Goal: Information Seeking & Learning: Learn about a topic

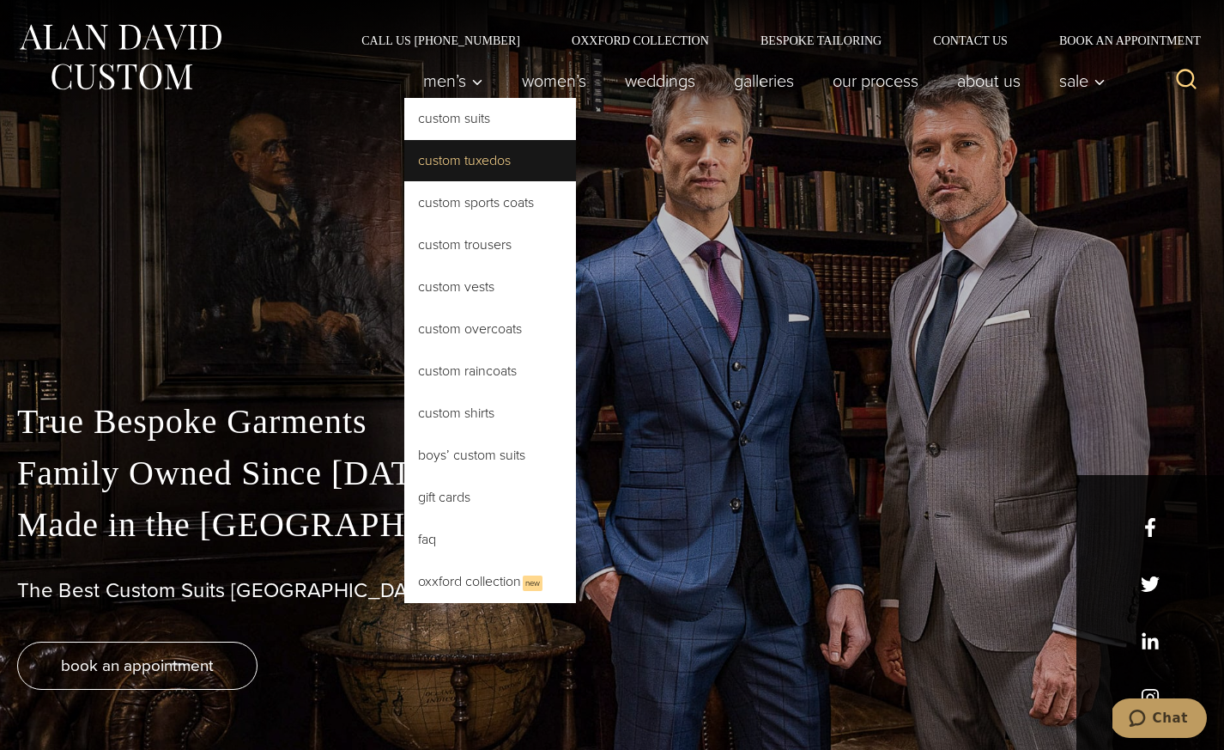
click at [440, 149] on link "Custom Tuxedos" at bounding box center [490, 160] width 172 height 41
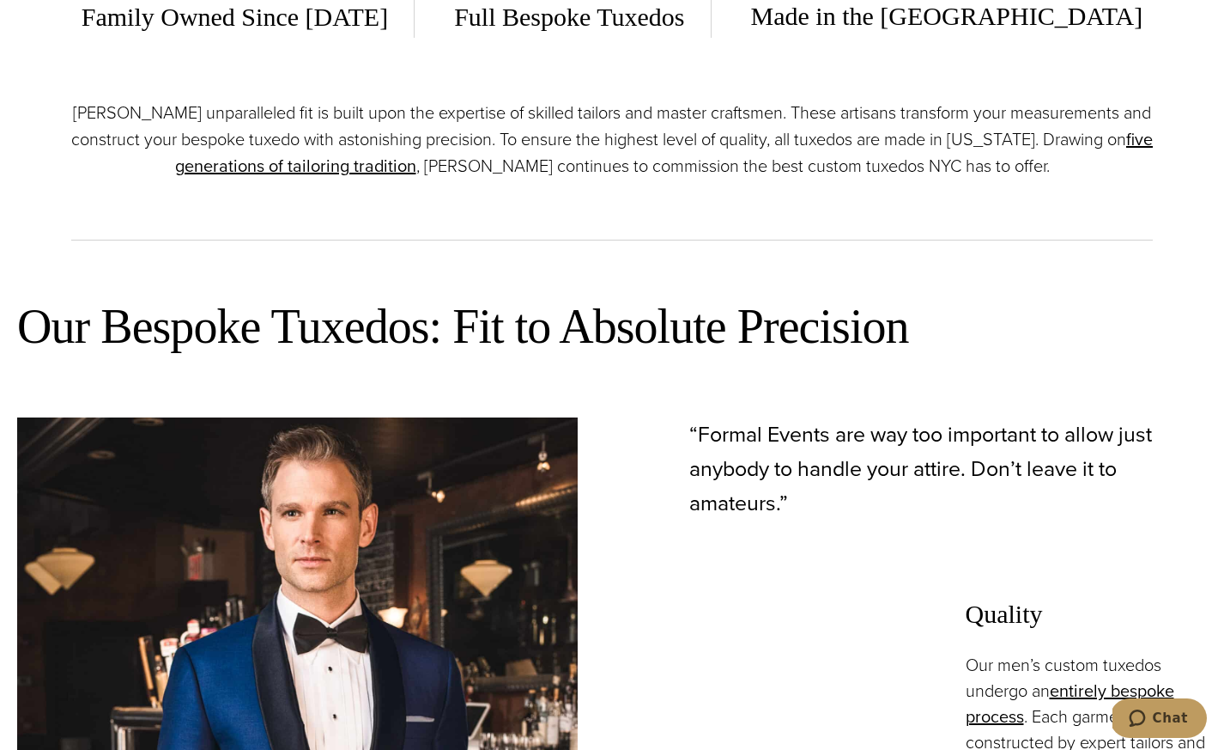
scroll to position [1390, 0]
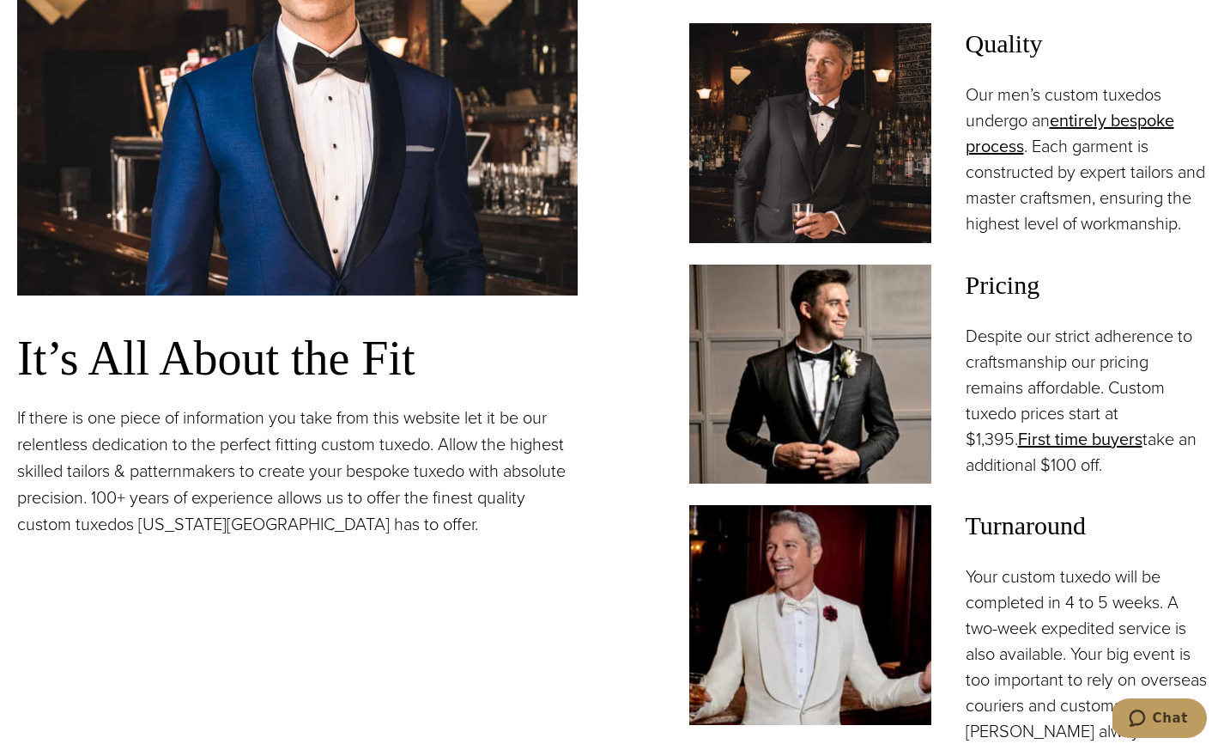
click at [632, 252] on div "It’s All About the Fit If there is one piece of information you take from this …" at bounding box center [612, 308] width 1190 height 922
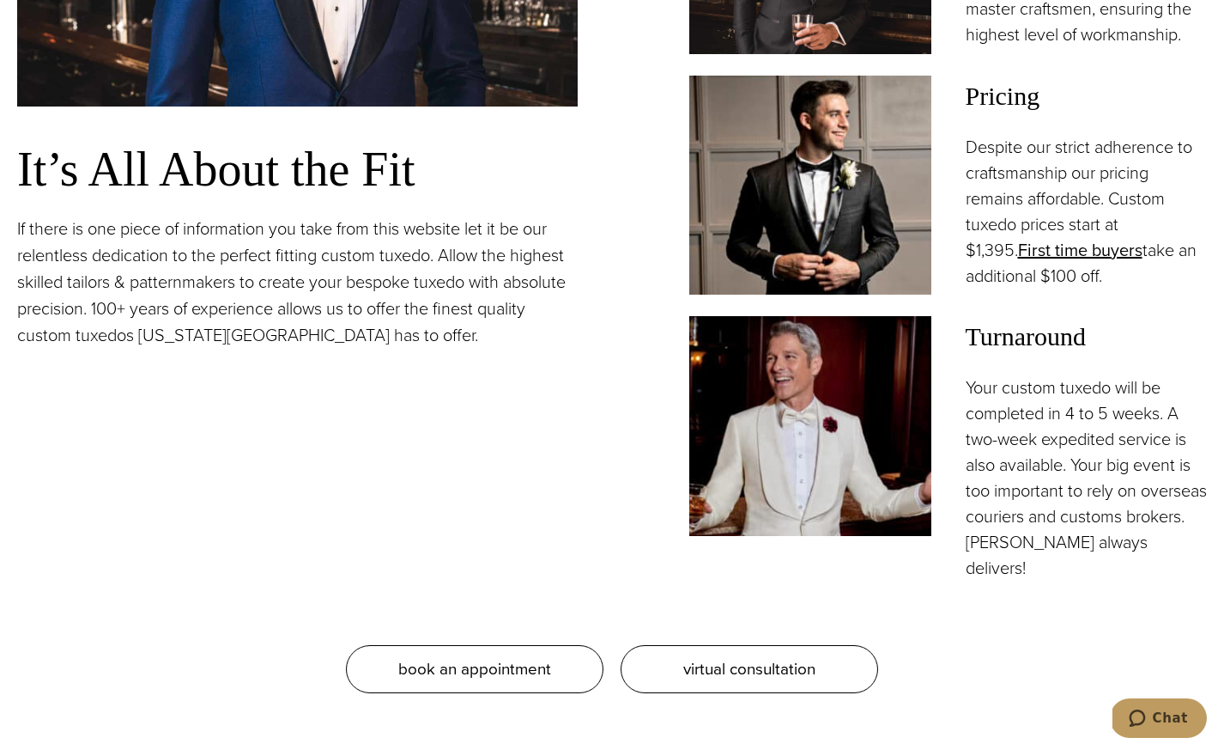
scroll to position [1582, 0]
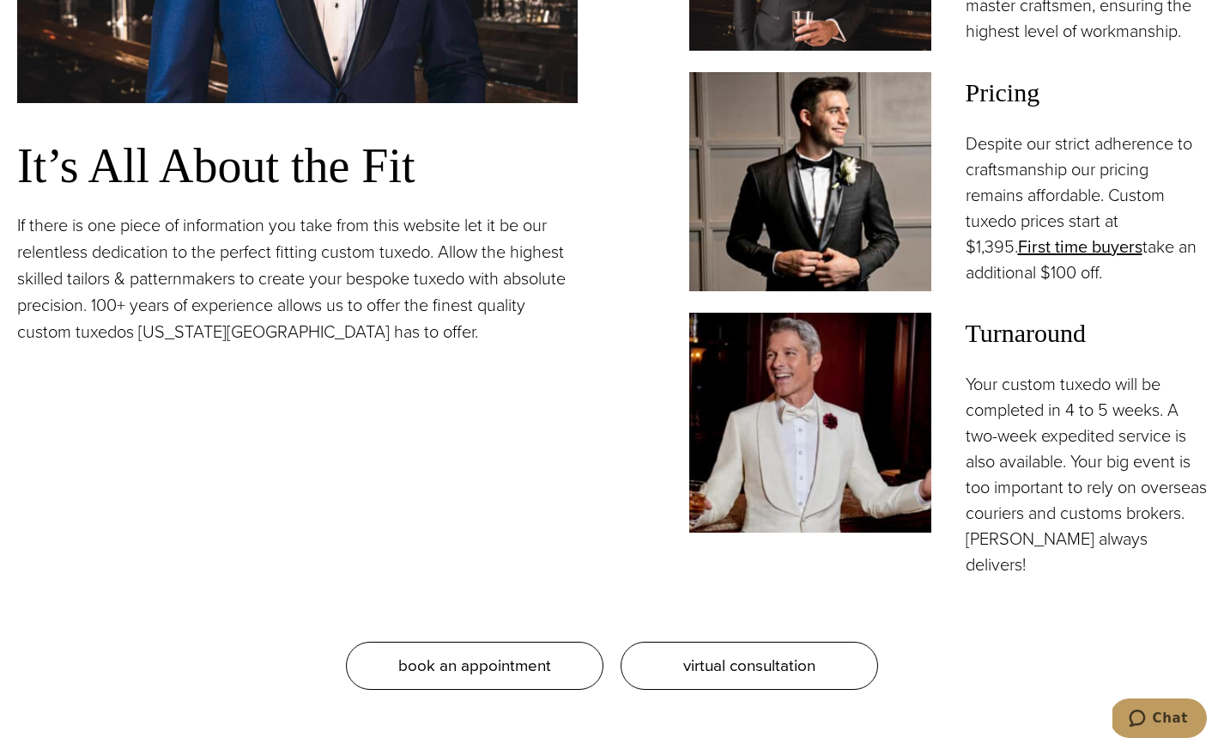
click at [1081, 285] on p "Despite our strict adherence to craftsmanship our pricing remains affordable. C…" at bounding box center [1087, 208] width 242 height 155
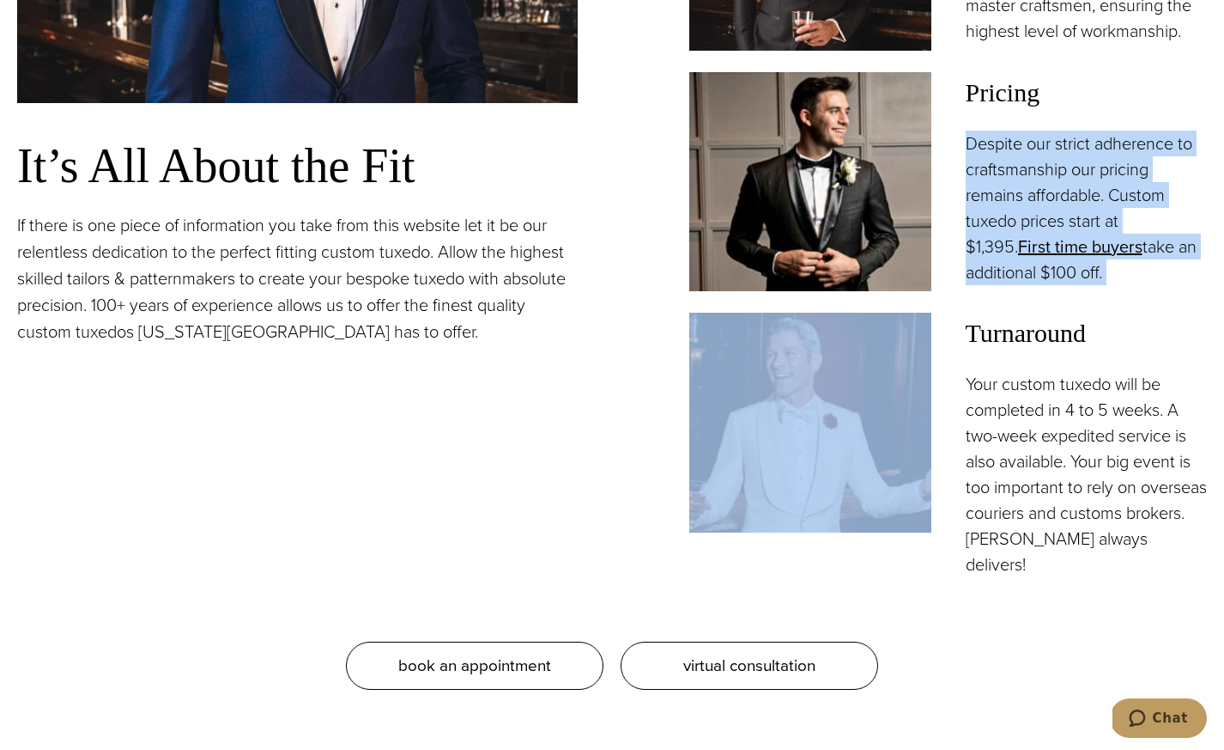
click at [1081, 285] on p "Despite our strict adherence to craftsmanship our pricing remains affordable. C…" at bounding box center [1087, 208] width 242 height 155
click at [1114, 240] on p "Despite our strict adherence to craftsmanship our pricing remains affordable. C…" at bounding box center [1087, 208] width 242 height 155
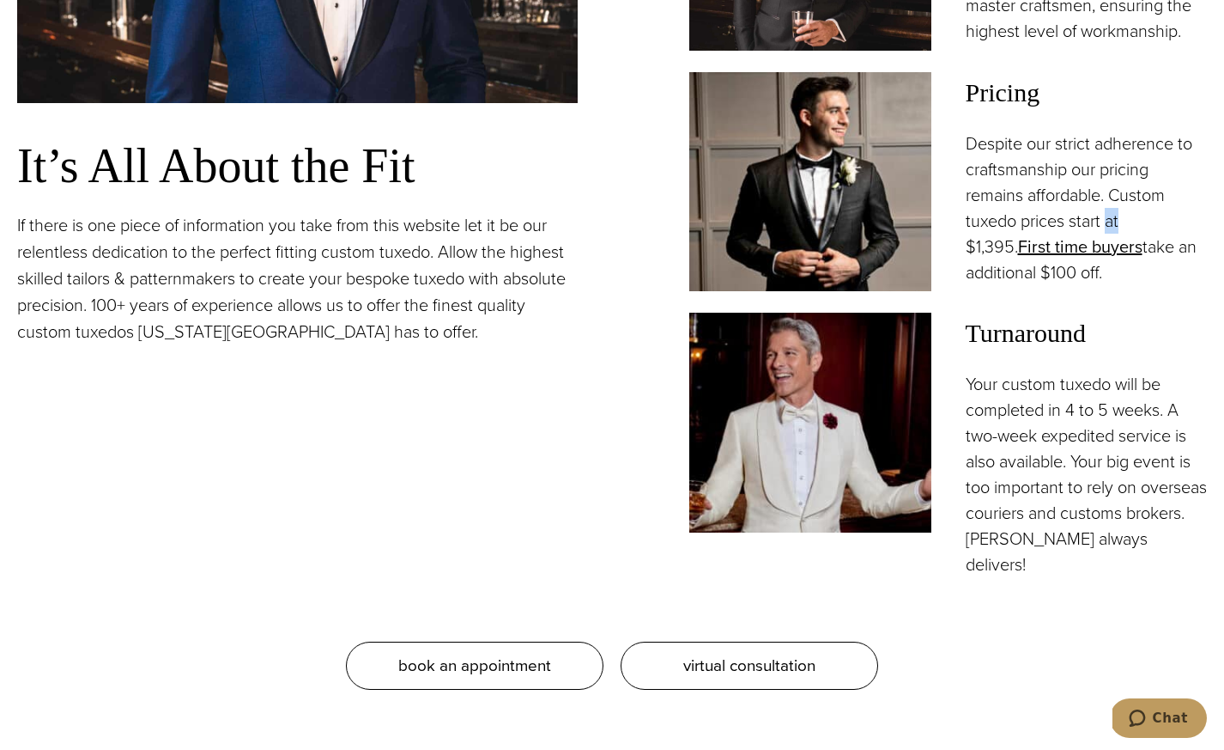
click at [1114, 240] on p "Despite our strict adherence to craftsmanship our pricing remains affordable. C…" at bounding box center [1087, 208] width 242 height 155
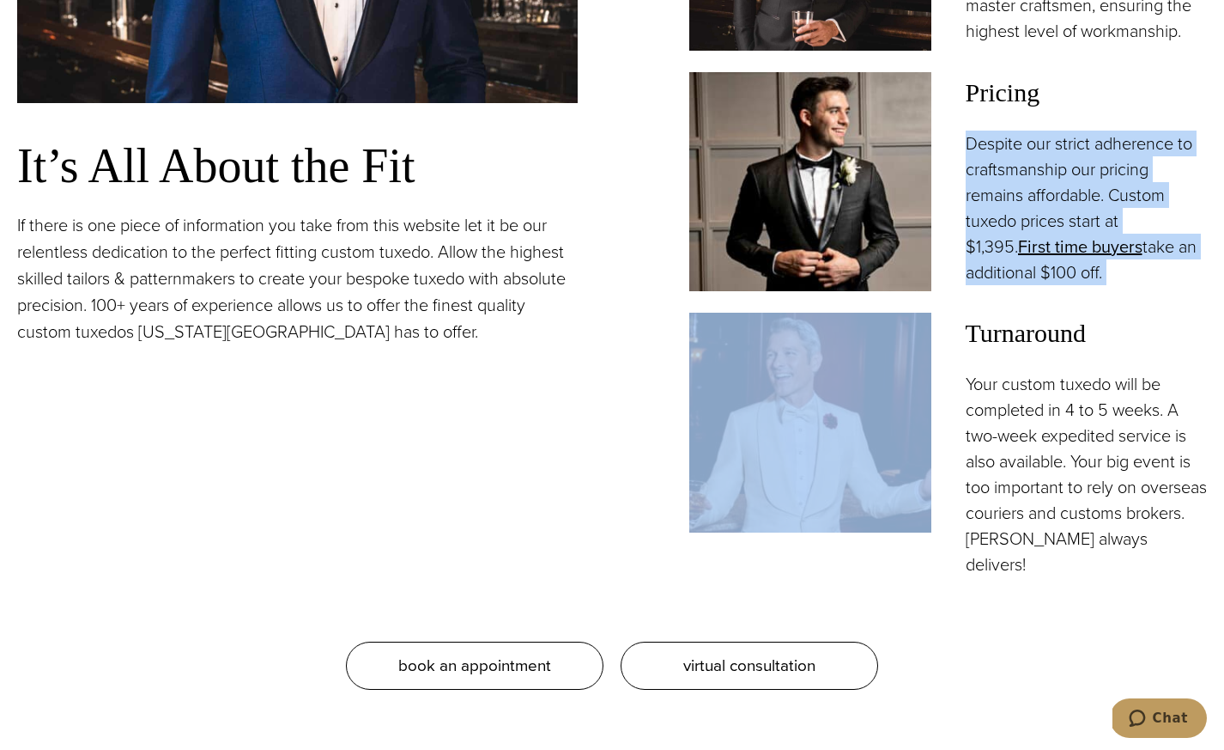
click at [1114, 240] on p "Despite our strict adherence to craftsmanship our pricing remains affordable. C…" at bounding box center [1087, 208] width 242 height 155
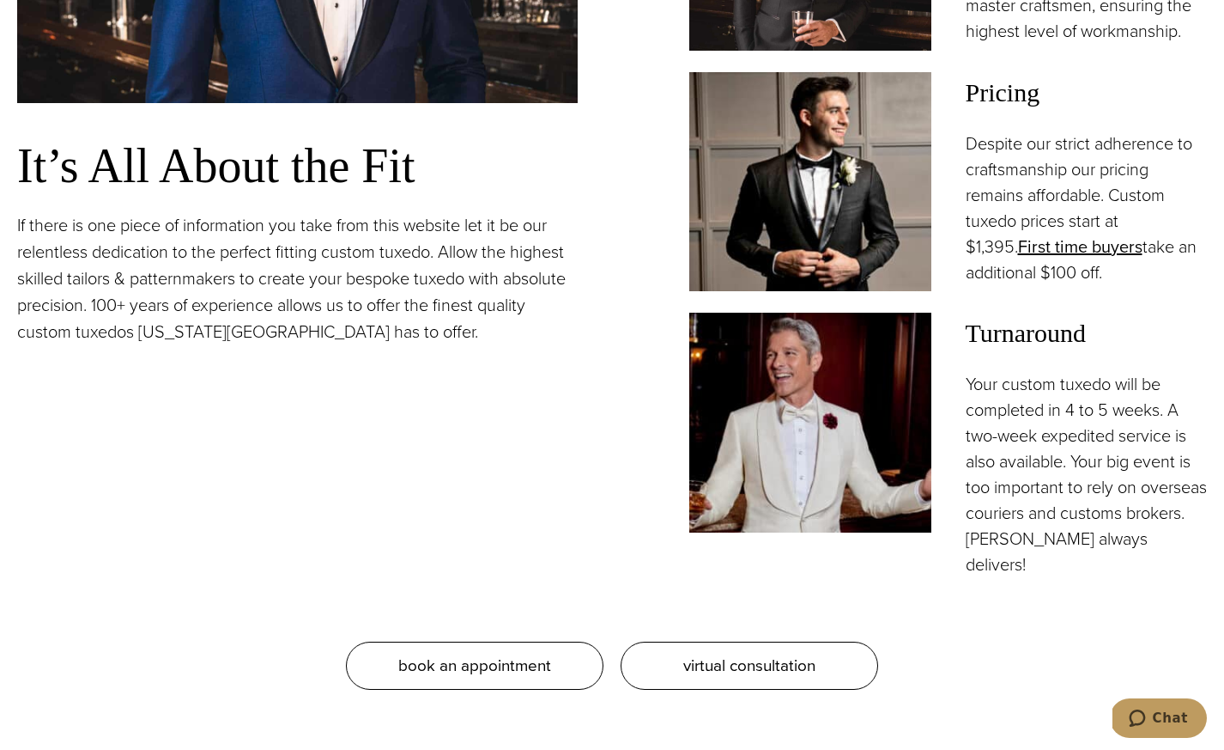
click at [1139, 252] on p "Despite our strict adherence to craftsmanship our pricing remains affordable. C…" at bounding box center [1087, 208] width 242 height 155
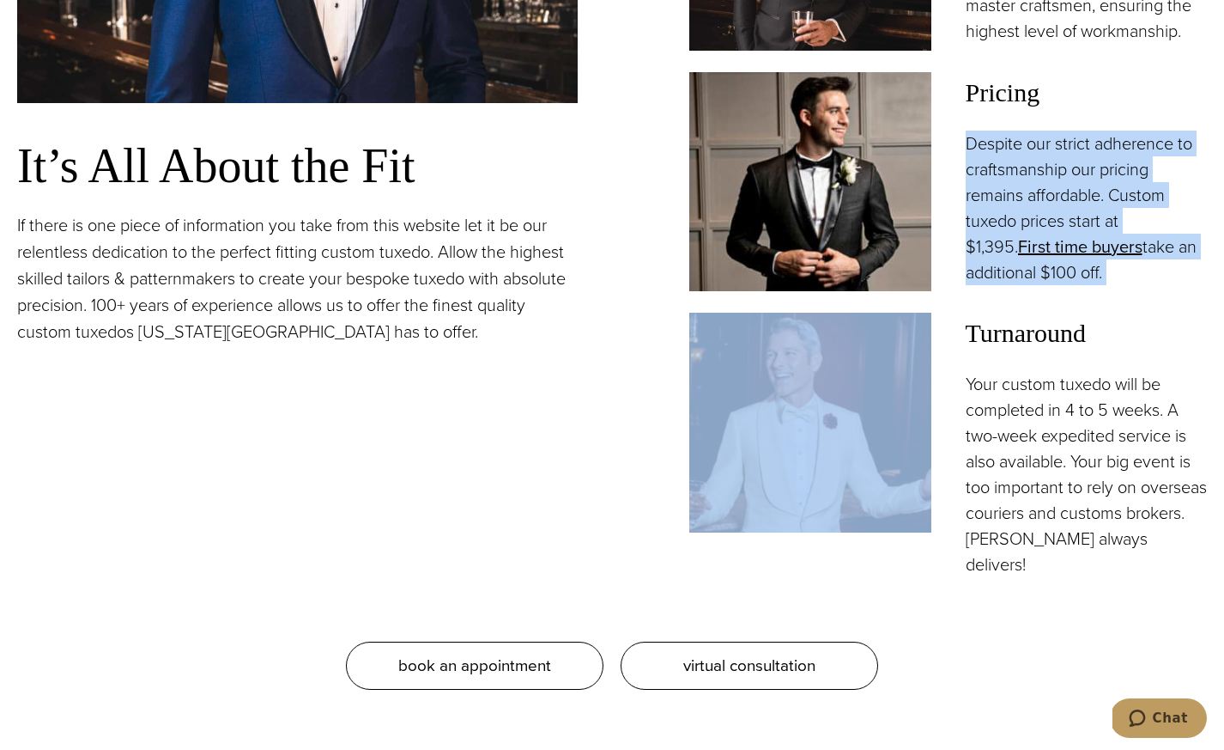
click at [1139, 252] on p "Despite our strict adherence to craftsmanship our pricing remains affordable. C…" at bounding box center [1087, 208] width 242 height 155
click at [1139, 266] on p "Despite our strict adherence to craftsmanship our pricing remains affordable. C…" at bounding box center [1087, 208] width 242 height 155
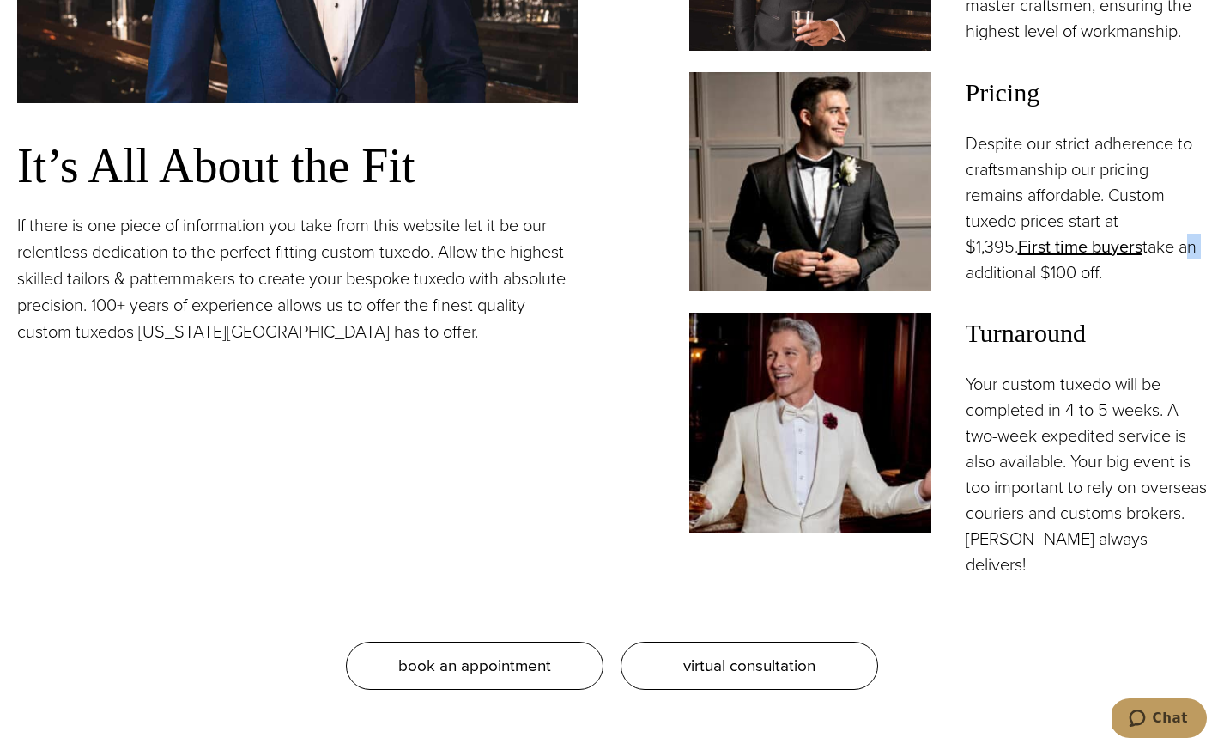
click at [1139, 266] on p "Despite our strict adherence to craftsmanship our pricing remains affordable. C…" at bounding box center [1087, 208] width 242 height 155
click at [1144, 229] on p "Despite our strict adherence to craftsmanship our pricing remains affordable. C…" at bounding box center [1087, 208] width 242 height 155
click at [1144, 240] on p "Despite our strict adherence to craftsmanship our pricing remains affordable. C…" at bounding box center [1087, 208] width 242 height 155
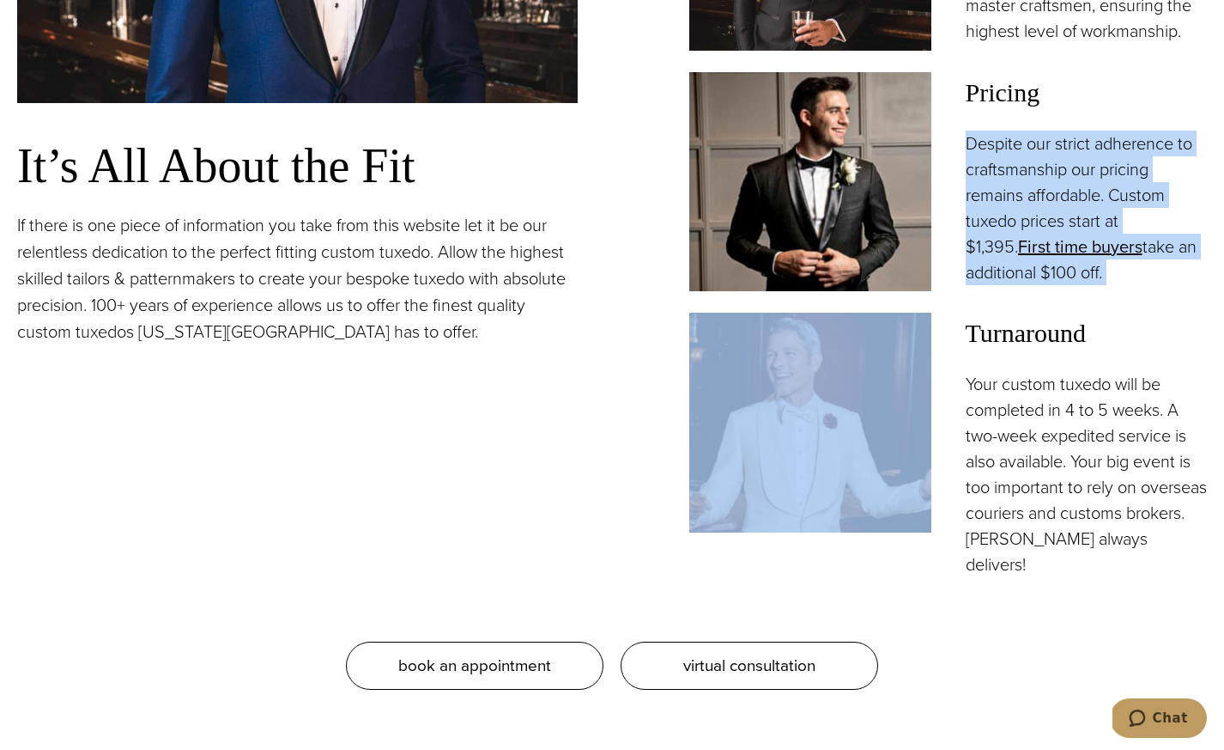
click at [1144, 240] on p "Despite our strict adherence to craftsmanship our pricing remains affordable. C…" at bounding box center [1087, 208] width 242 height 155
click at [1130, 219] on p "Despite our strict adherence to craftsmanship our pricing remains affordable. C…" at bounding box center [1087, 208] width 242 height 155
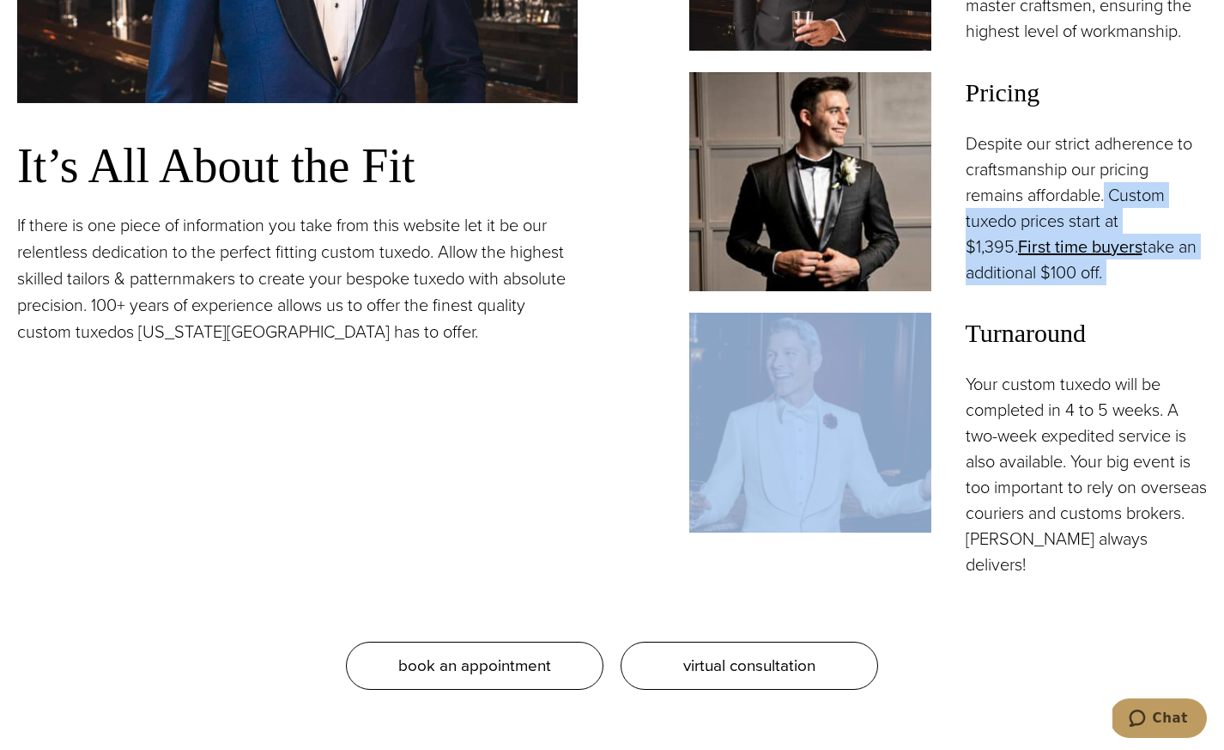
drag, startPoint x: 1108, startPoint y: 215, endPoint x: 1195, endPoint y: 314, distance: 132.6
click at [1197, 314] on div "“Formal Events are way too important to allow just anybody to handle your attir…" at bounding box center [927, 116] width 561 height 922
click at [1143, 285] on p "Despite our strict adherence to craftsmanship our pricing remains affordable. C…" at bounding box center [1087, 208] width 242 height 155
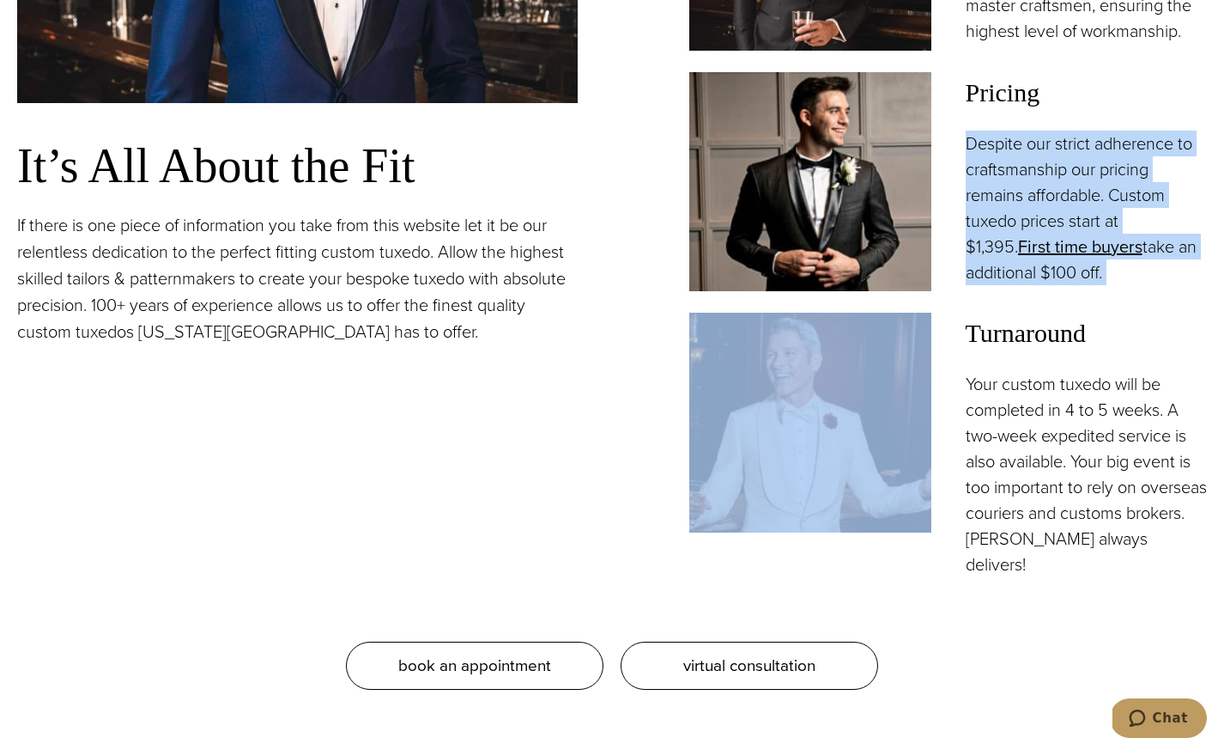
click at [1143, 285] on p "Despite our strict adherence to craftsmanship our pricing remains affordable. C…" at bounding box center [1087, 208] width 242 height 155
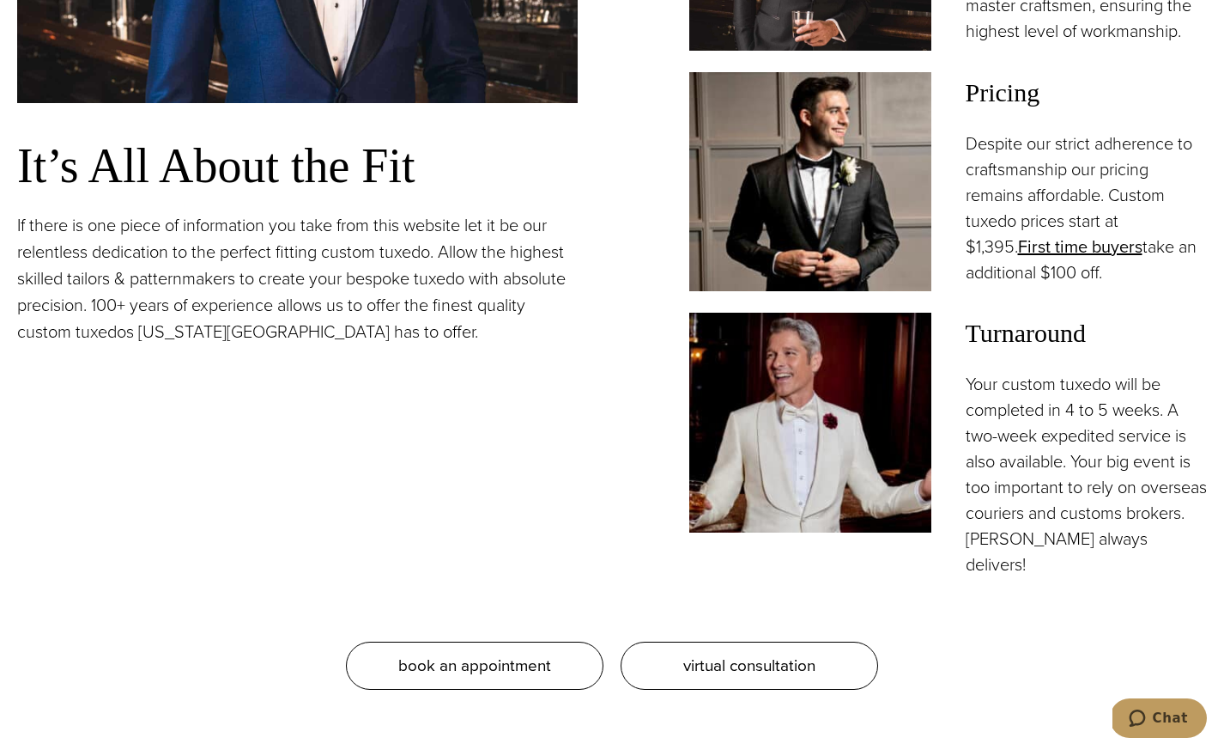
click at [1149, 285] on p "Despite our strict adherence to craftsmanship our pricing remains affordable. C…" at bounding box center [1087, 208] width 242 height 155
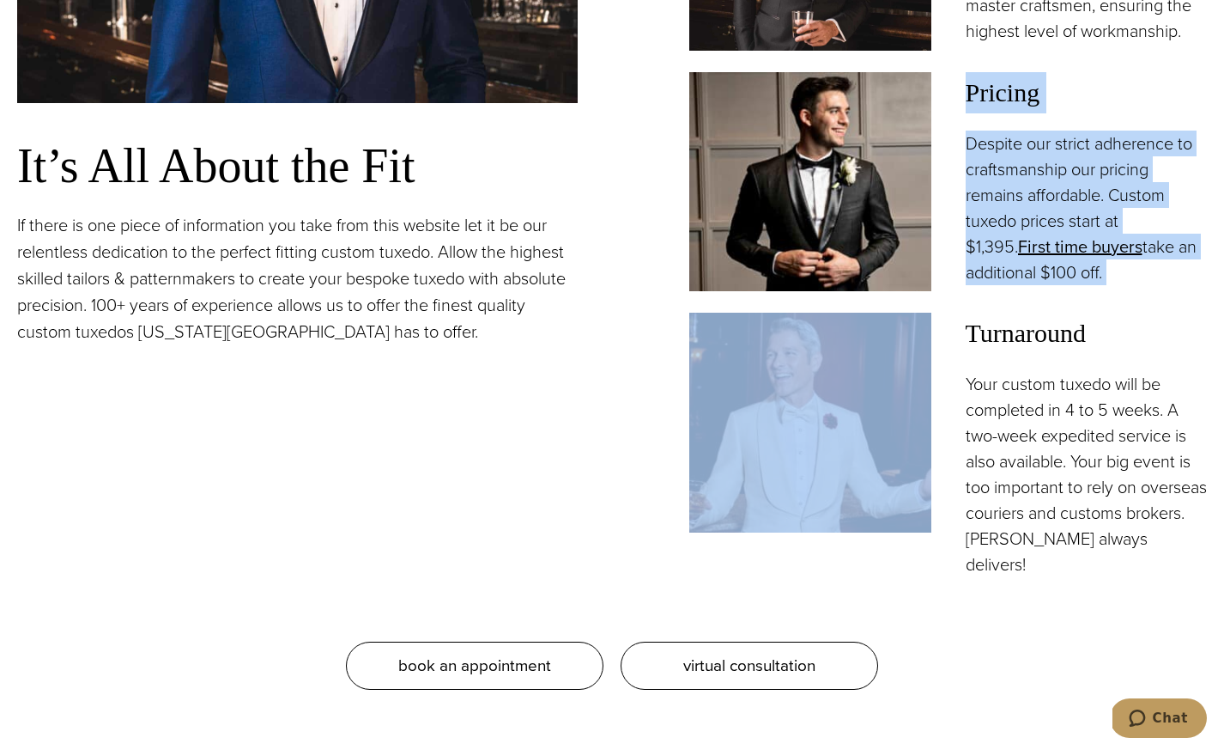
drag, startPoint x: 1115, startPoint y: 295, endPoint x: 969, endPoint y: 103, distance: 242.0
click at [969, 103] on div "Pricing Despite our strict adherence to craftsmanship our pricing remains affor…" at bounding box center [1087, 178] width 242 height 213
click at [969, 103] on span "Pricing" at bounding box center [1087, 92] width 242 height 41
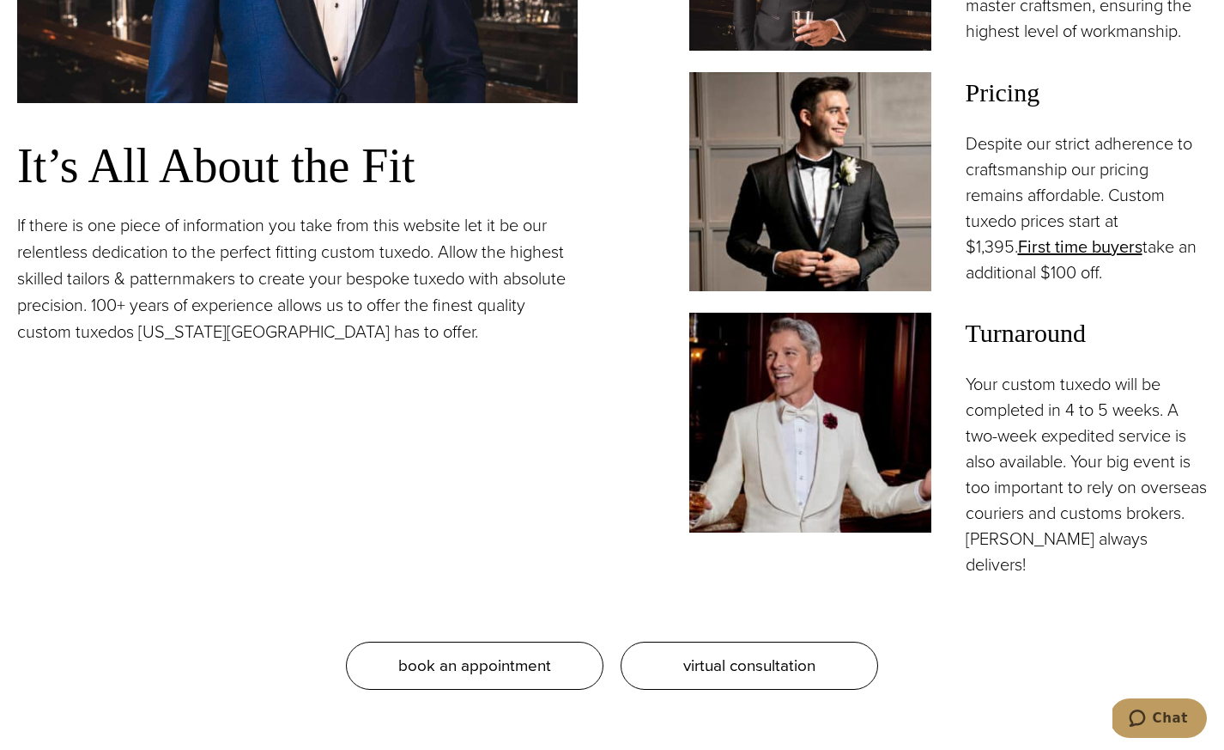
click at [966, 107] on span "Pricing" at bounding box center [1087, 92] width 242 height 41
click at [993, 113] on span "Pricing" at bounding box center [1087, 92] width 242 height 41
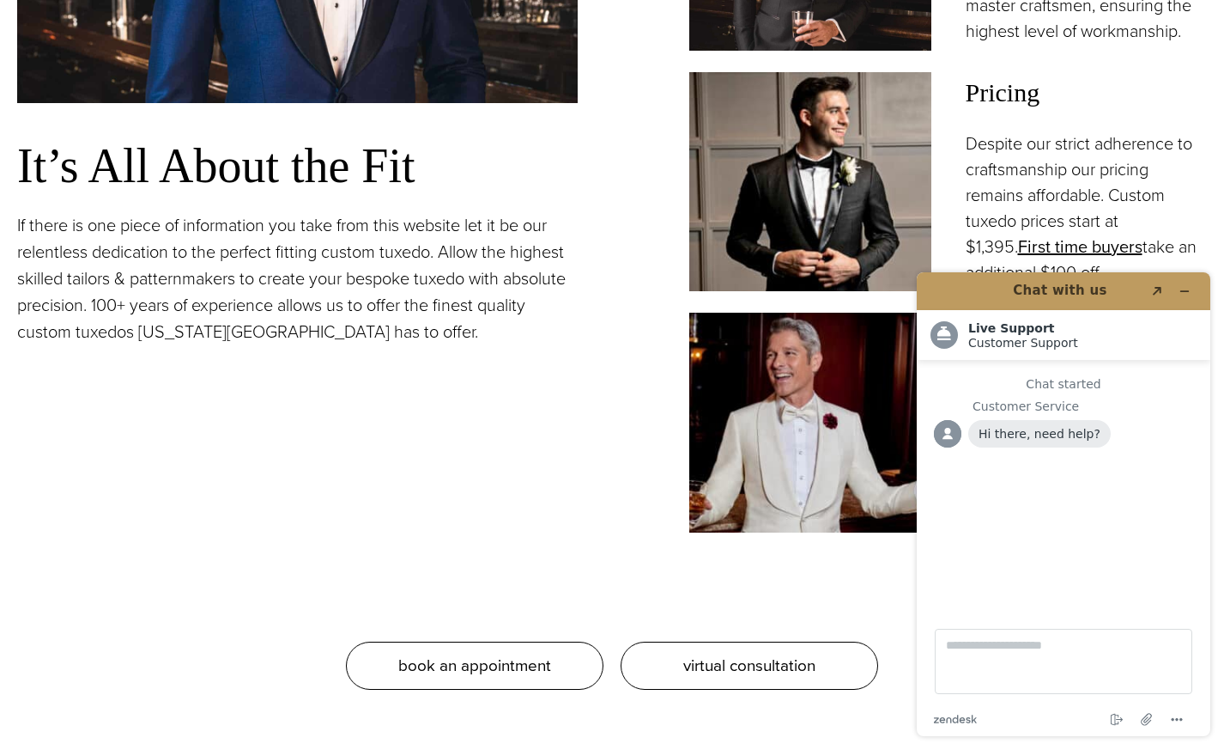
click at [961, 106] on div "Pricing Despite our strict adherence to craftsmanship our pricing remains affor…" at bounding box center [948, 182] width 518 height 220
click at [1179, 289] on icon "Minimize widget" at bounding box center [1185, 291] width 12 height 12
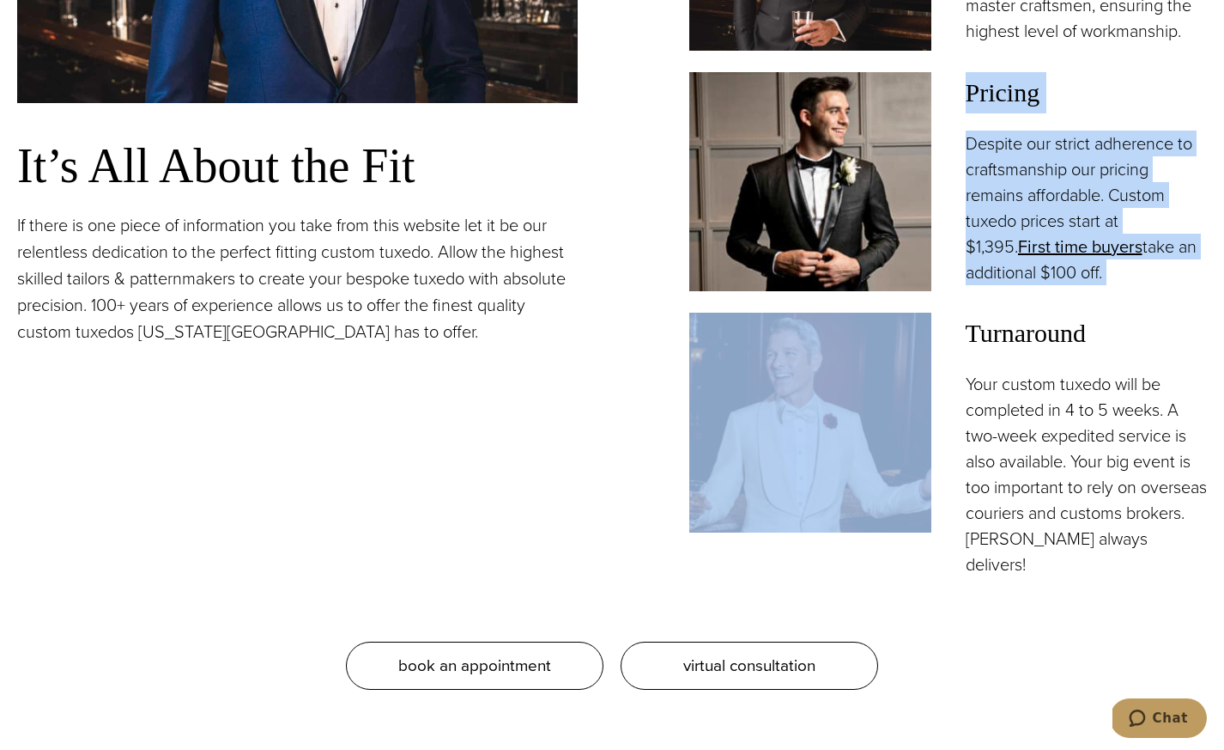
drag, startPoint x: 968, startPoint y: 116, endPoint x: 1139, endPoint y: 322, distance: 267.7
click at [1140, 323] on div "“Formal Events are way too important to allow just anybody to handle your attir…" at bounding box center [927, 116] width 561 height 922
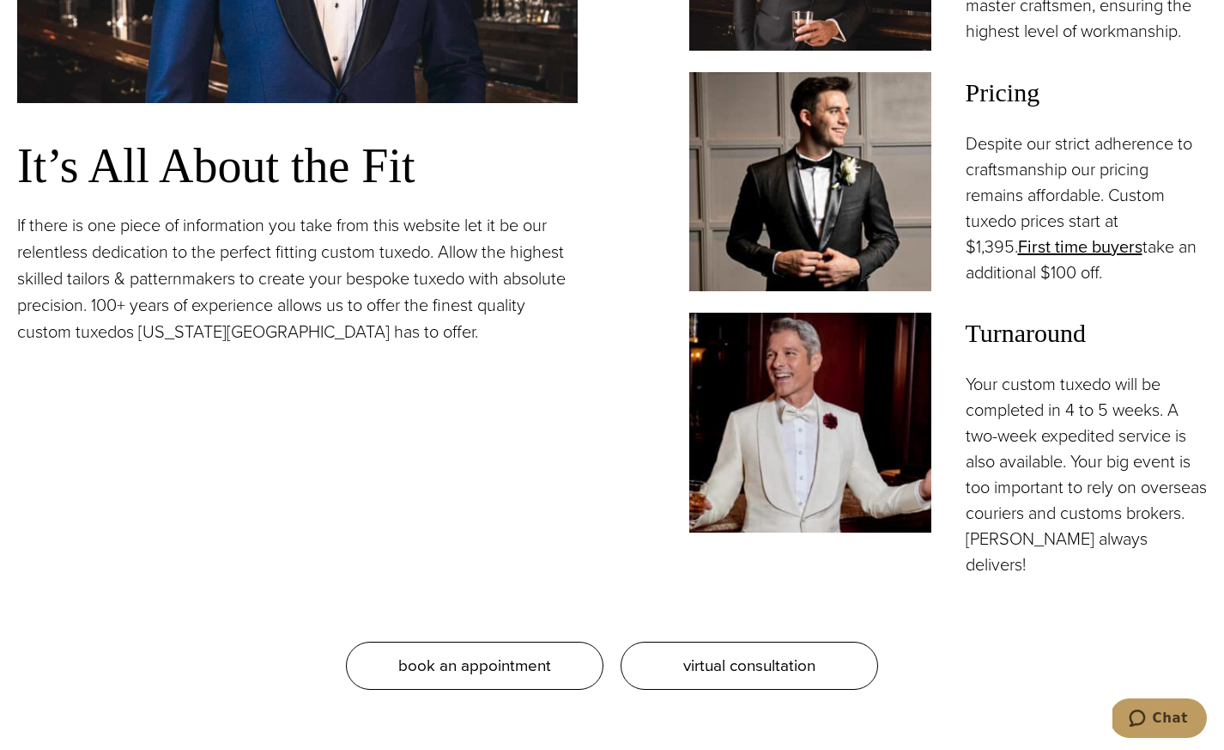
click at [1115, 285] on p "Despite our strict adherence to craftsmanship our pricing remains affordable. C…" at bounding box center [1087, 208] width 242 height 155
click at [1097, 285] on p "Despite our strict adherence to craftsmanship our pricing remains affordable. C…" at bounding box center [1087, 208] width 242 height 155
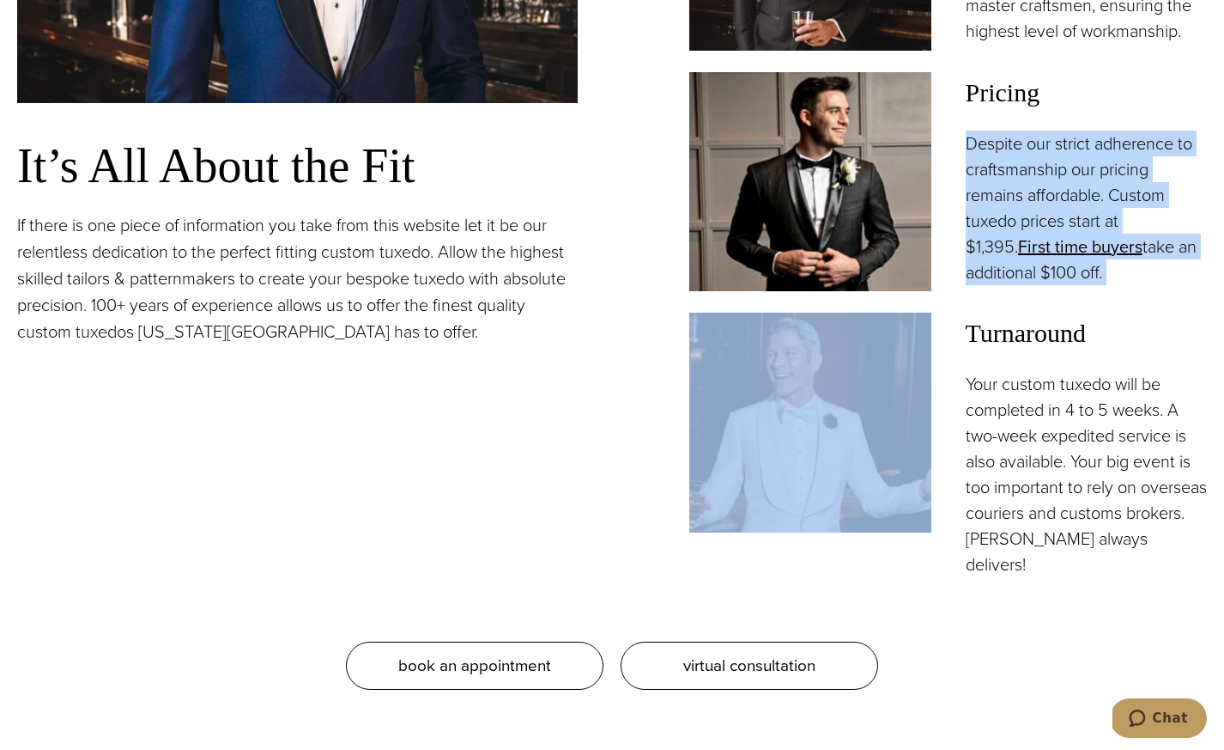
click at [1097, 285] on p "Despite our strict adherence to craftsmanship our pricing remains affordable. C…" at bounding box center [1087, 208] width 242 height 155
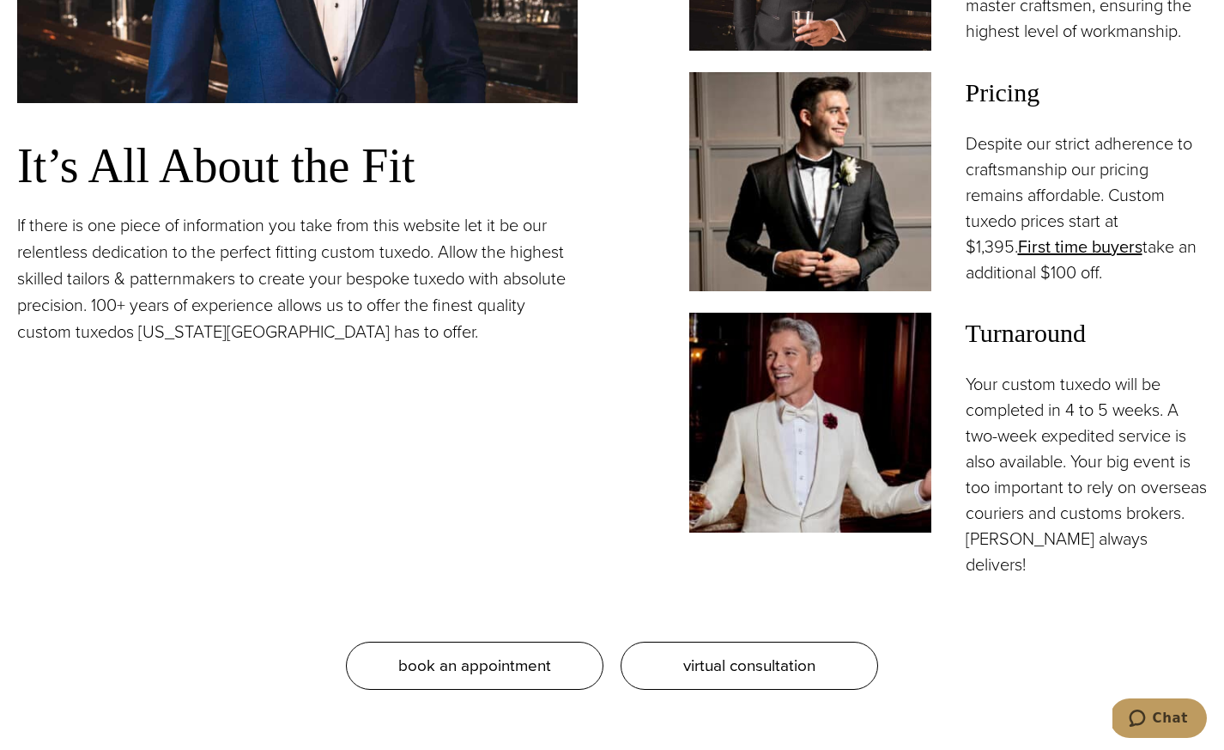
click at [1112, 273] on p "Despite our strict adherence to craftsmanship our pricing remains affordable. C…" at bounding box center [1087, 208] width 242 height 155
click at [964, 113] on div "Pricing Despite our strict adherence to craftsmanship our pricing remains affor…" at bounding box center [948, 182] width 518 height 220
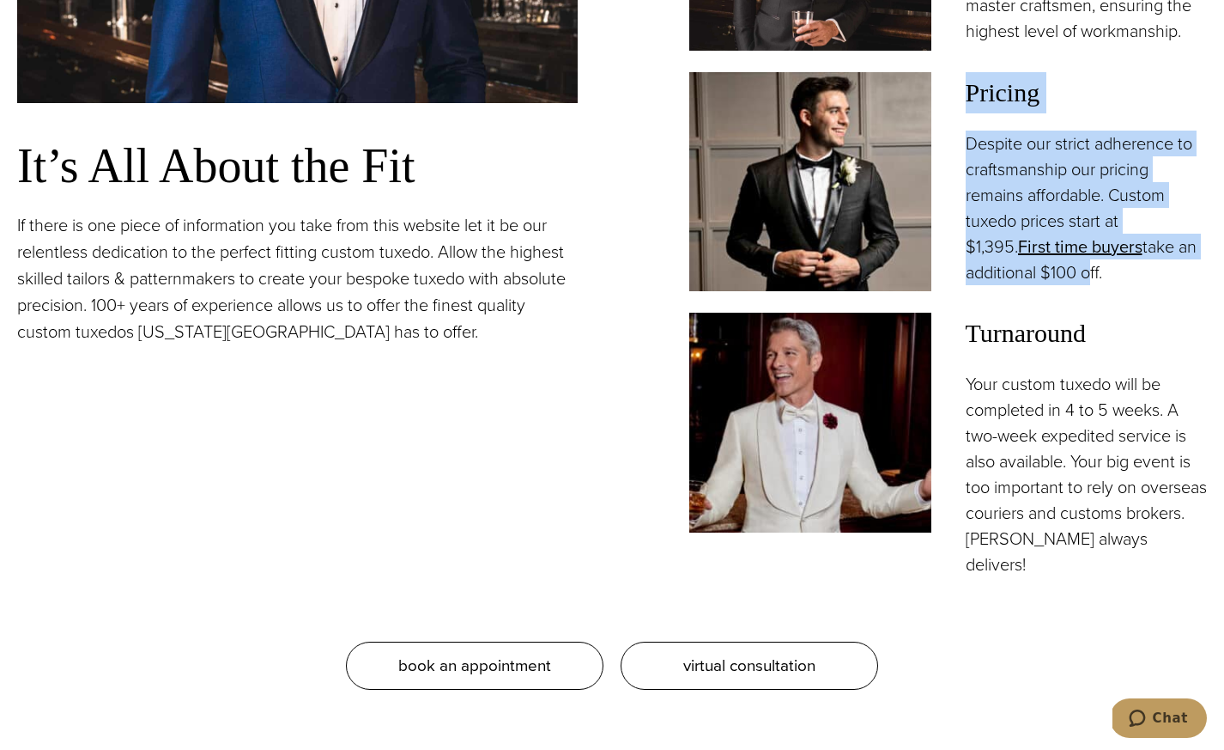
drag, startPoint x: 968, startPoint y: 110, endPoint x: 1090, endPoint y: 300, distance: 226.0
click at [1089, 285] on div "Pricing Despite our strict adherence to craftsmanship our pricing remains affor…" at bounding box center [1087, 178] width 242 height 213
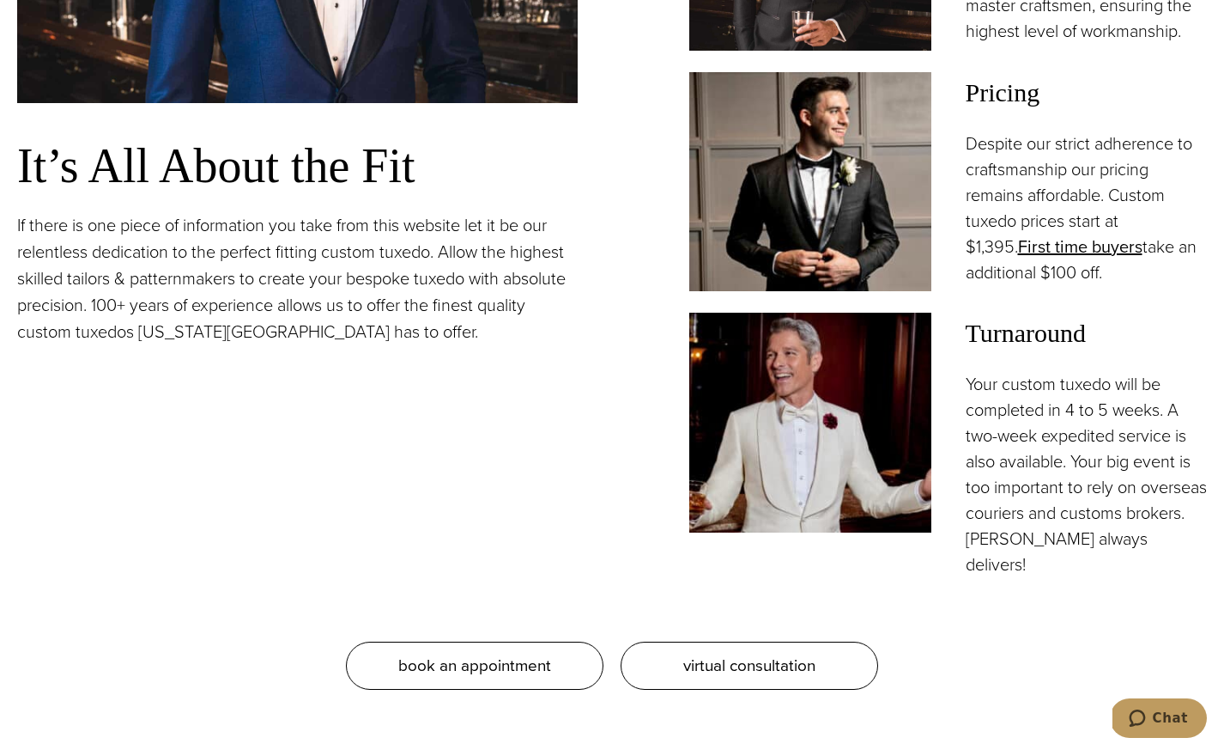
click at [1094, 285] on p "Despite our strict adherence to craftsmanship our pricing remains affordable. C…" at bounding box center [1087, 208] width 242 height 155
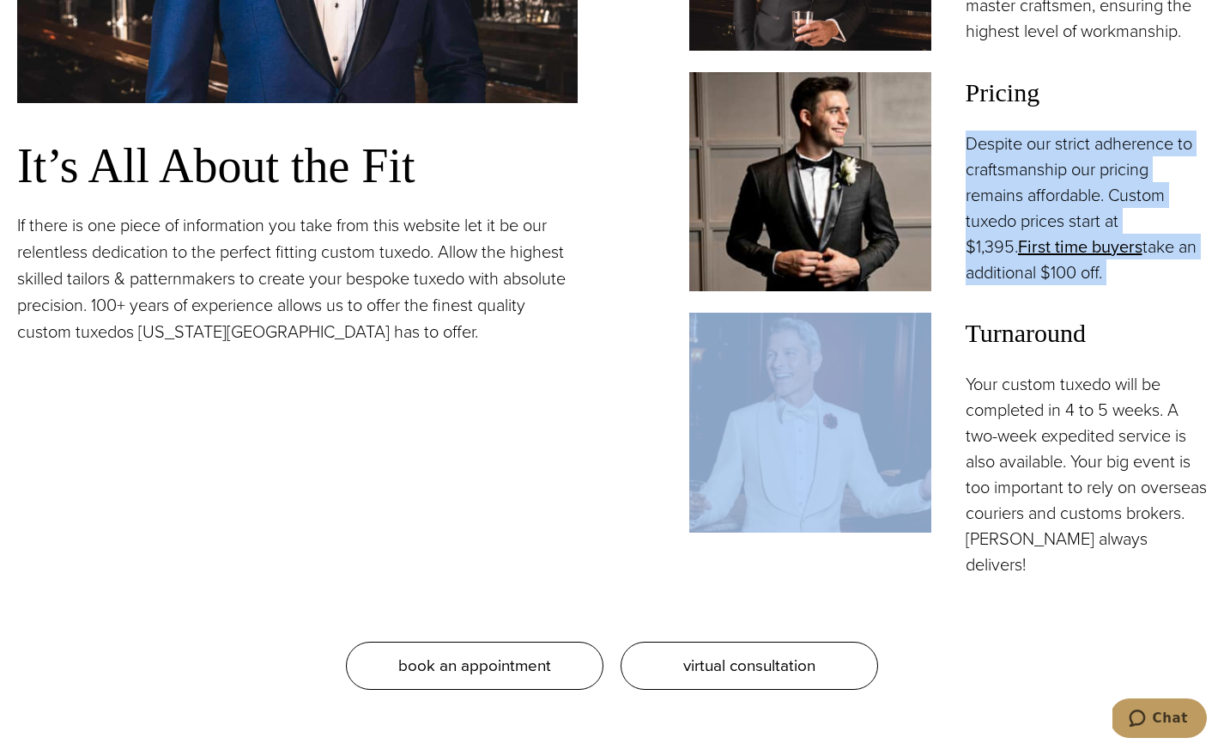
click at [1094, 285] on p "Despite our strict adherence to craftsmanship our pricing remains affordable. C…" at bounding box center [1087, 208] width 242 height 155
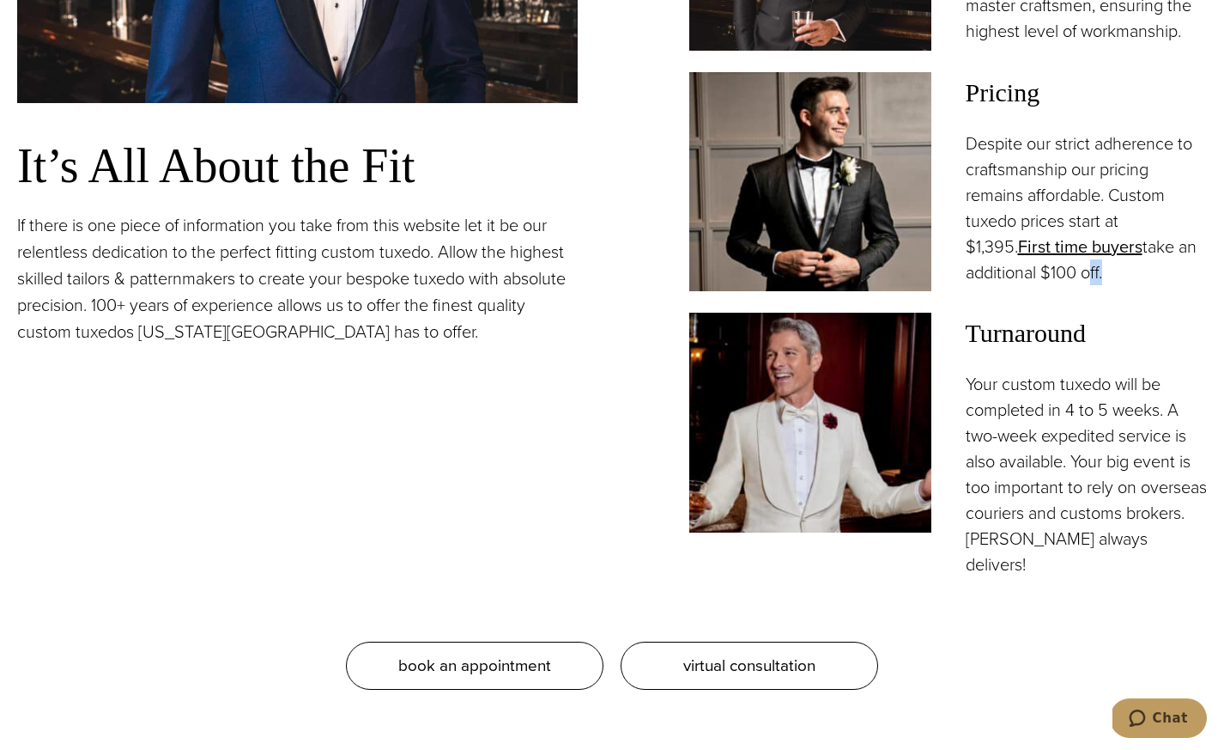
click at [1094, 285] on p "Despite our strict adherence to craftsmanship our pricing remains affordable. C…" at bounding box center [1087, 208] width 242 height 155
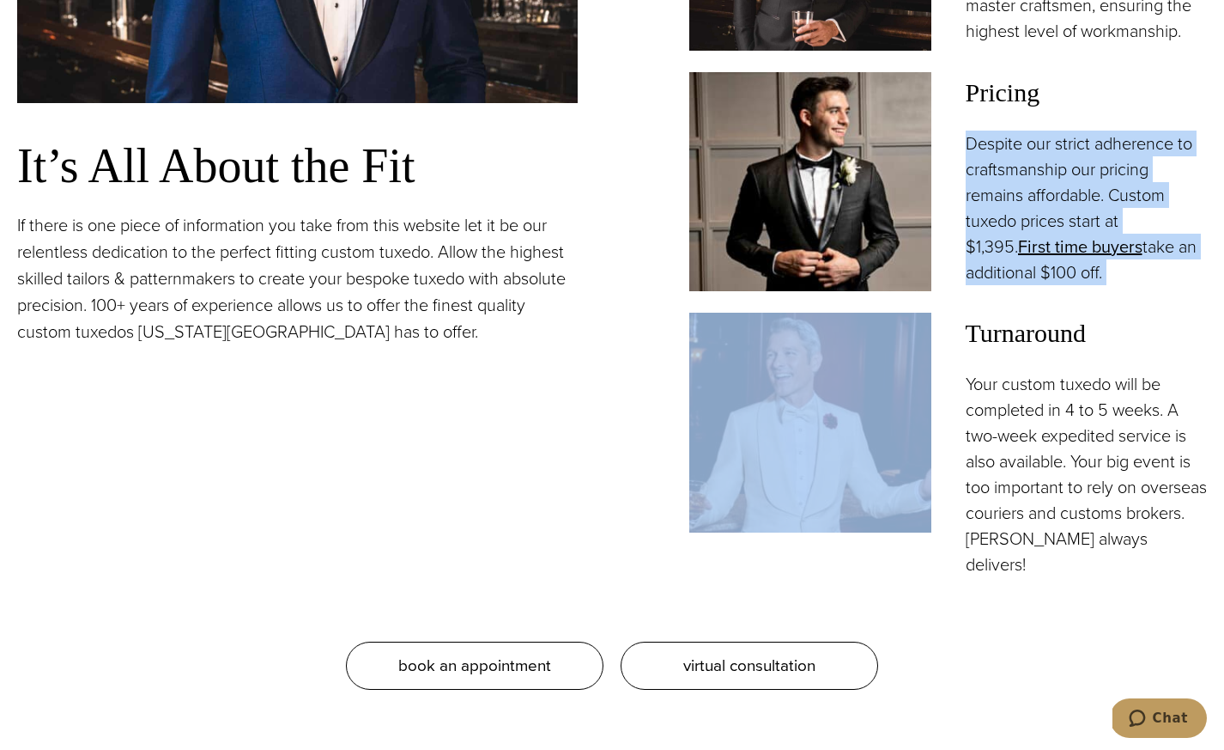
click at [1094, 285] on p "Despite our strict adherence to craftsmanship our pricing remains affordable. C…" at bounding box center [1087, 208] width 242 height 155
click at [1114, 285] on p "Despite our strict adherence to craftsmanship our pricing remains affordable. C…" at bounding box center [1087, 208] width 242 height 155
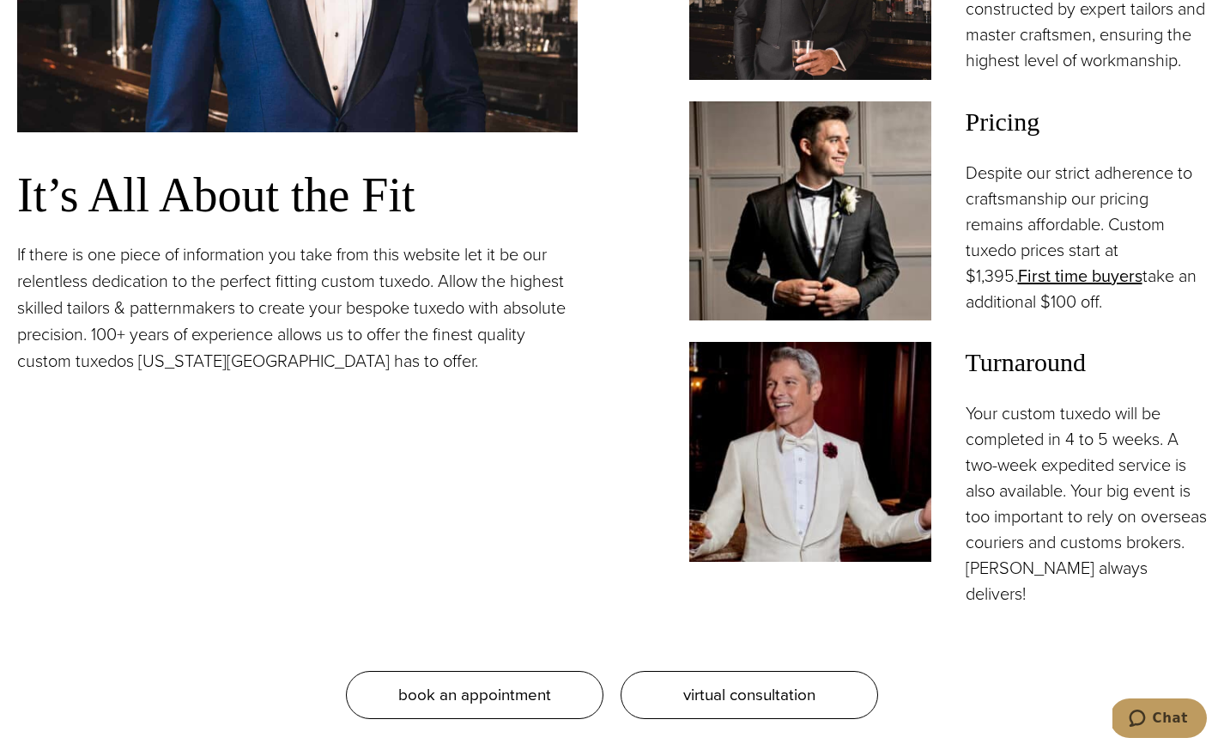
scroll to position [1543, 0]
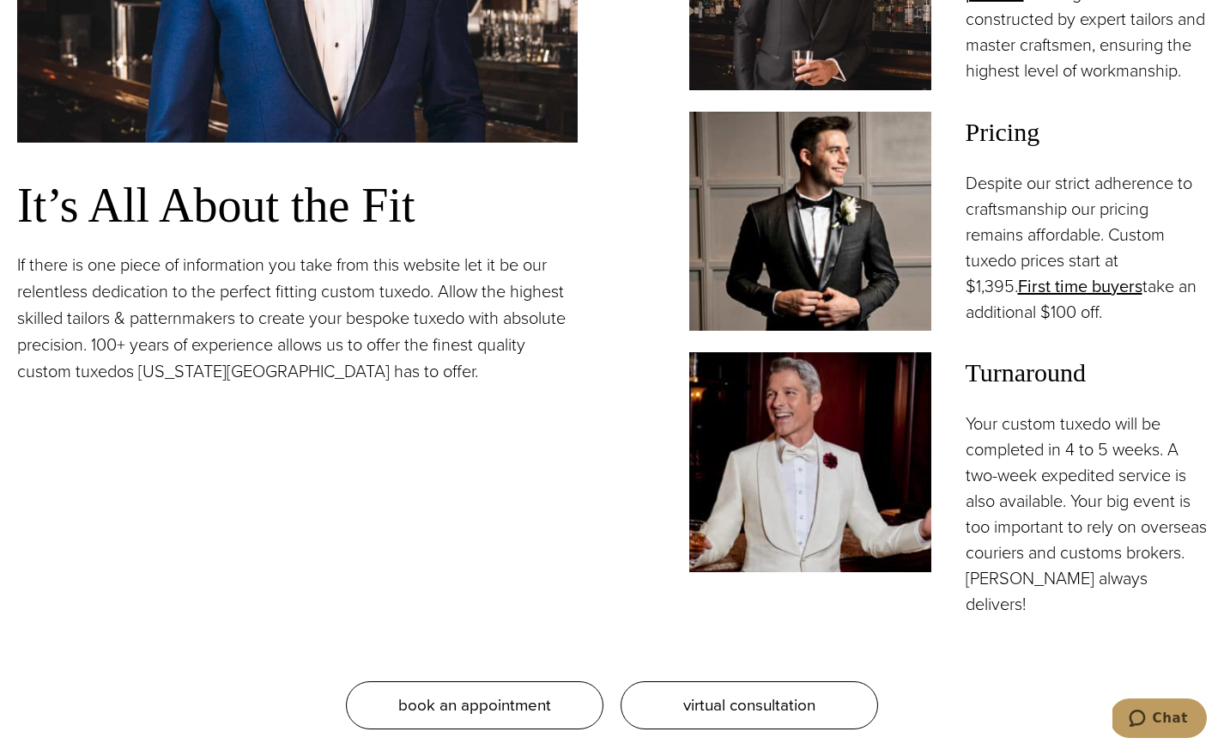
click at [994, 142] on span "Pricing" at bounding box center [1087, 132] width 242 height 41
click at [994, 195] on p "Despite our strict adherence to craftsmanship our pricing remains affordable. C…" at bounding box center [1087, 247] width 242 height 155
click at [966, 147] on span "Pricing" at bounding box center [1087, 132] width 242 height 41
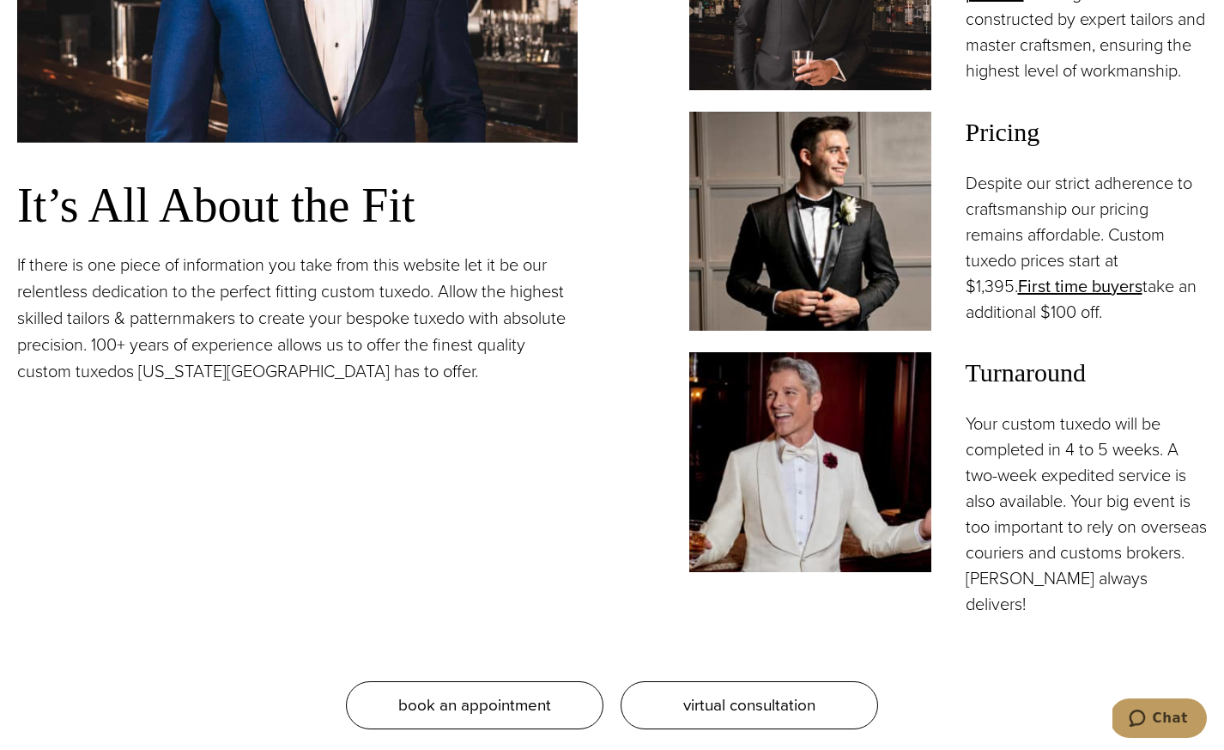
drag, startPoint x: 969, startPoint y: 149, endPoint x: 1106, endPoint y: 344, distance: 239.2
click at [1106, 331] on div "Pricing Despite our strict adherence to craftsmanship our pricing remains affor…" at bounding box center [948, 222] width 518 height 220
click at [1105, 325] on p "Despite our strict adherence to craftsmanship our pricing remains affordable. C…" at bounding box center [1087, 247] width 242 height 155
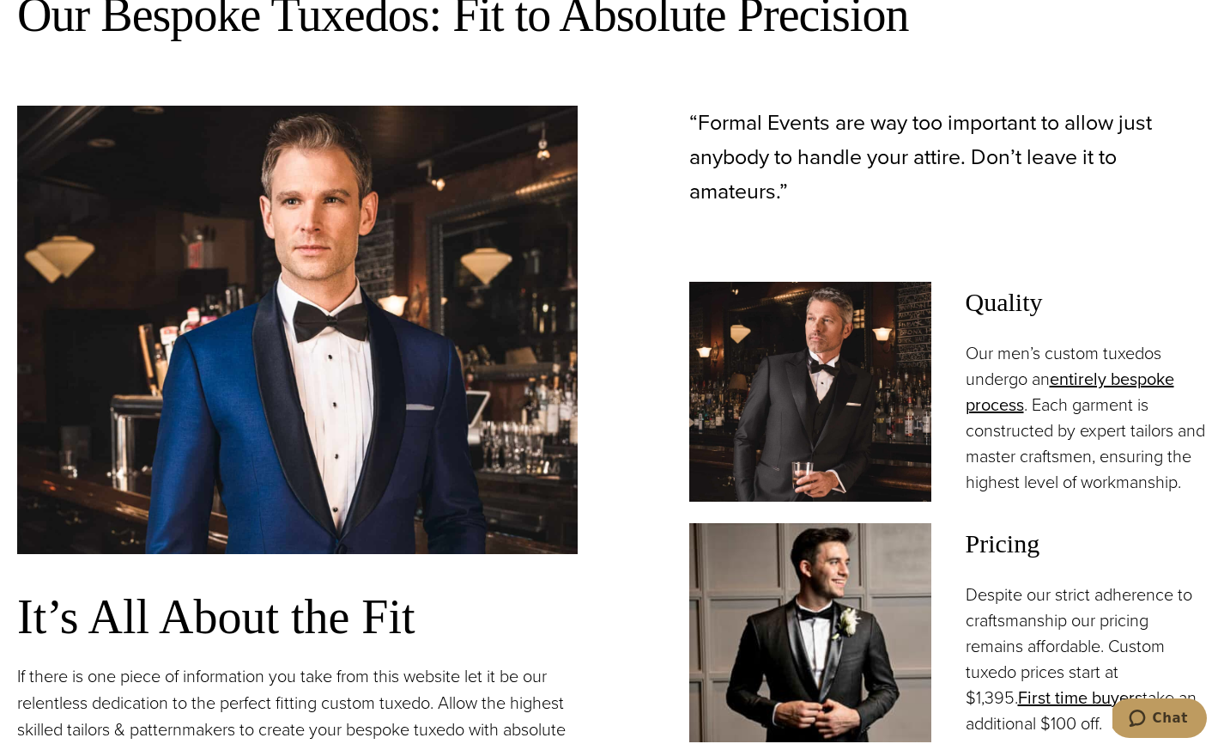
scroll to position [1128, 0]
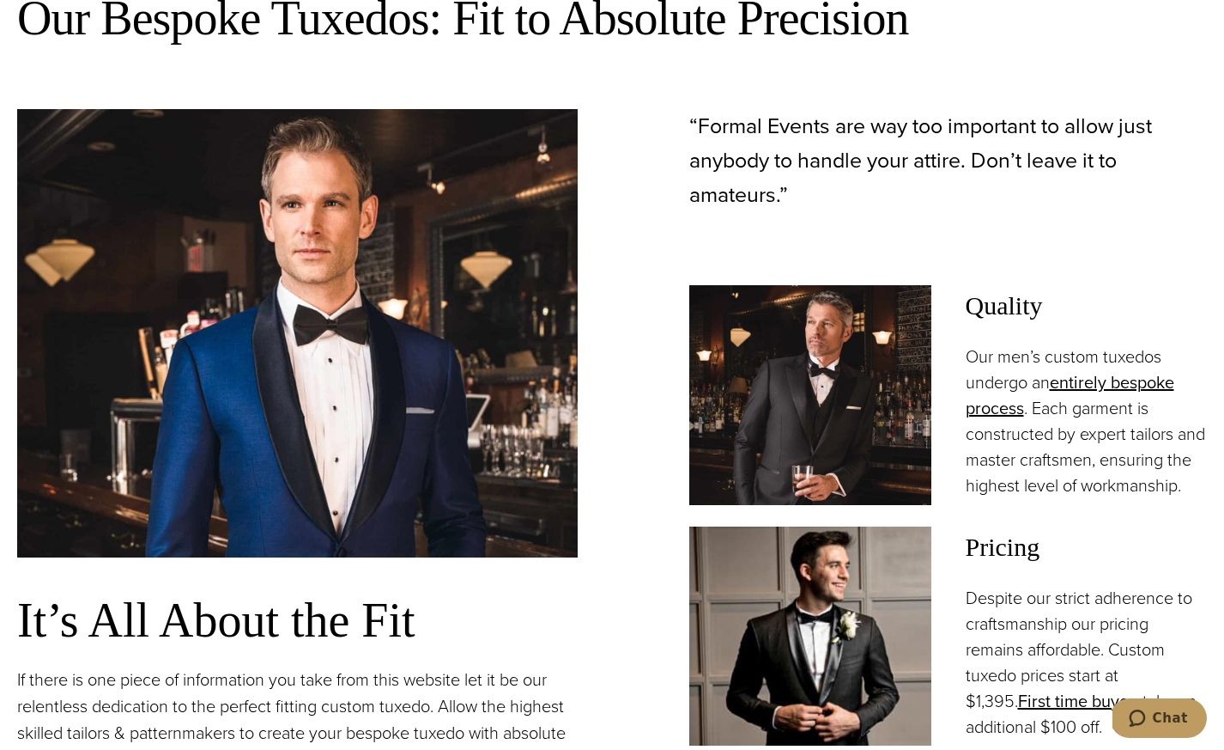
click at [706, 125] on p "“Formal Events are way too important to allow just anybody to handle your attir…" at bounding box center [948, 160] width 518 height 103
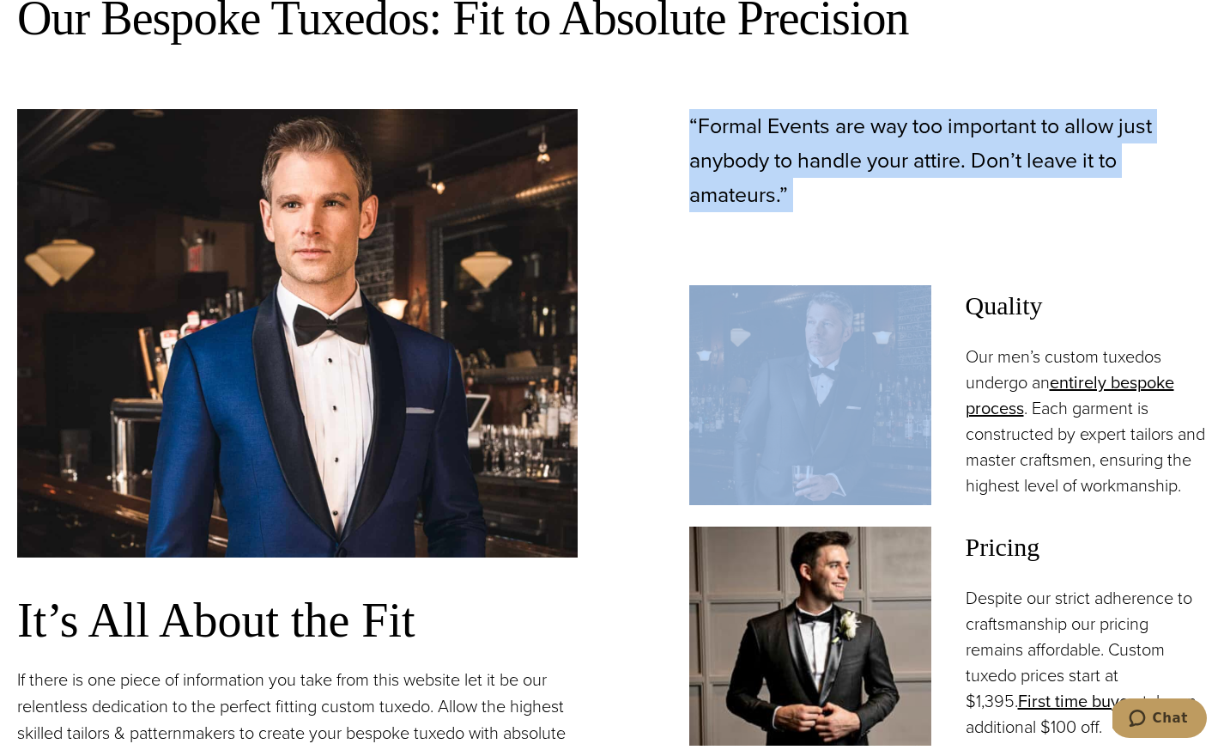
click at [706, 125] on p "“Formal Events are way too important to allow just anybody to handle your attir…" at bounding box center [948, 160] width 518 height 103
click at [736, 191] on p "“Formal Events are way too important to allow just anybody to handle your attir…" at bounding box center [948, 160] width 518 height 103
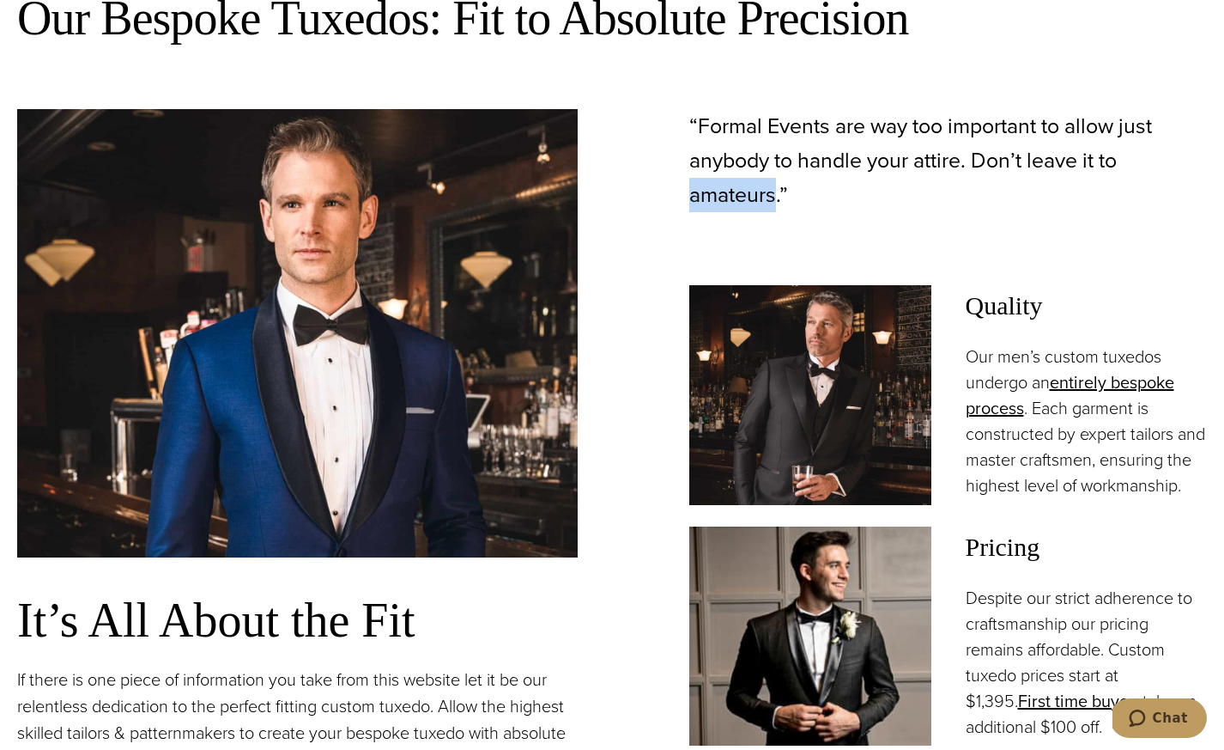
click at [736, 191] on p "“Formal Events are way too important to allow just anybody to handle your attir…" at bounding box center [948, 160] width 518 height 103
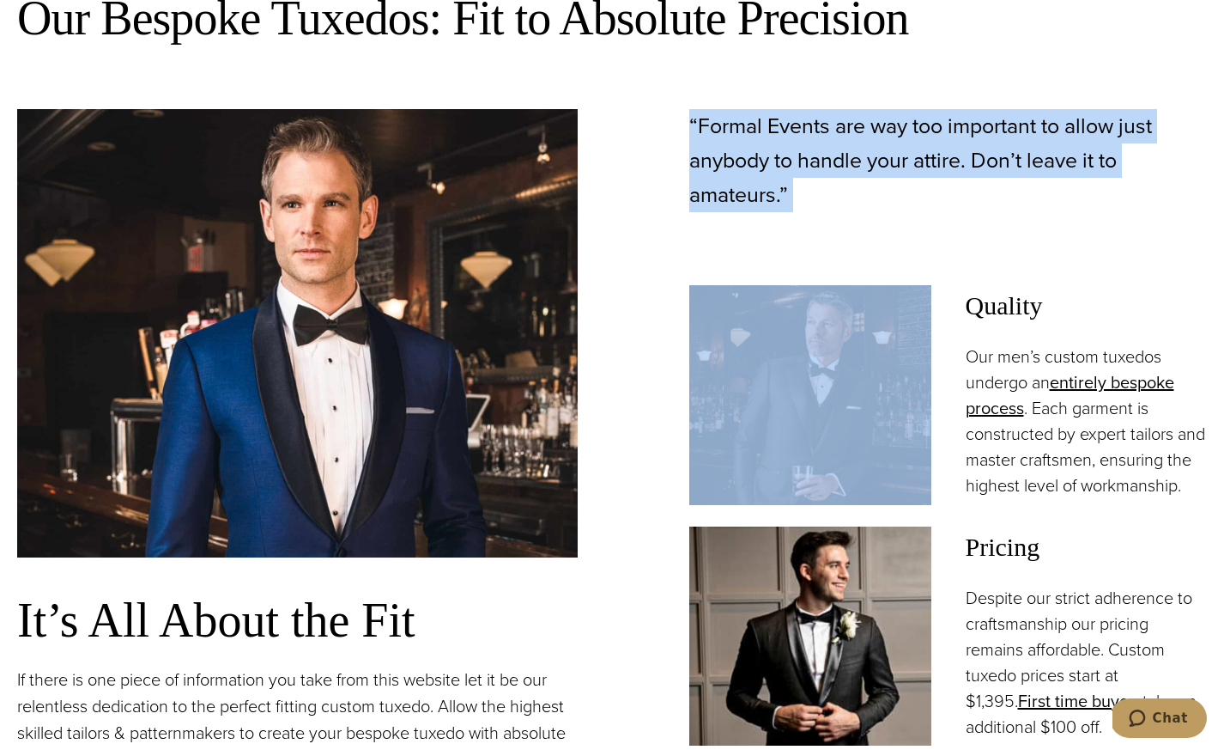
click at [736, 191] on p "“Formal Events are way too important to allow just anybody to handle your attir…" at bounding box center [948, 160] width 518 height 103
click at [776, 180] on p "“Formal Events are way too important to allow just anybody to handle your attir…" at bounding box center [948, 160] width 518 height 103
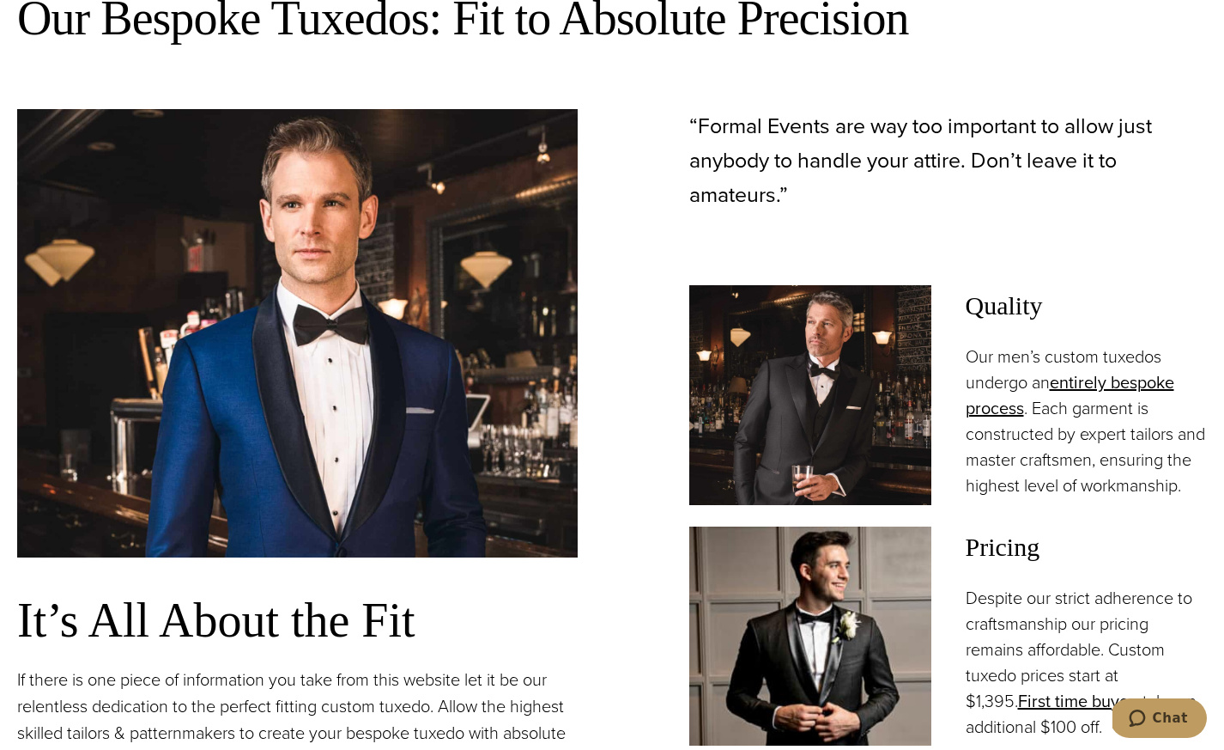
click at [788, 94] on div "Our Bespoke Tuxedos: Fit to Absolute Precision It’s All About the Fit If there …" at bounding box center [612, 566] width 1190 height 1156
click at [788, 154] on p "“Formal Events are way too important to allow just anybody to handle your attir…" at bounding box center [948, 160] width 518 height 103
click at [736, 140] on p "“Formal Events are way too important to allow just anybody to handle your attir…" at bounding box center [948, 160] width 518 height 103
click at [715, 129] on p "“Formal Events are way too important to allow just anybody to handle your attir…" at bounding box center [948, 160] width 518 height 103
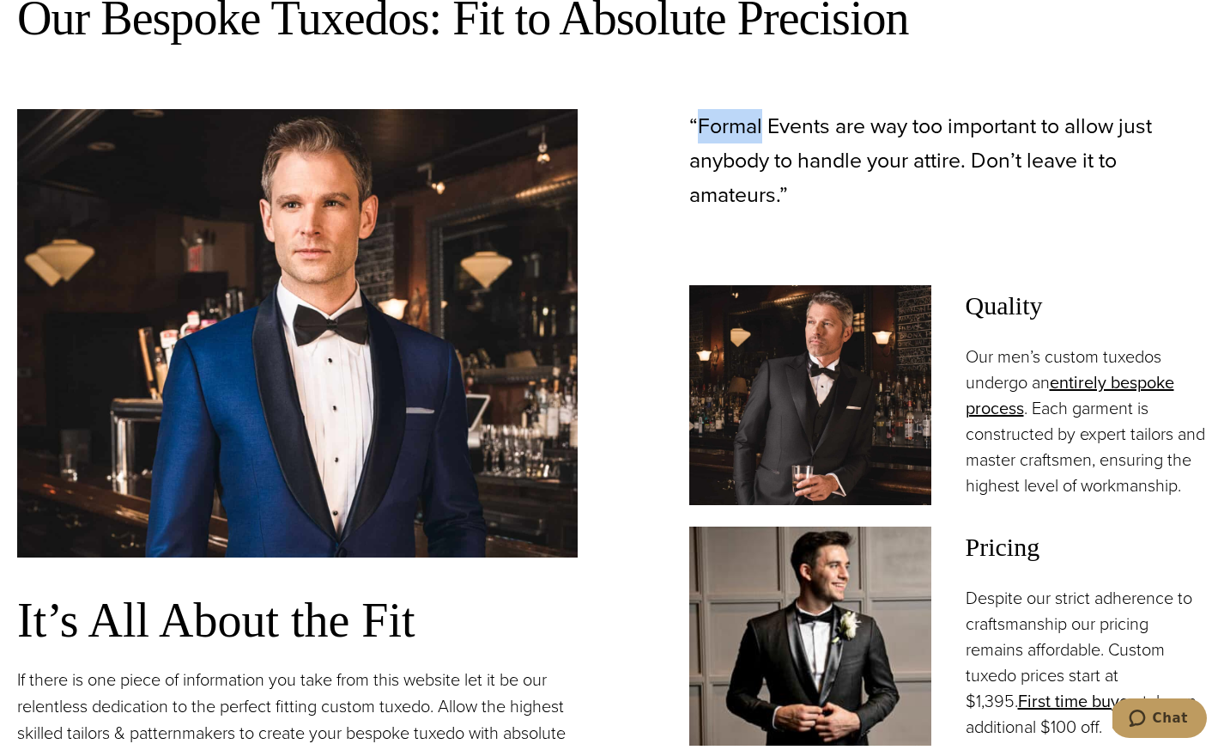
click at [715, 129] on p "“Formal Events are way too important to allow just anybody to handle your attir…" at bounding box center [948, 160] width 518 height 103
click at [715, 131] on p "“Formal Events are way too important to allow just anybody to handle your attir…" at bounding box center [948, 160] width 518 height 103
click at [716, 128] on p "“Formal Events are way too important to allow just anybody to handle your attir…" at bounding box center [948, 160] width 518 height 103
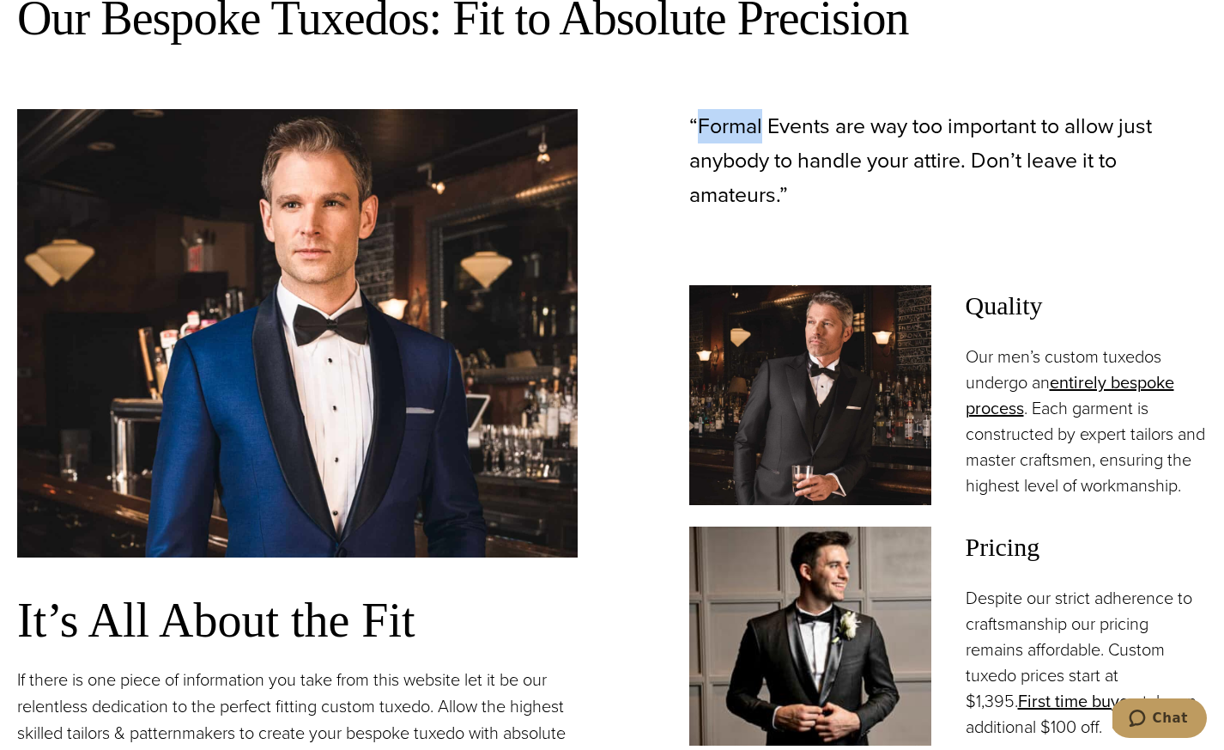
click at [716, 129] on p "“Formal Events are way too important to allow just anybody to handle your attir…" at bounding box center [948, 160] width 518 height 103
click at [715, 129] on p "“Formal Events are way too important to allow just anybody to handle your attir…" at bounding box center [948, 160] width 518 height 103
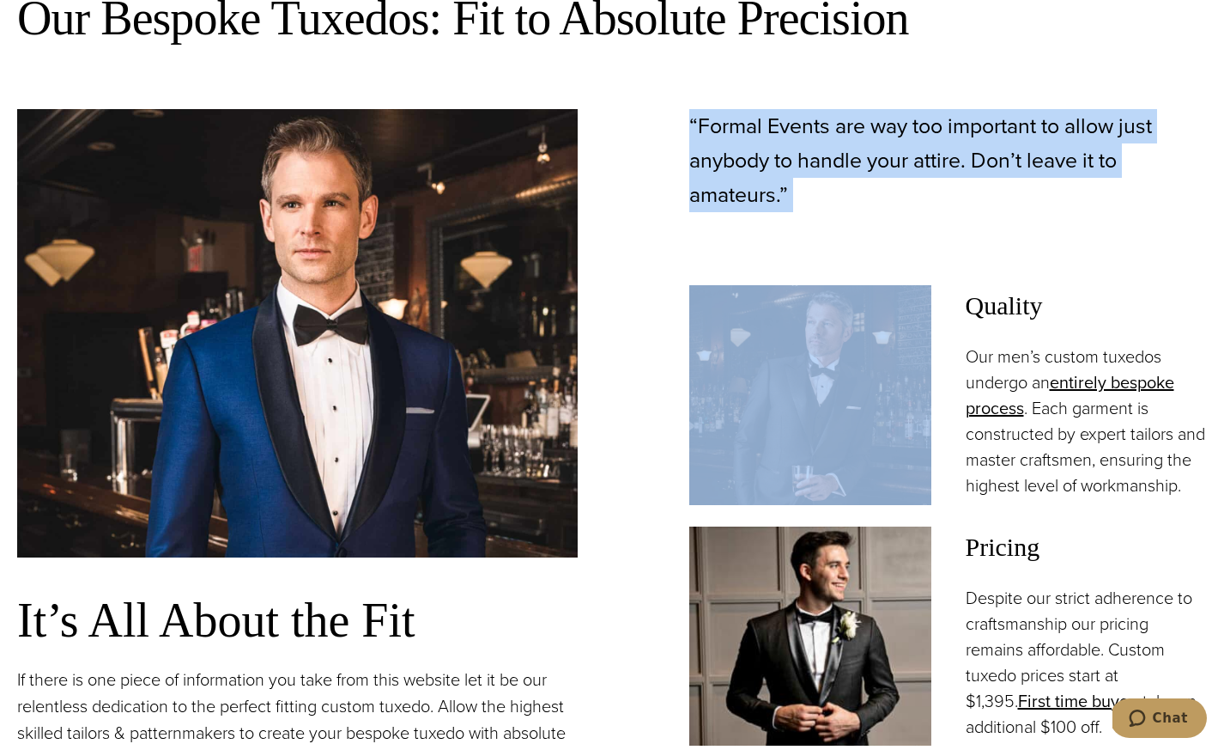
click at [715, 129] on p "“Formal Events are way too important to allow just anybody to handle your attir…" at bounding box center [948, 160] width 518 height 103
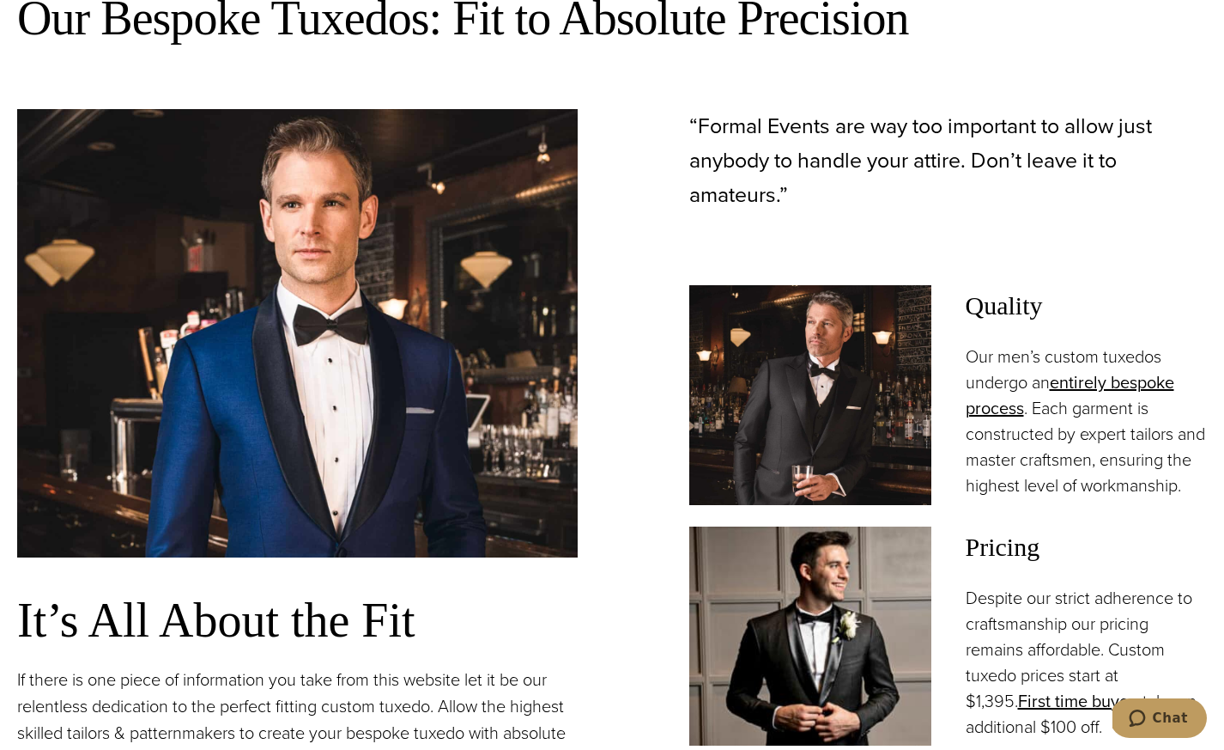
click at [1088, 101] on div "Our Bespoke Tuxedos: Fit to Absolute Precision It’s All About the Fit If there …" at bounding box center [612, 566] width 1190 height 1156
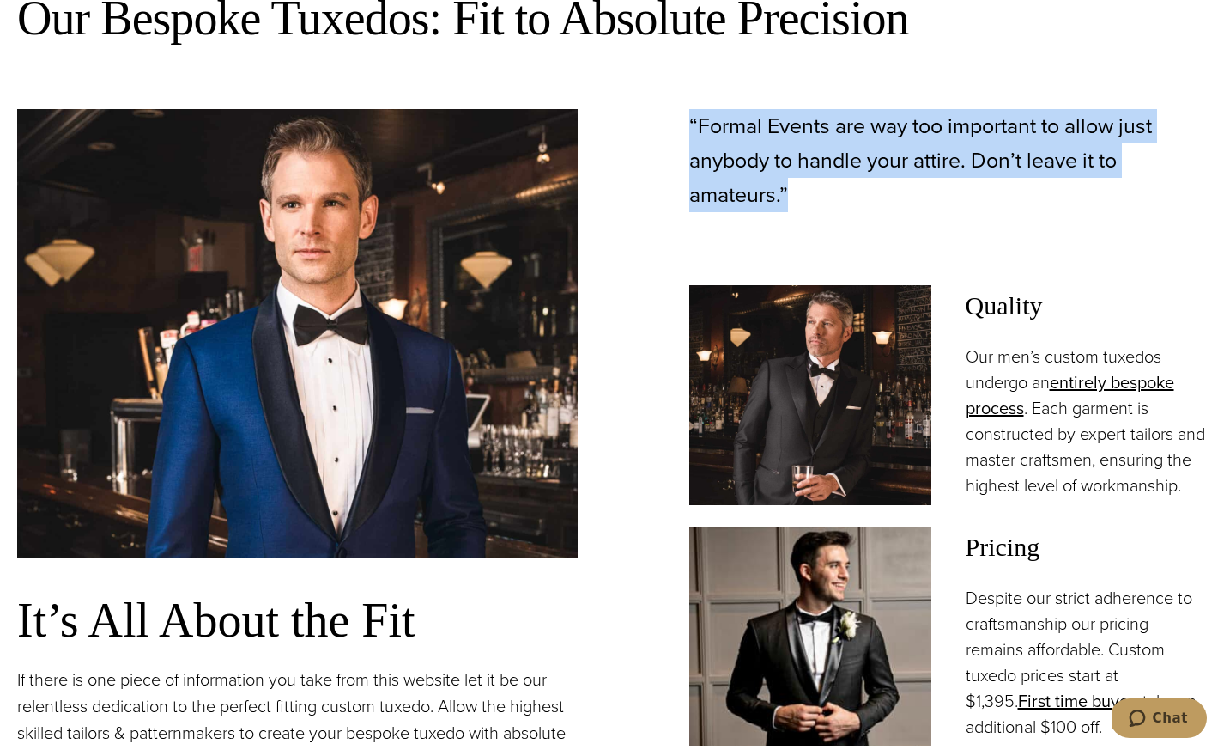
drag, startPoint x: 798, startPoint y: 195, endPoint x: 677, endPoint y: 94, distance: 158.5
click at [676, 94] on div "Our Bespoke Tuxedos: Fit to Absolute Precision It’s All About the Fit If there …" at bounding box center [612, 566] width 1190 height 1156
click at [677, 94] on div "Our Bespoke Tuxedos: Fit to Absolute Precision It’s All About the Fit If there …" at bounding box center [612, 566] width 1190 height 1156
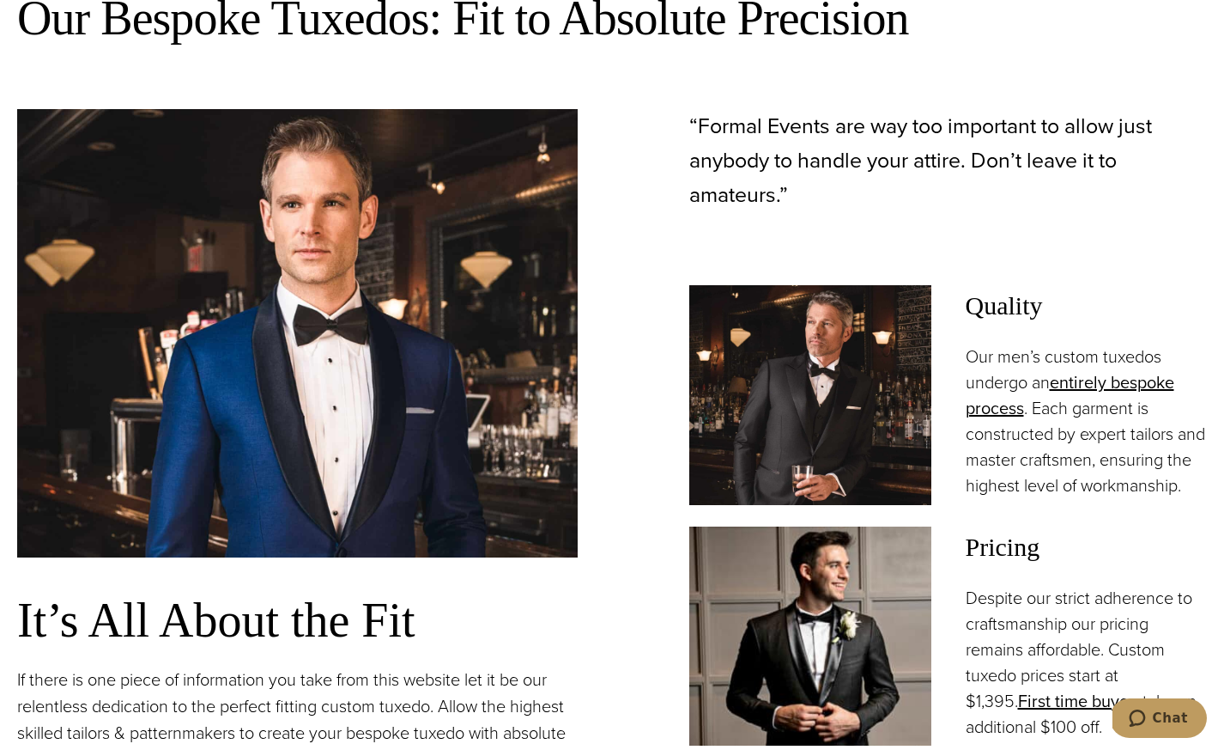
click at [683, 117] on div "“Formal Events are way too important to allow just anybody to handle your attir…" at bounding box center [927, 570] width 561 height 922
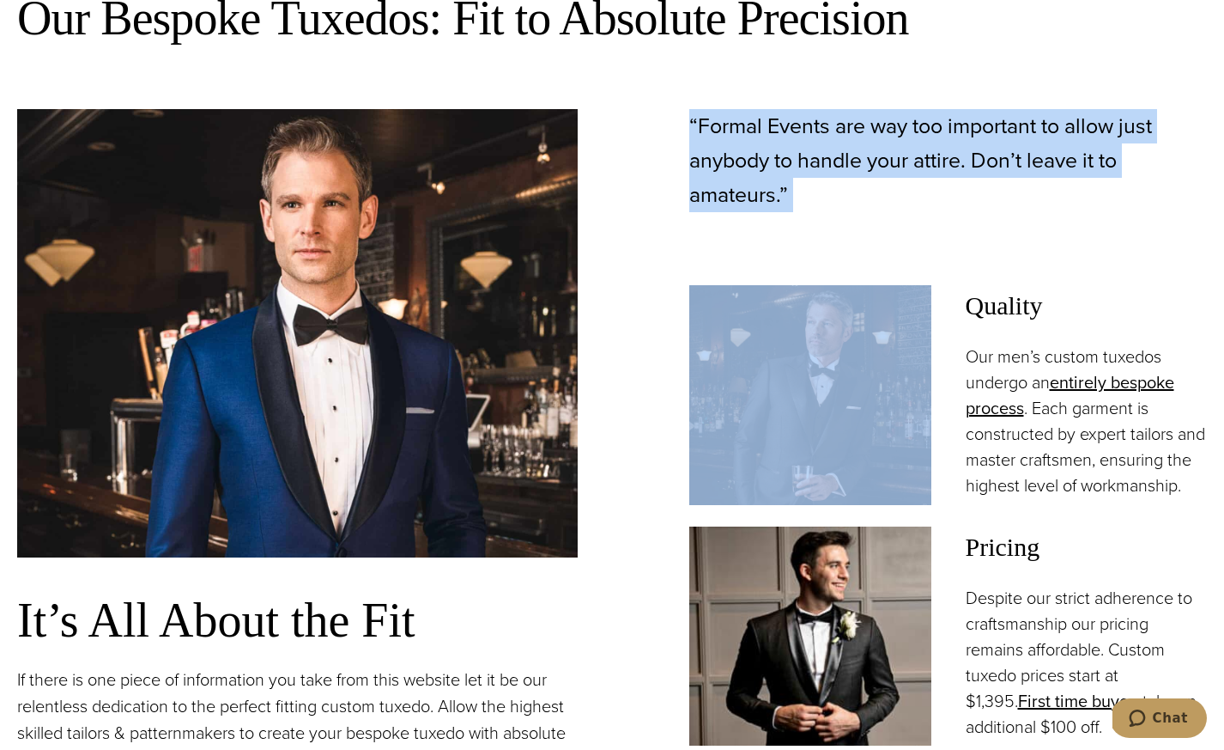
drag, startPoint x: 689, startPoint y: 123, endPoint x: 836, endPoint y: 214, distance: 172.7
click at [836, 214] on div "“Formal Events are way too important to allow just anybody to handle your attir…" at bounding box center [927, 570] width 561 height 922
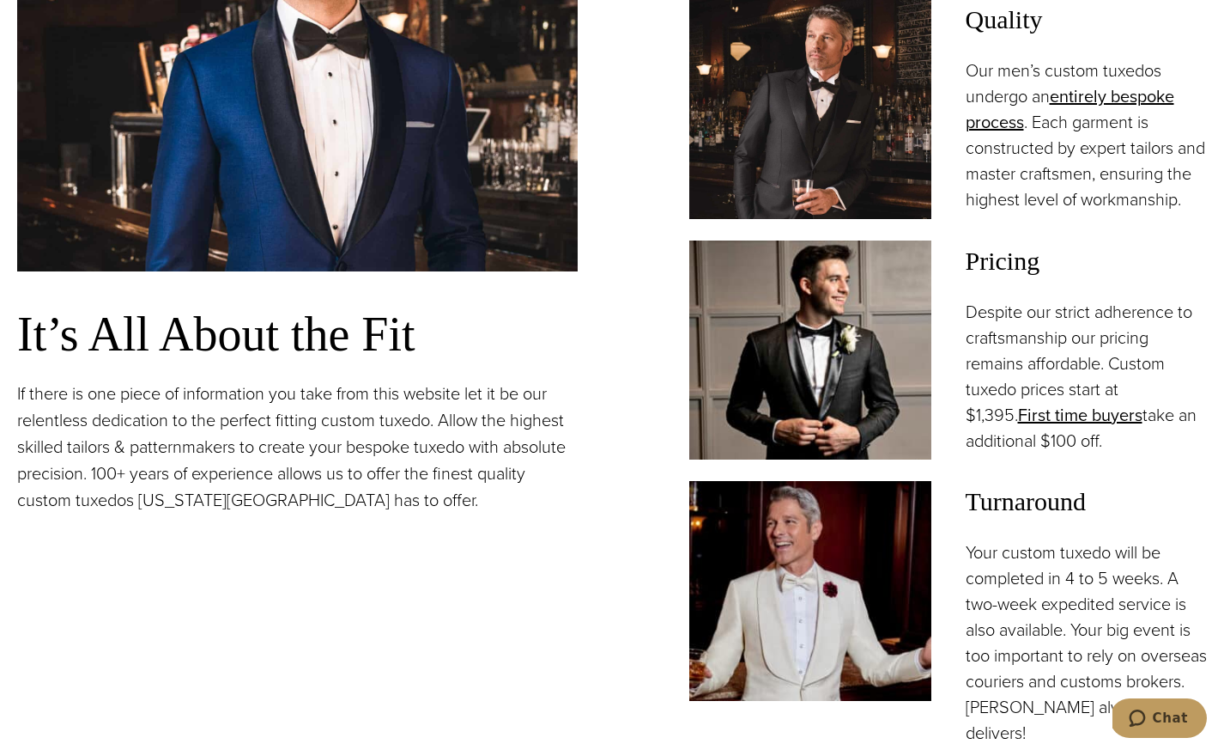
scroll to position [1417, 0]
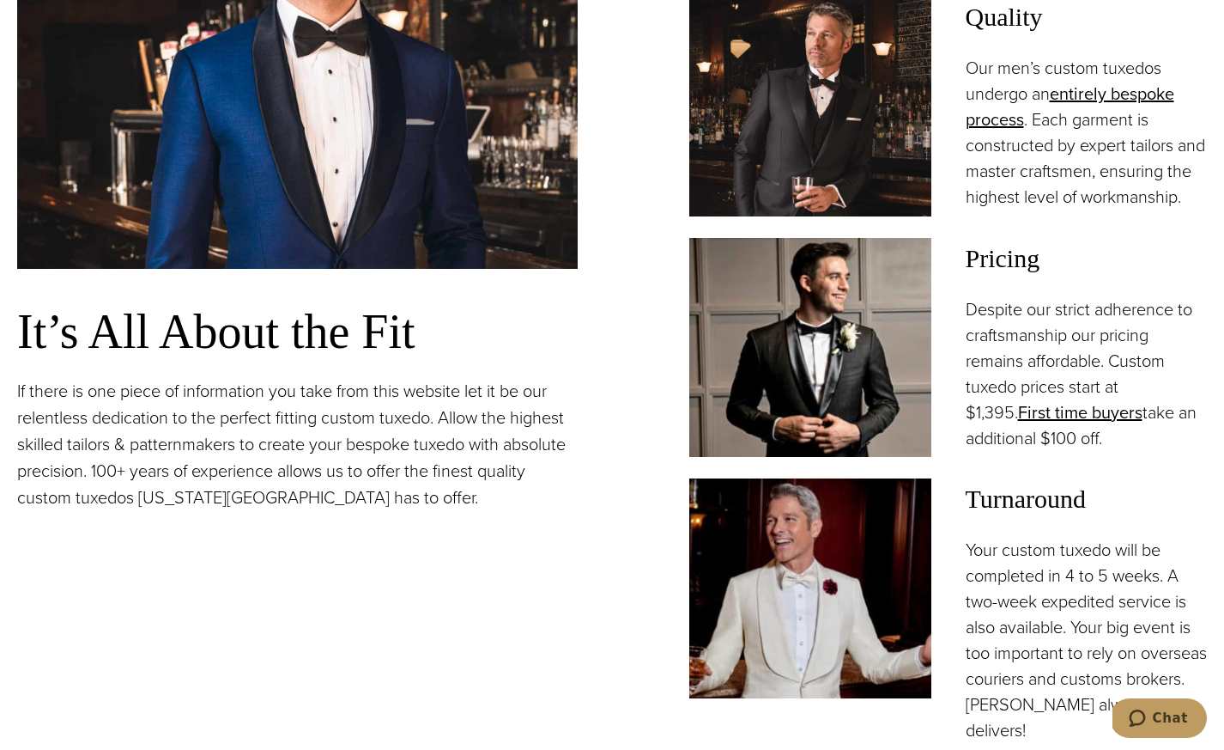
click at [982, 209] on p "Our men’s custom tuxedos undergo an entirely bespoke process . Each garment is …" at bounding box center [1087, 132] width 242 height 155
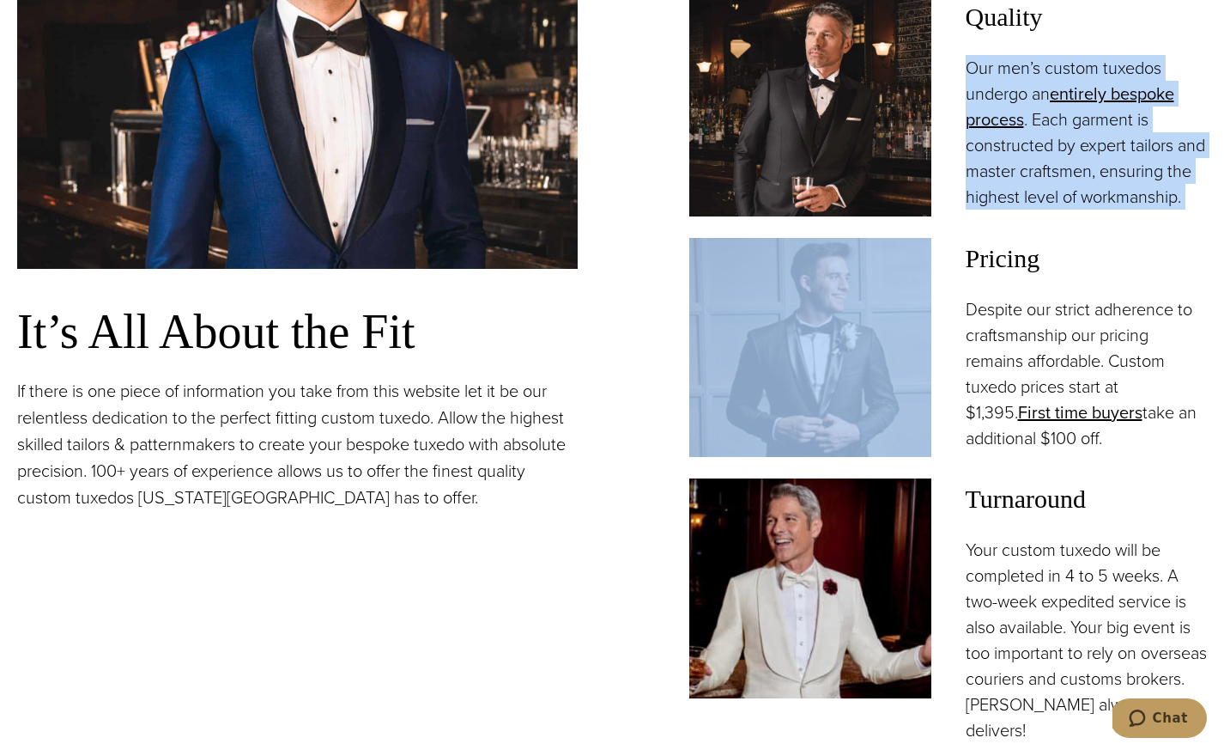
click at [982, 209] on p "Our men’s custom tuxedos undergo an entirely bespoke process . Each garment is …" at bounding box center [1087, 132] width 242 height 155
click at [1008, 209] on p "Our men’s custom tuxedos undergo an entirely bespoke process . Each garment is …" at bounding box center [1087, 132] width 242 height 155
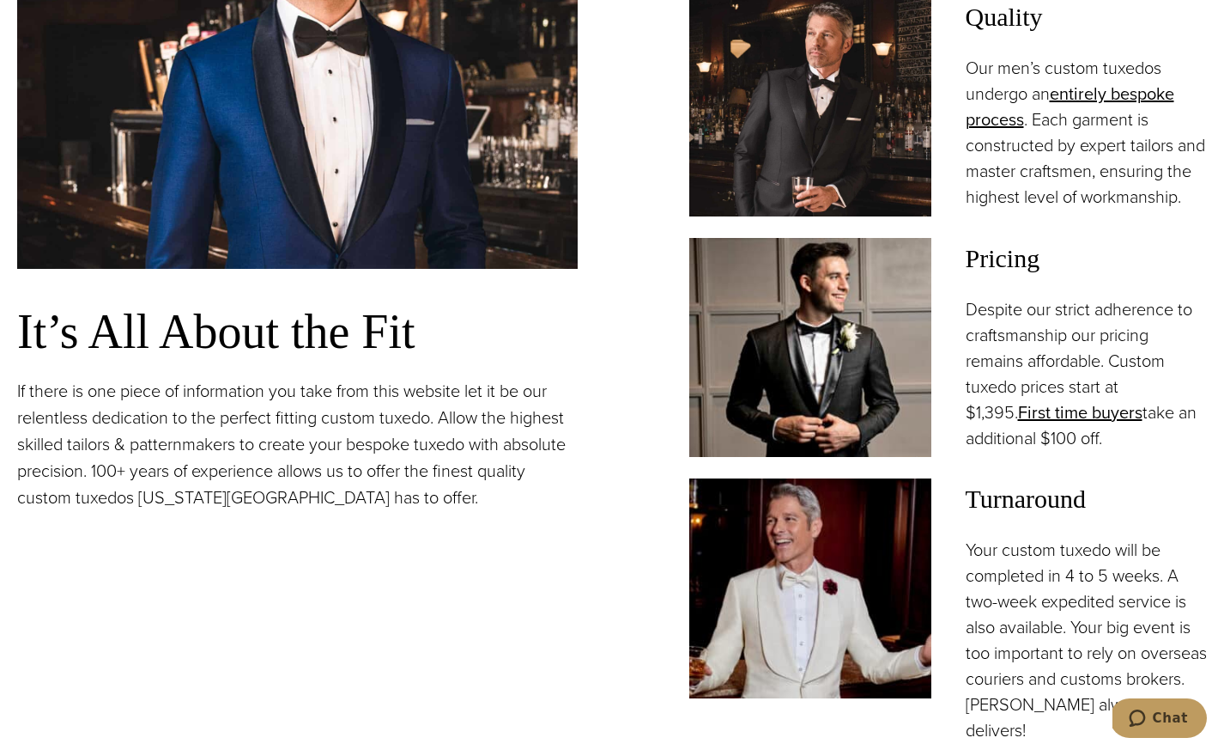
click at [1012, 198] on p "Our men’s custom tuxedos undergo an entirely bespoke process . Each garment is …" at bounding box center [1087, 132] width 242 height 155
click at [1011, 198] on p "Our men’s custom tuxedos undergo an entirely bespoke process . Each garment is …" at bounding box center [1087, 132] width 242 height 155
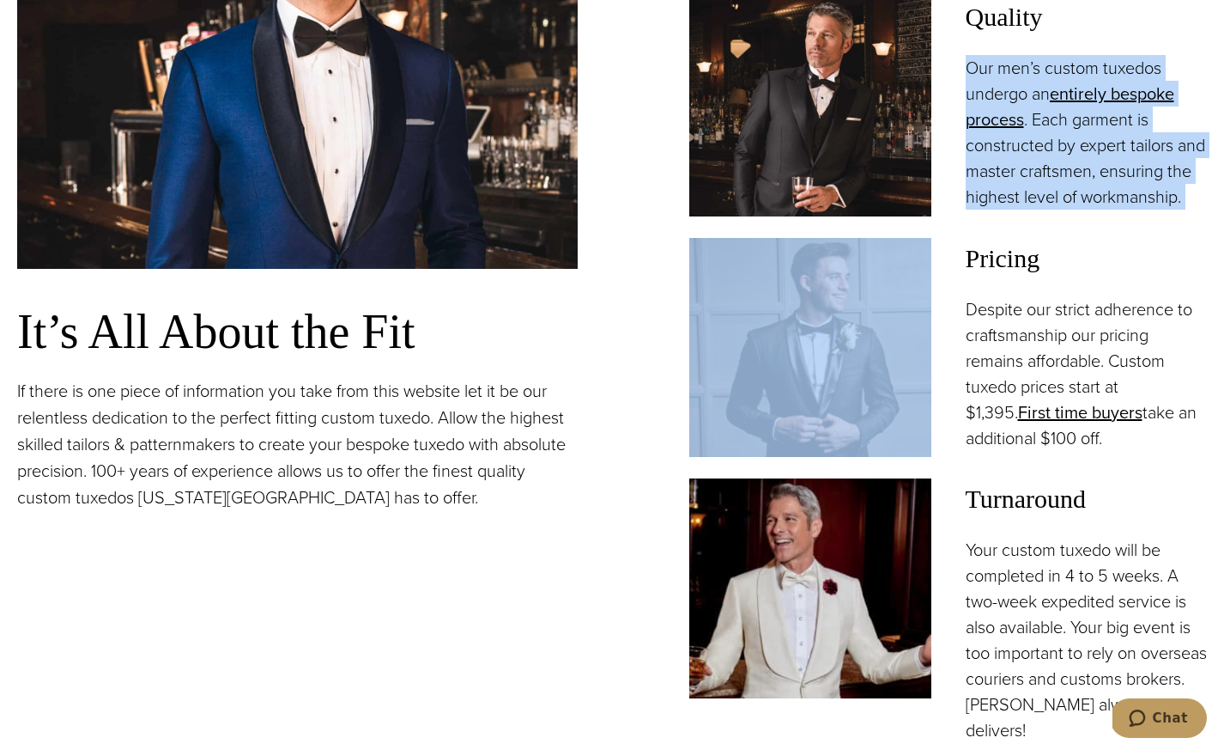
click at [1011, 198] on p "Our men’s custom tuxedos undergo an entirely bespoke process . Each garment is …" at bounding box center [1087, 132] width 242 height 155
click at [1023, 209] on p "Our men’s custom tuxedos undergo an entirely bespoke process . Each garment is …" at bounding box center [1087, 132] width 242 height 155
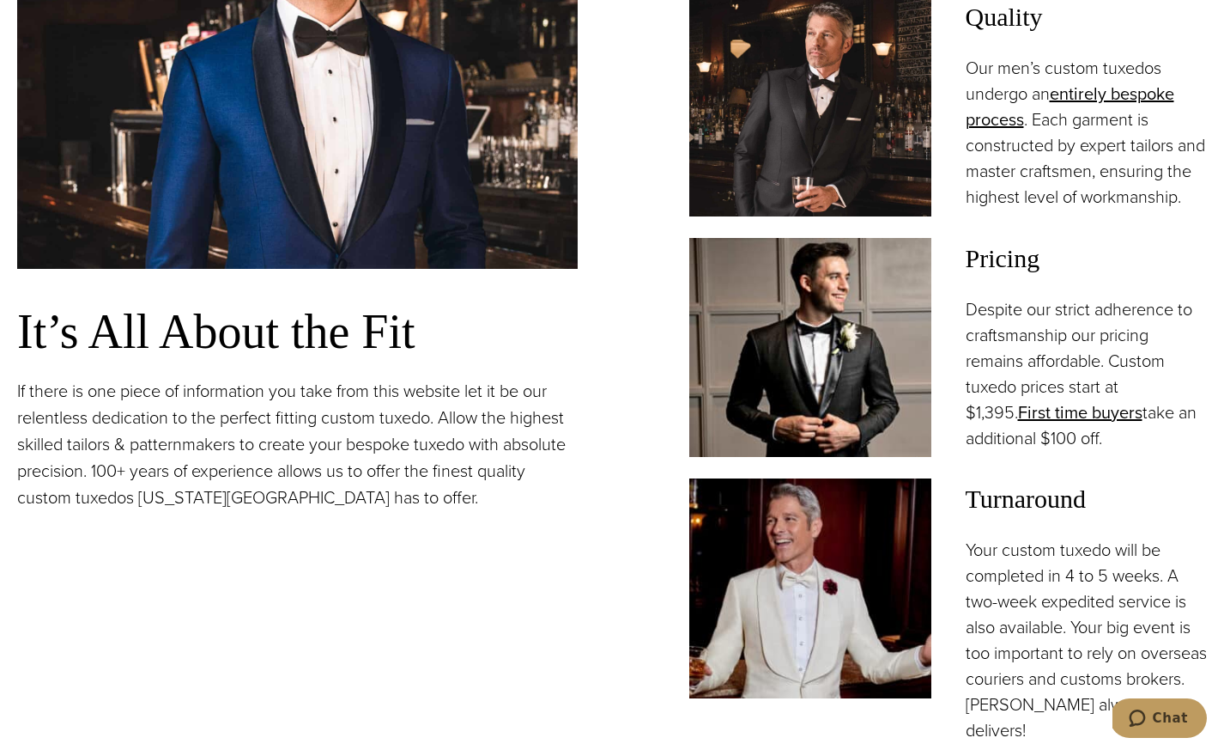
click at [1019, 209] on p "Our men’s custom tuxedos undergo an entirely bespoke process . Each garment is …" at bounding box center [1087, 132] width 242 height 155
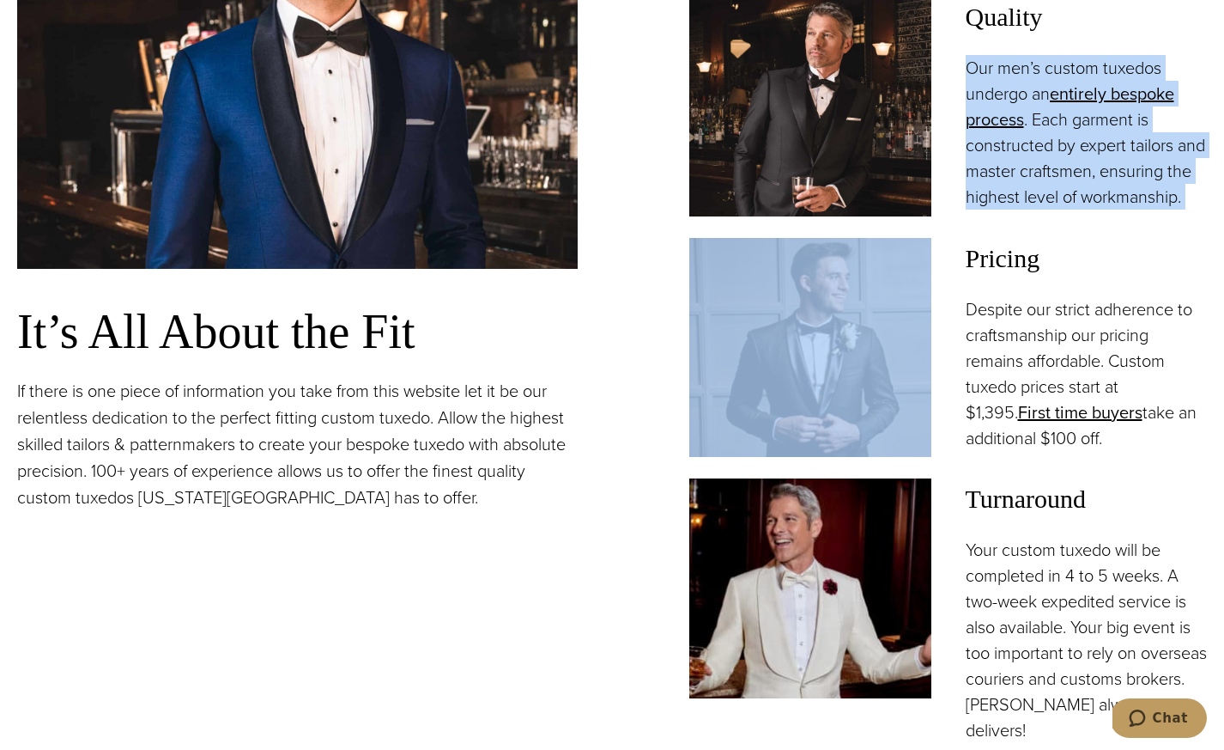
click at [1019, 209] on p "Our men’s custom tuxedos undergo an entirely bespoke process . Each garment is …" at bounding box center [1087, 132] width 242 height 155
click at [1017, 209] on p "Our men’s custom tuxedos undergo an entirely bespoke process . Each garment is …" at bounding box center [1087, 132] width 242 height 155
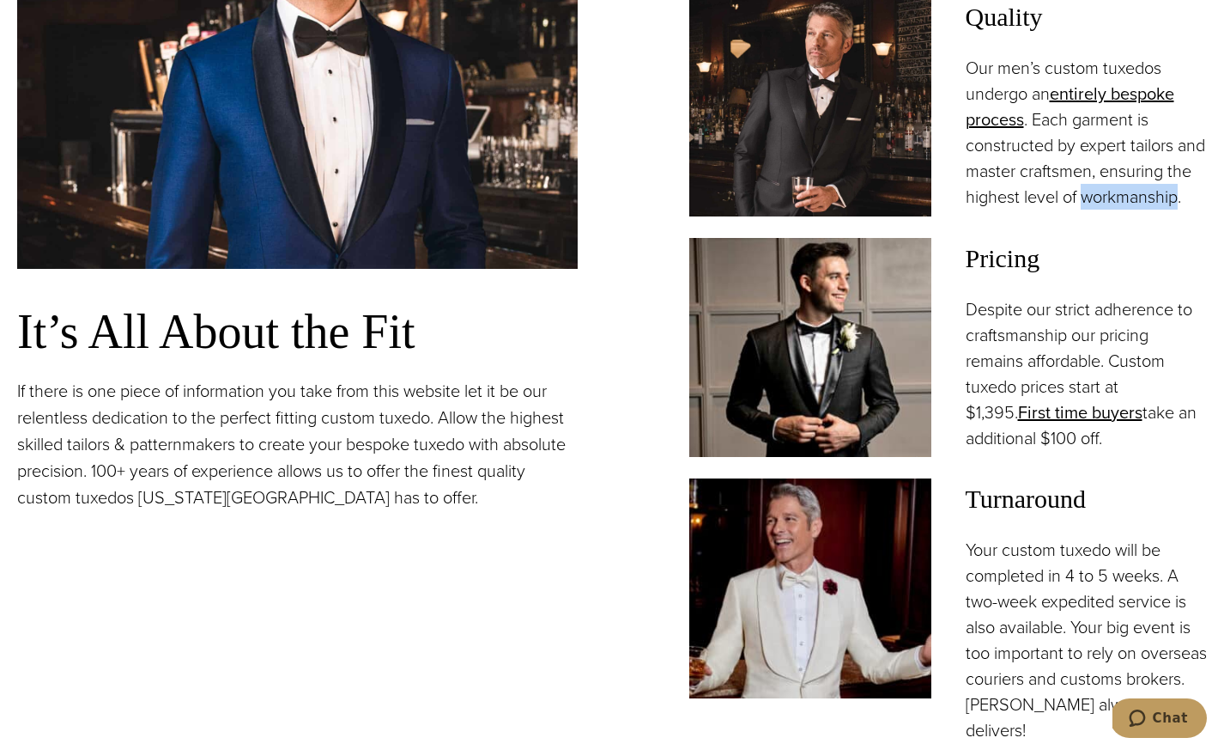
click at [1017, 209] on p "Our men’s custom tuxedos undergo an entirely bespoke process . Each garment is …" at bounding box center [1087, 132] width 242 height 155
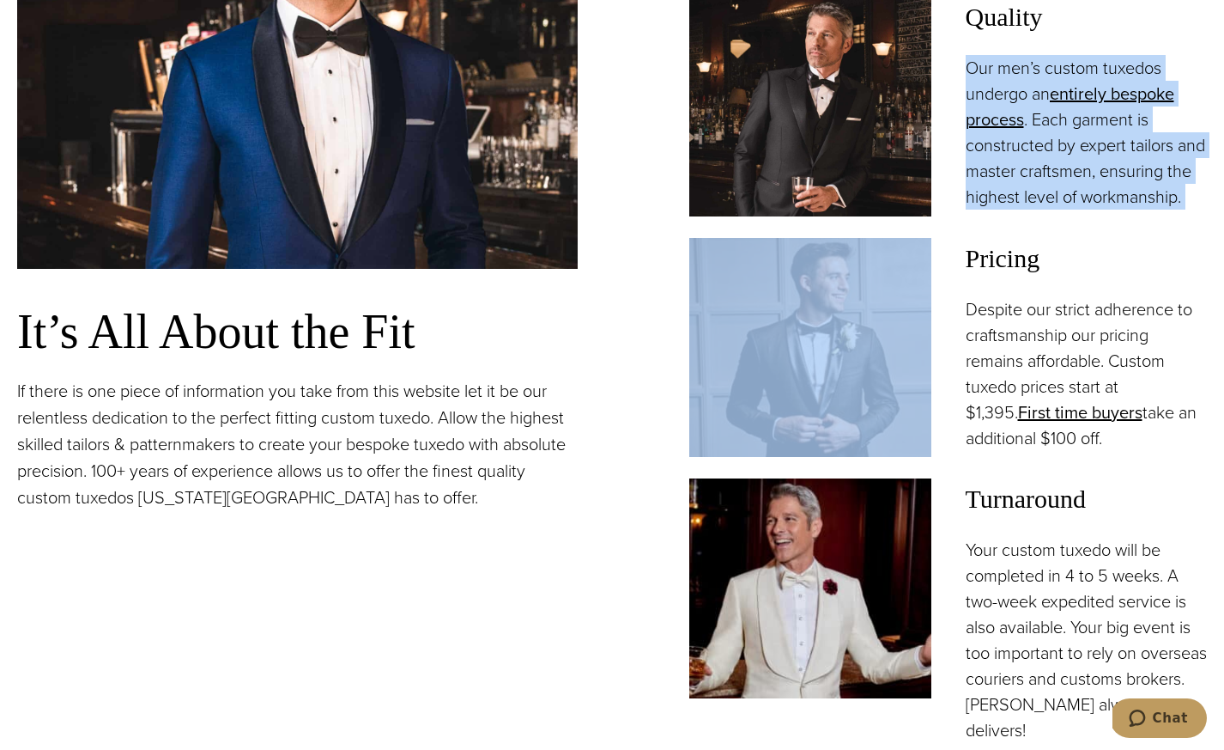
click at [1017, 209] on p "Our men’s custom tuxedos undergo an entirely bespoke process . Each garment is …" at bounding box center [1087, 132] width 242 height 155
click at [1027, 209] on p "Our men’s custom tuxedos undergo an entirely bespoke process . Each garment is …" at bounding box center [1087, 132] width 242 height 155
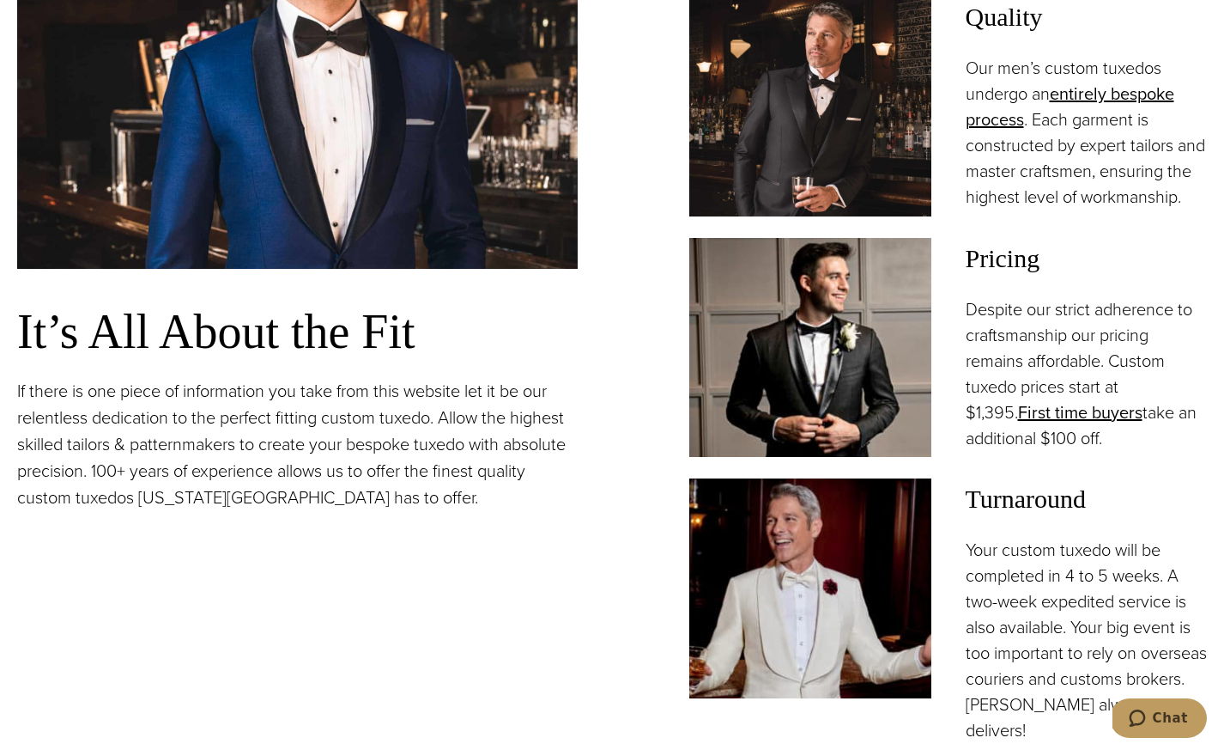
click at [1088, 209] on p "Our men’s custom tuxedos undergo an entirely bespoke process . Each garment is …" at bounding box center [1087, 132] width 242 height 155
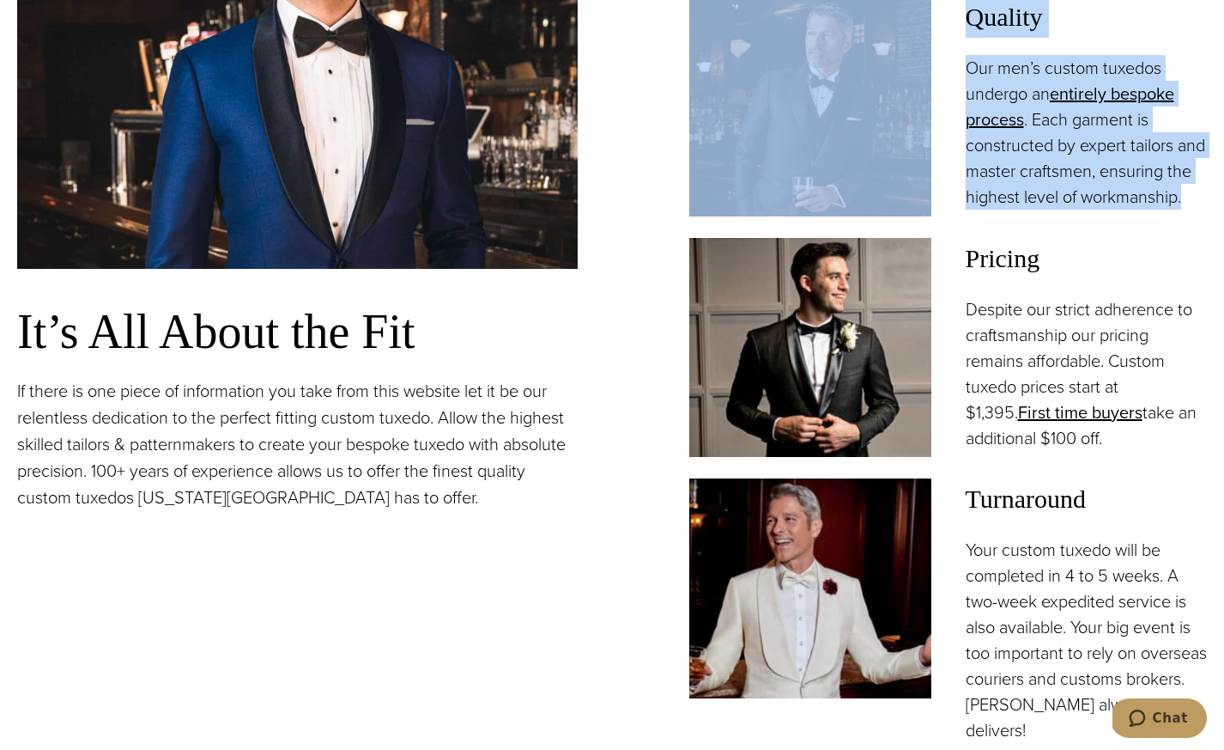
drag, startPoint x: 1072, startPoint y: 225, endPoint x: 939, endPoint y: 23, distance: 241.2
click at [939, 22] on div "Quality Our men’s custom tuxedos undergo an entirely bespoke process . Each gar…" at bounding box center [948, 107] width 518 height 220
click at [970, 21] on span "Quality" at bounding box center [1087, 17] width 242 height 41
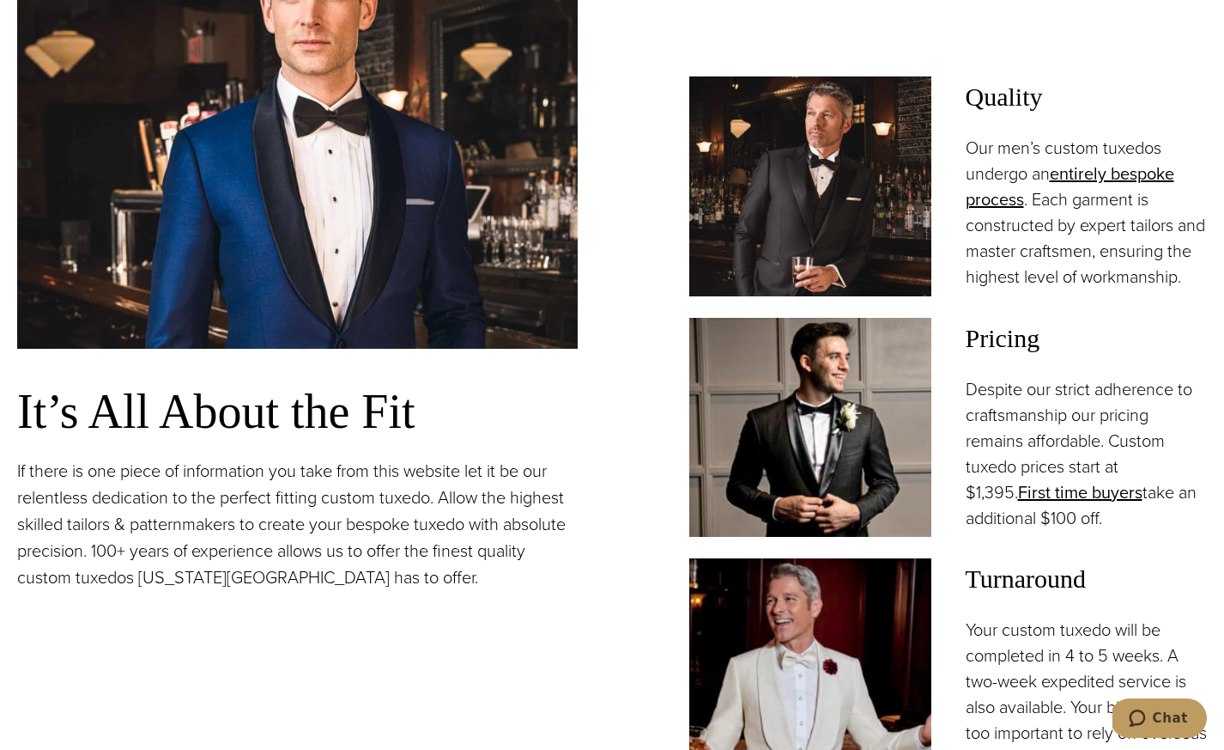
scroll to position [1336, 0]
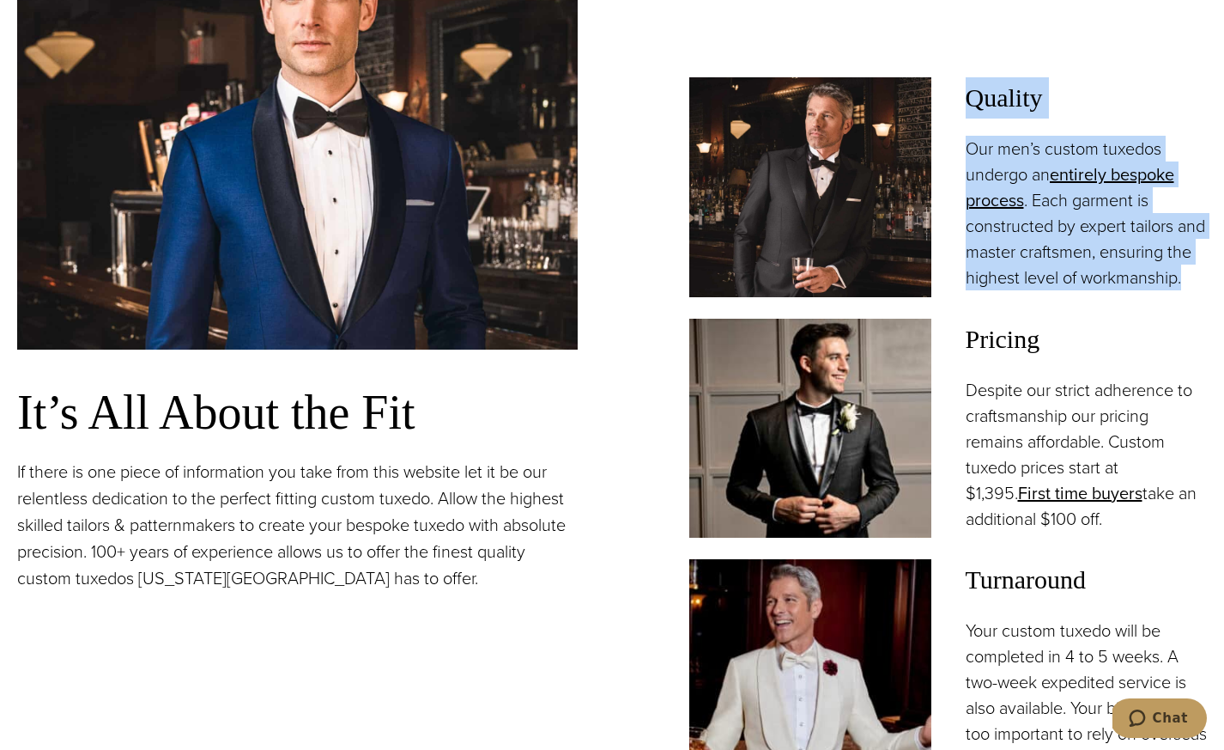
drag, startPoint x: 969, startPoint y: 92, endPoint x: 1072, endPoint y: 294, distance: 227.3
click at [1072, 290] on div "Quality Our men’s custom tuxedos undergo an entirely bespoke process . Each gar…" at bounding box center [1087, 183] width 242 height 213
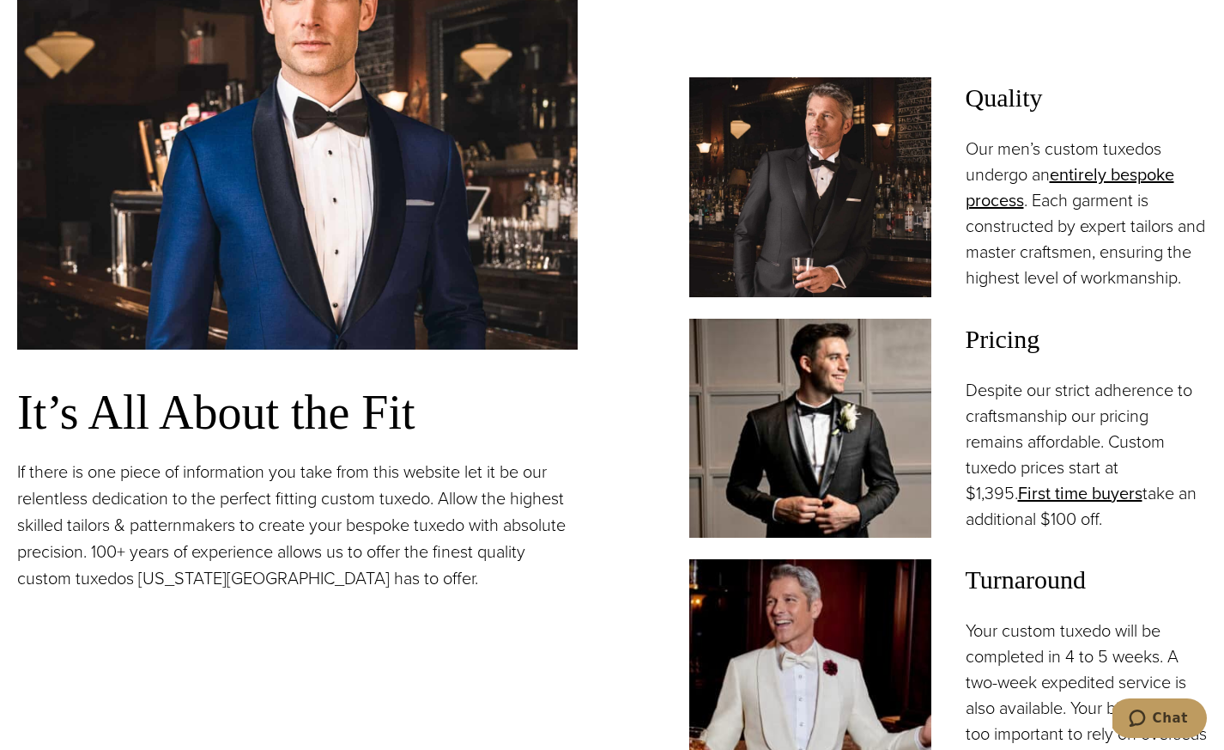
click at [1052, 290] on p "Our men’s custom tuxedos undergo an entirely bespoke process . Each garment is …" at bounding box center [1087, 213] width 242 height 155
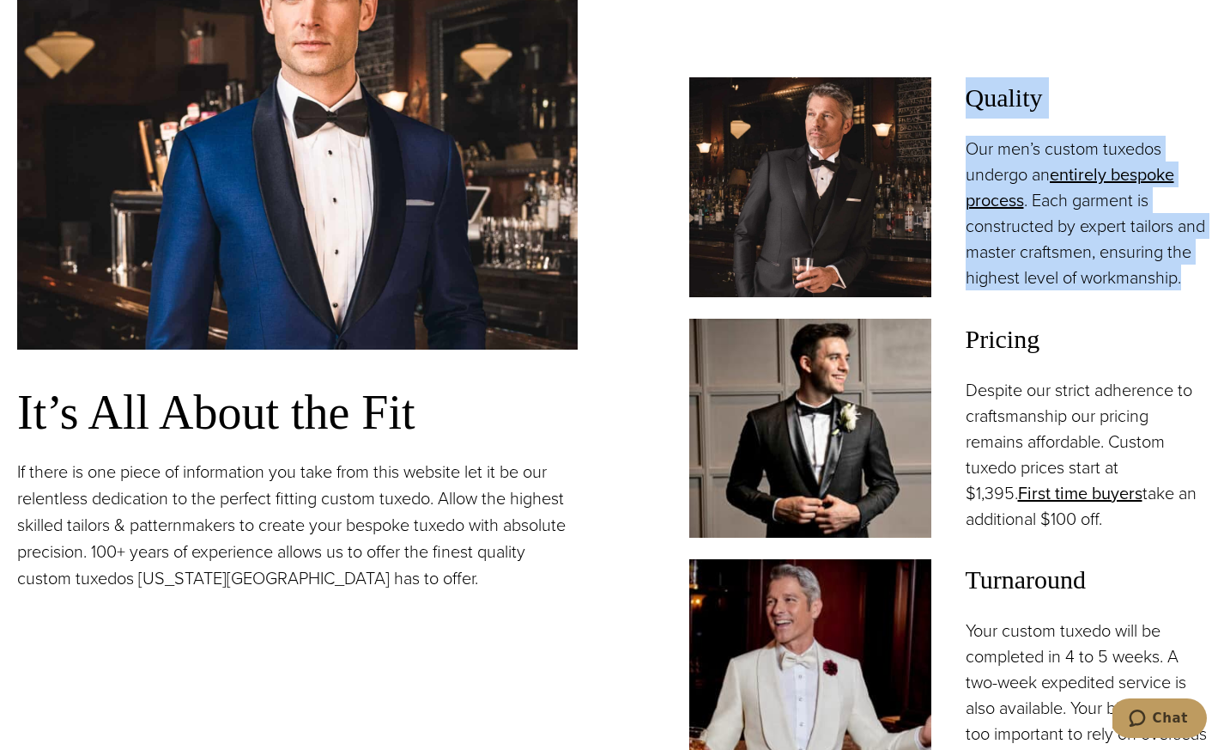
drag, startPoint x: 1067, startPoint y: 306, endPoint x: 955, endPoint y: 93, distance: 240.8
click at [955, 93] on div "Quality Our men’s custom tuxedos undergo an entirely bespoke process . Each gar…" at bounding box center [948, 187] width 518 height 220
click at [957, 93] on div "Quality Our men’s custom tuxedos undergo an entirely bespoke process . Each gar…" at bounding box center [948, 187] width 518 height 220
drag, startPoint x: 969, startPoint y: 94, endPoint x: 1114, endPoint y: 303, distance: 254.4
click at [1114, 290] on div "Quality Our men’s custom tuxedos undergo an entirely bespoke process . Each gar…" at bounding box center [1087, 183] width 242 height 213
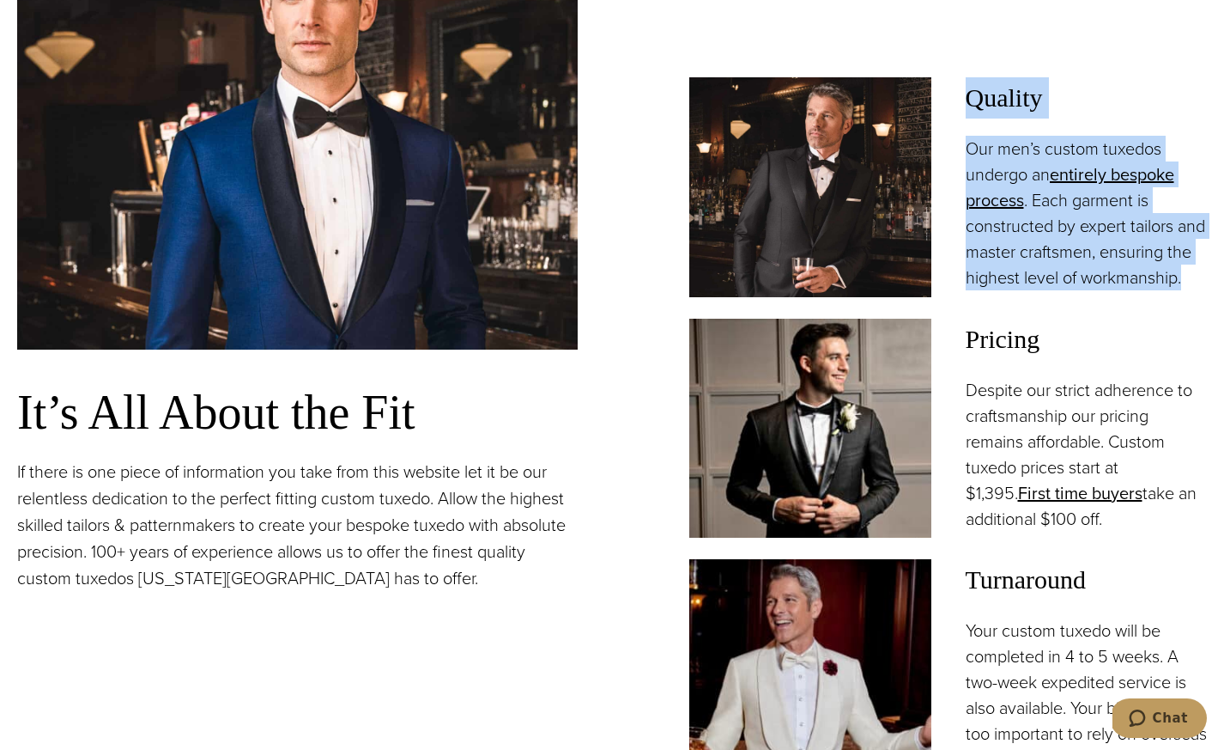
click at [1114, 290] on p "Our men’s custom tuxedos undergo an entirely bespoke process . Each garment is …" at bounding box center [1087, 213] width 242 height 155
drag, startPoint x: 1091, startPoint y: 303, endPoint x: 965, endPoint y: 78, distance: 257.9
click at [966, 78] on div "Quality Our men’s custom tuxedos undergo an entirely bespoke process . Each gar…" at bounding box center [1087, 183] width 242 height 213
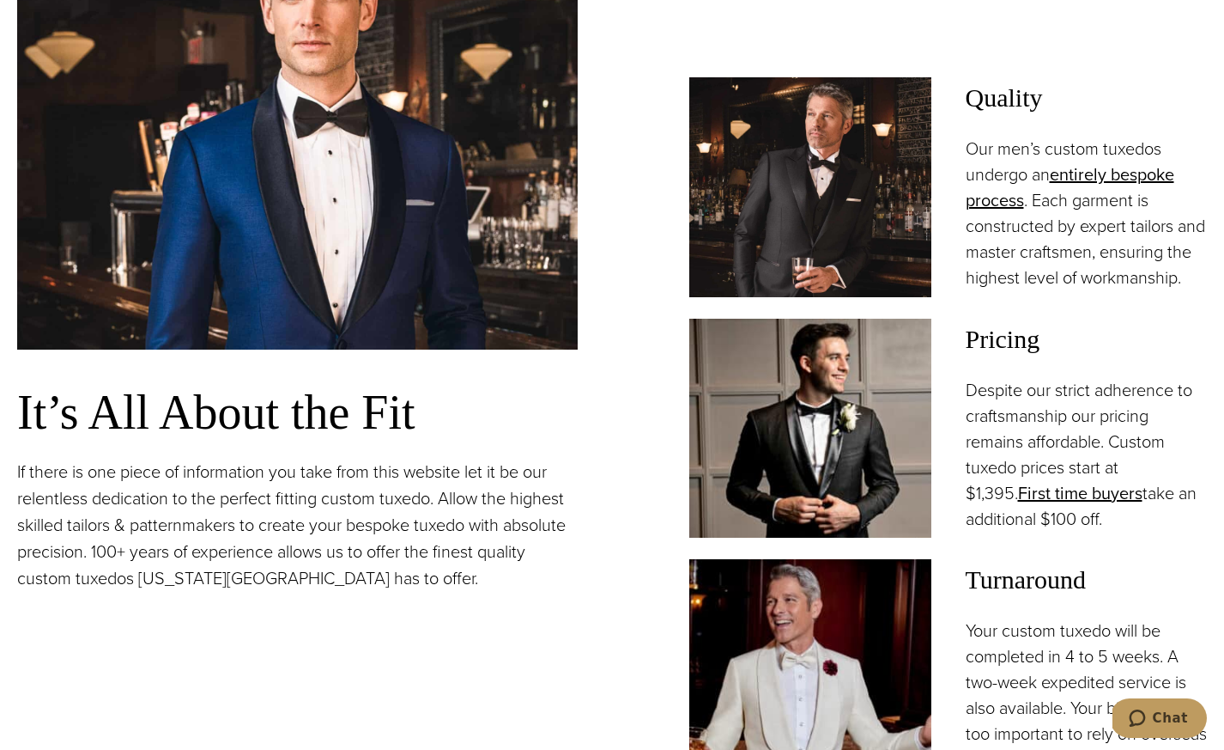
click at [966, 89] on span "Quality" at bounding box center [1087, 97] width 242 height 41
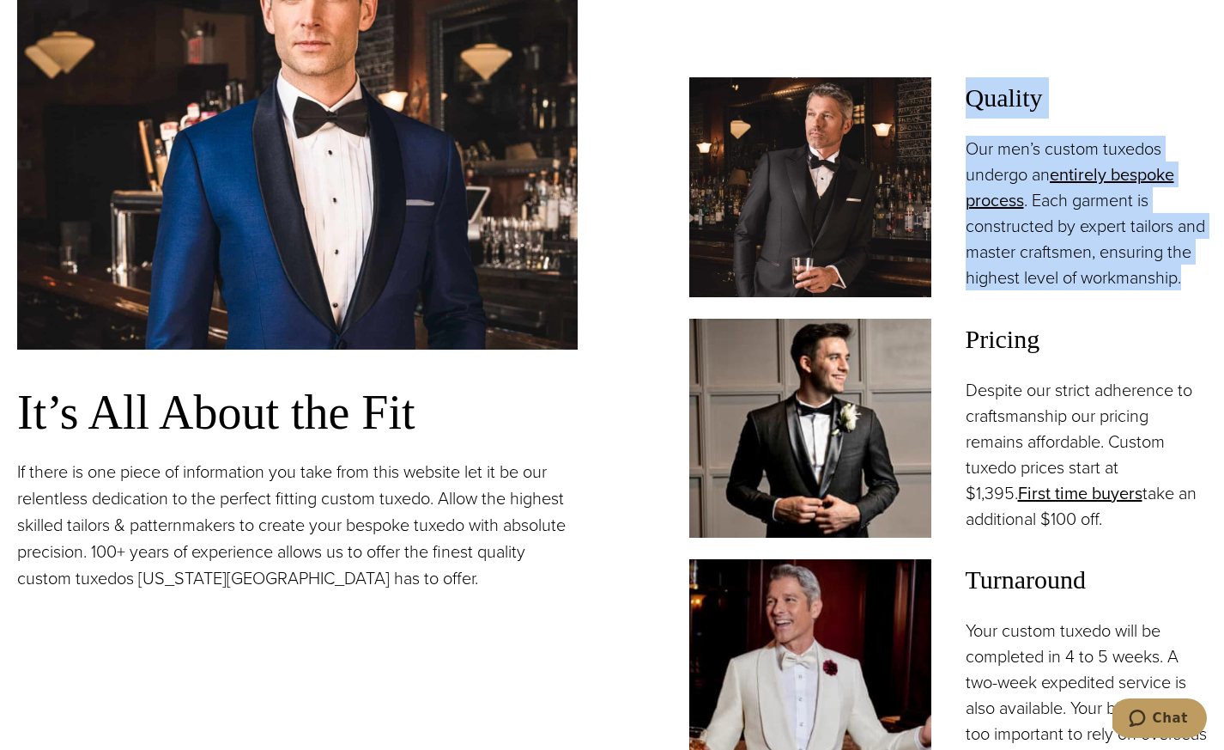
drag, startPoint x: 961, startPoint y: 91, endPoint x: 1096, endPoint y: 309, distance: 256.4
click at [1096, 297] on div "Quality Our men’s custom tuxedos undergo an entirely bespoke process . Each gar…" at bounding box center [948, 187] width 518 height 220
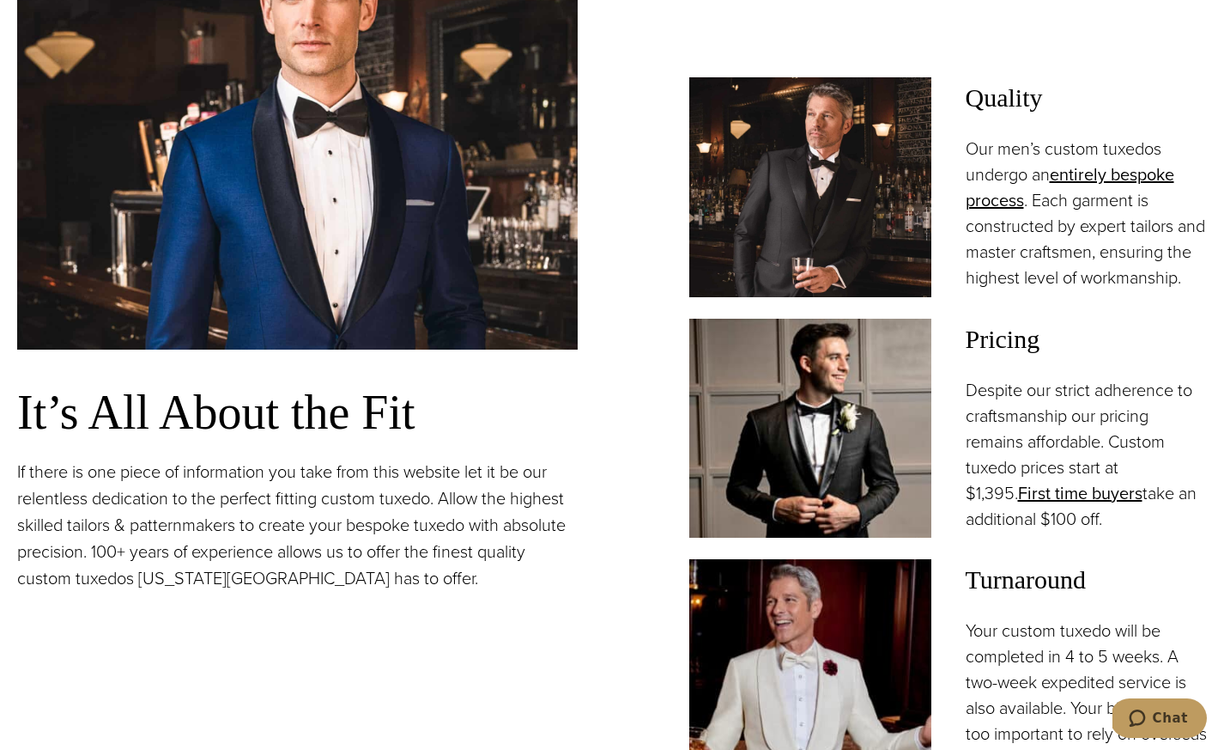
click at [1092, 290] on p "Our men’s custom tuxedos undergo an entirely bespoke process . Each garment is …" at bounding box center [1087, 213] width 242 height 155
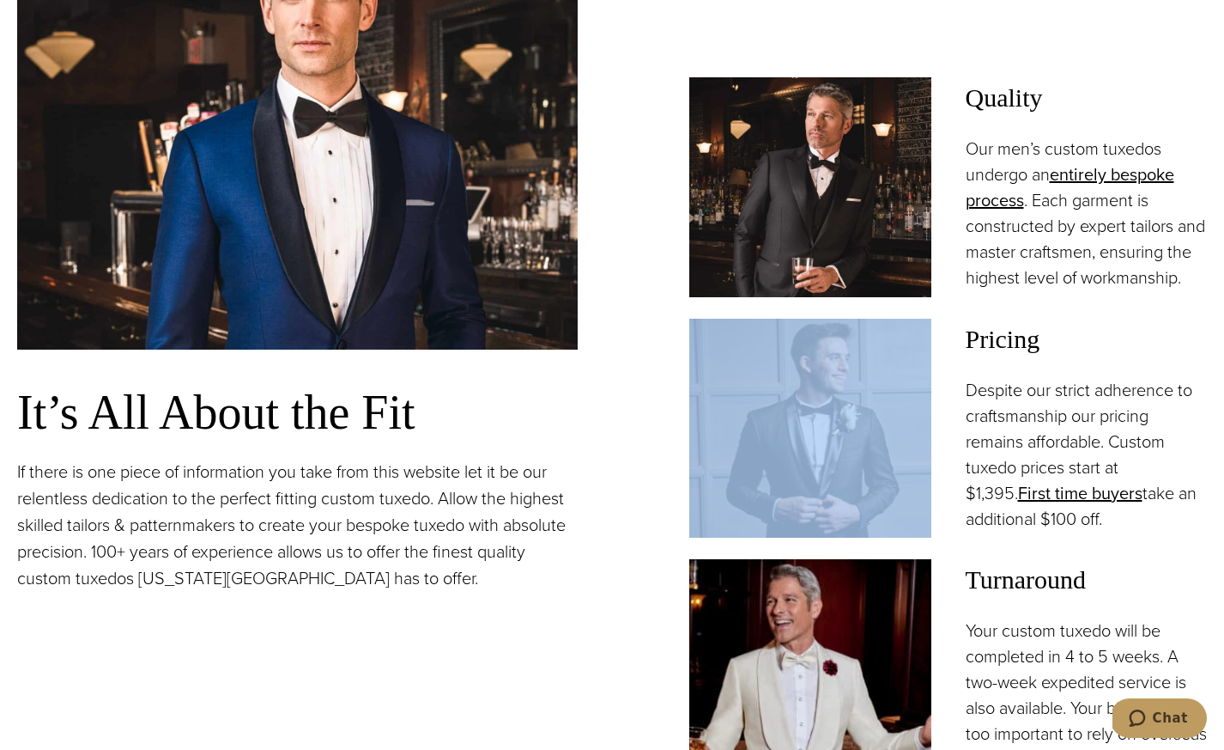
click at [1092, 290] on p "Our men’s custom tuxedos undergo an entirely bespoke process . Each garment is …" at bounding box center [1087, 213] width 242 height 155
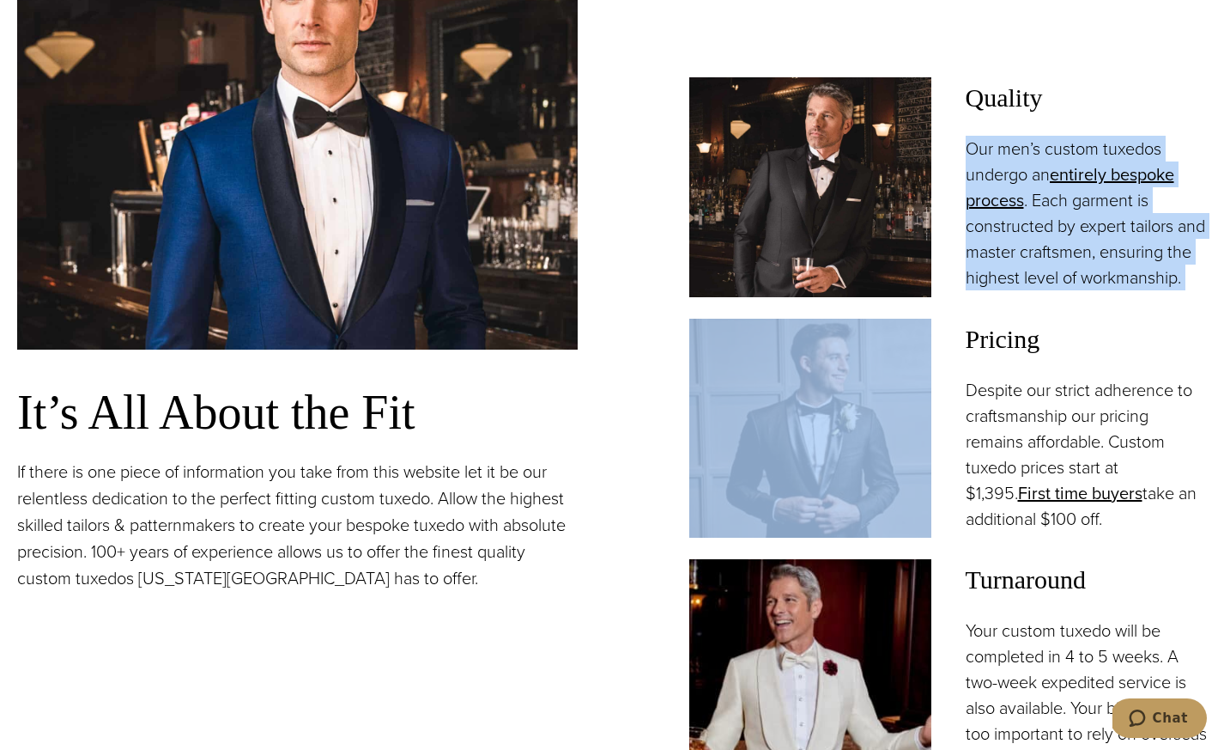
click at [1092, 290] on p "Our men’s custom tuxedos undergo an entirely bespoke process . Each garment is …" at bounding box center [1087, 213] width 242 height 155
click at [1126, 290] on p "Our men’s custom tuxedos undergo an entirely bespoke process . Each garment is …" at bounding box center [1087, 213] width 242 height 155
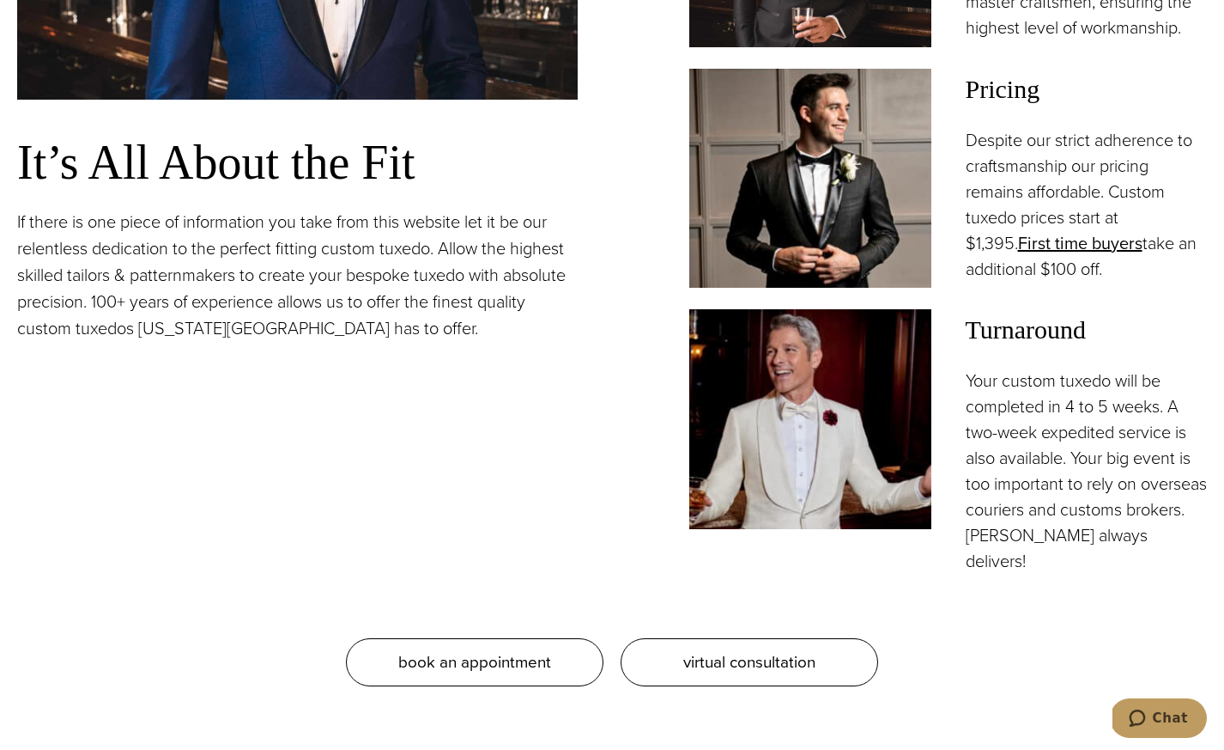
scroll to position [1593, 0]
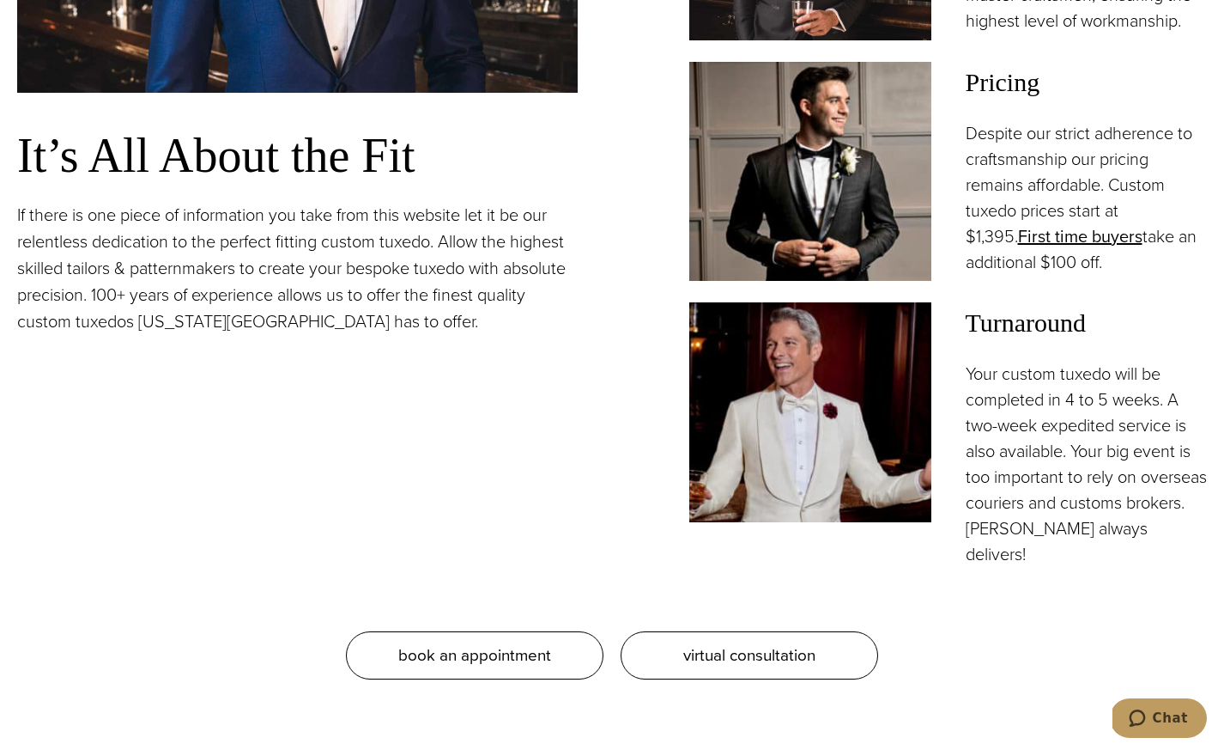
drag, startPoint x: 1113, startPoint y: 283, endPoint x: 958, endPoint y: 94, distance: 244.7
click at [958, 93] on div "Pricing Despite our strict adherence to craftsmanship our pricing remains affor…" at bounding box center [948, 172] width 518 height 220
click at [963, 95] on div "Pricing Despite our strict adherence to craftsmanship our pricing remains affor…" at bounding box center [948, 172] width 518 height 220
click at [966, 98] on span "Pricing" at bounding box center [1087, 82] width 242 height 41
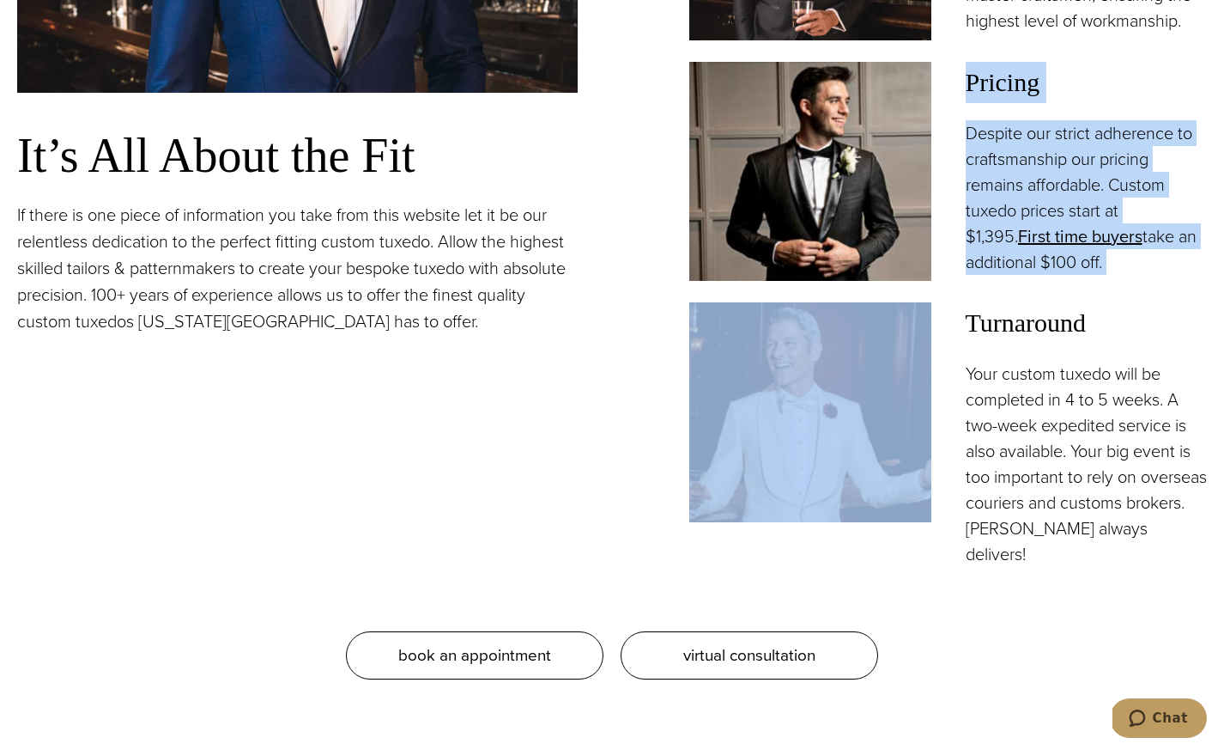
drag, startPoint x: 966, startPoint y: 97, endPoint x: 1116, endPoint y: 294, distance: 247.5
click at [1116, 282] on div "Pricing Despite our strict adherence to craftsmanship our pricing remains affor…" at bounding box center [948, 172] width 518 height 220
click at [1116, 275] on p "Despite our strict adherence to craftsmanship our pricing remains affordable. C…" at bounding box center [1087, 197] width 242 height 155
drag, startPoint x: 1120, startPoint y: 280, endPoint x: 962, endPoint y: 100, distance: 239.1
click at [962, 98] on div "Pricing Despite our strict adherence to craftsmanship our pricing remains affor…" at bounding box center [948, 172] width 518 height 220
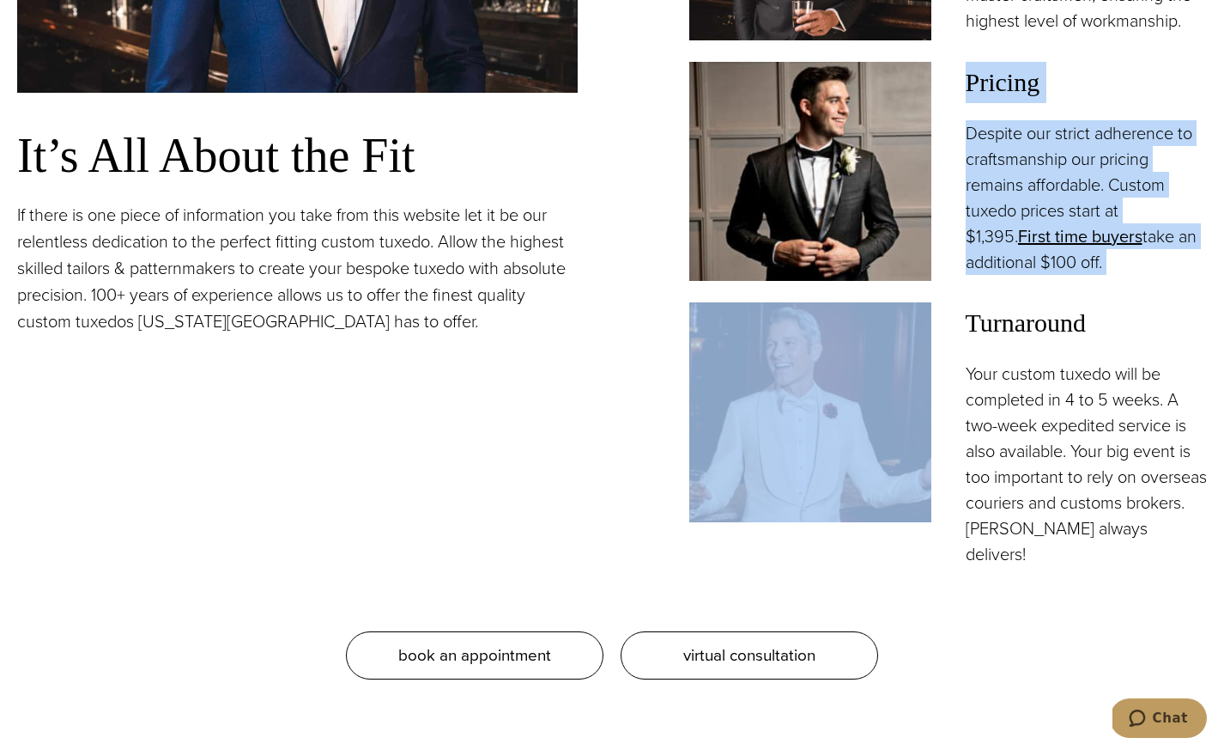
click at [975, 100] on span "Pricing" at bounding box center [1087, 82] width 242 height 41
drag, startPoint x: 968, startPoint y: 98, endPoint x: 1161, endPoint y: 323, distance: 296.5
click at [1161, 325] on div "“Formal Events are way too important to allow just anybody to handle your attir…" at bounding box center [927, 106] width 561 height 922
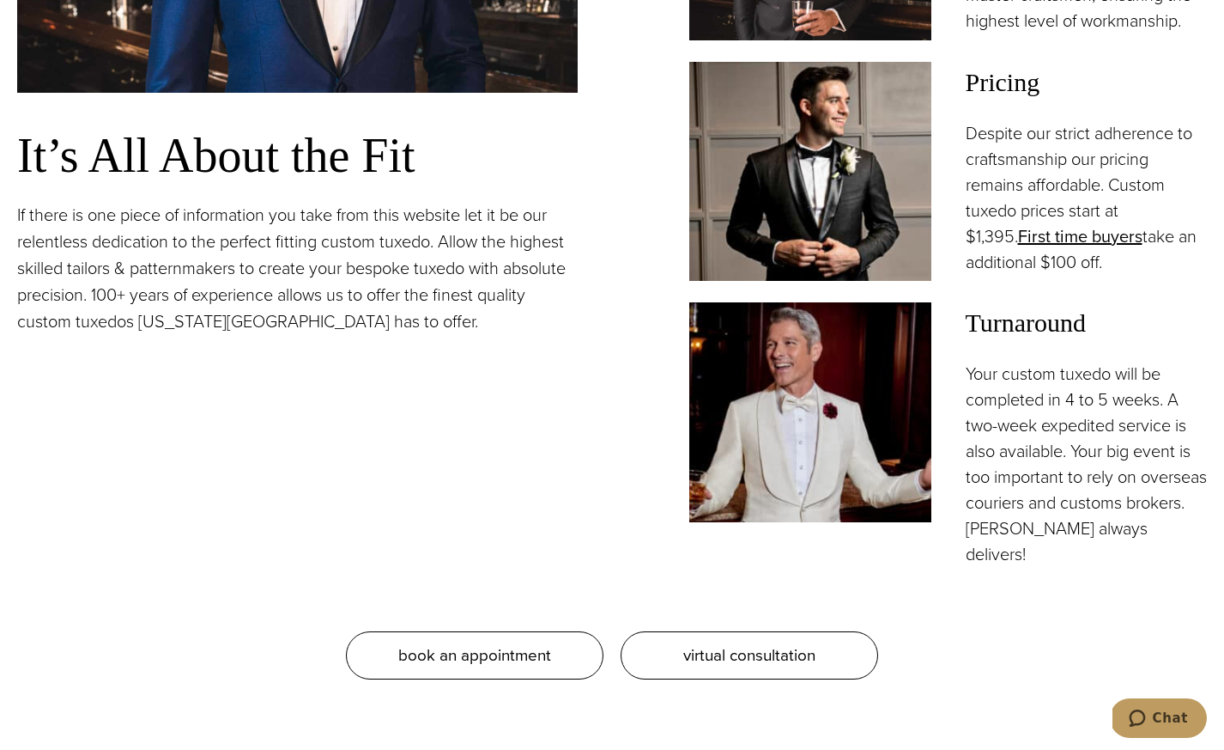
click at [1113, 261] on p "Despite our strict adherence to craftsmanship our pricing remains affordable. C…" at bounding box center [1087, 197] width 242 height 155
click at [1113, 272] on p "Despite our strict adherence to craftsmanship our pricing remains affordable. C…" at bounding box center [1087, 197] width 242 height 155
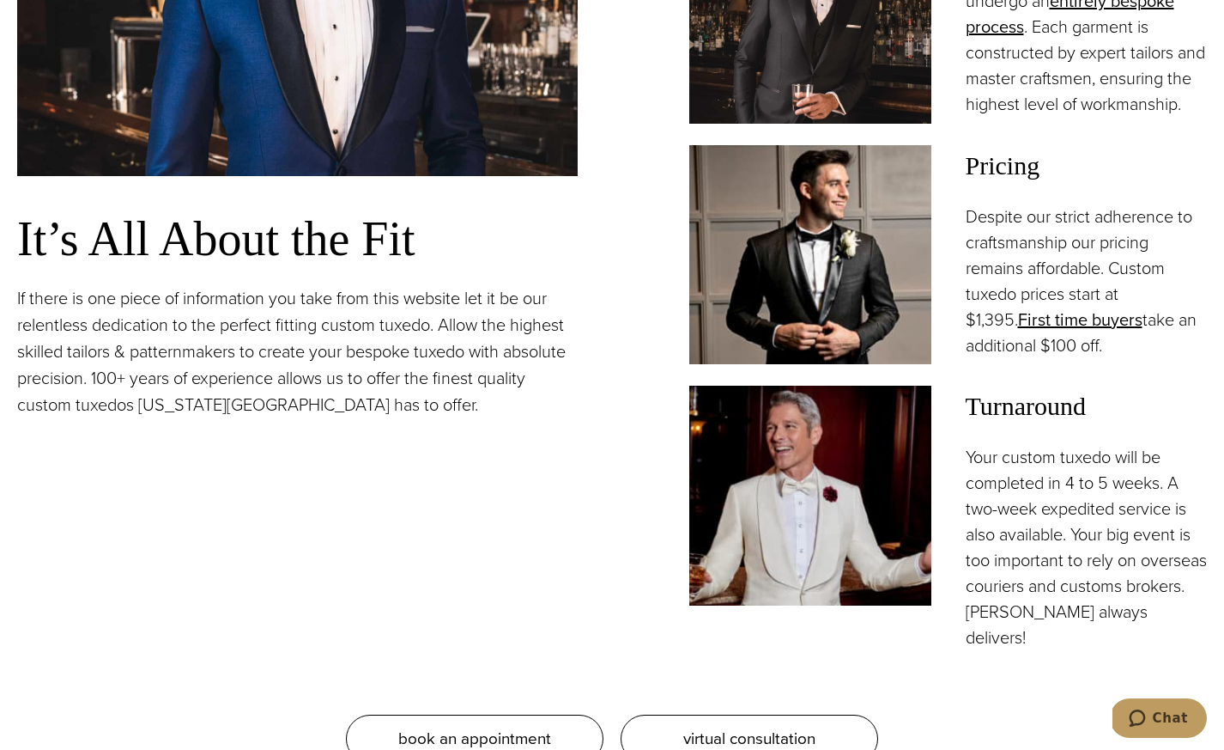
click at [208, 243] on h3 "It’s All About the Fit" at bounding box center [297, 239] width 561 height 58
click at [1001, 313] on p "Despite our strict adherence to craftsmanship our pricing remains affordable. C…" at bounding box center [1087, 280] width 242 height 155
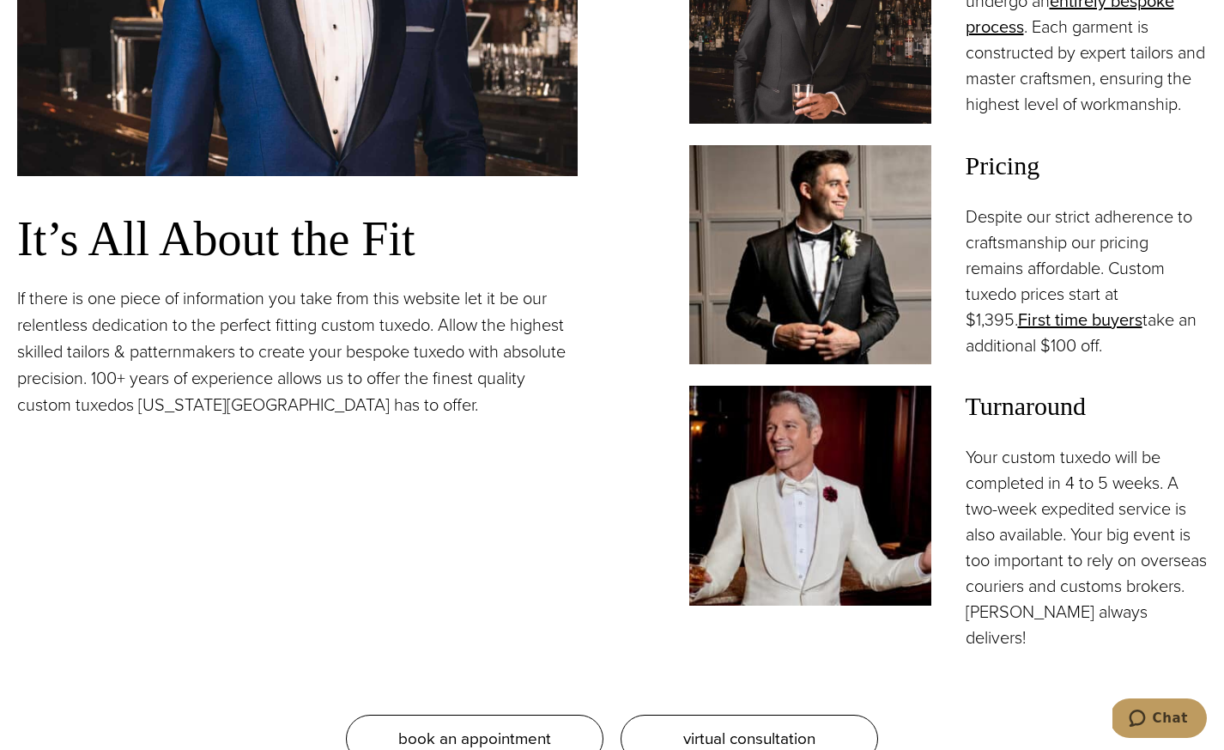
click at [1001, 313] on p "Despite our strict adherence to craftsmanship our pricing remains affordable. C…" at bounding box center [1087, 280] width 242 height 155
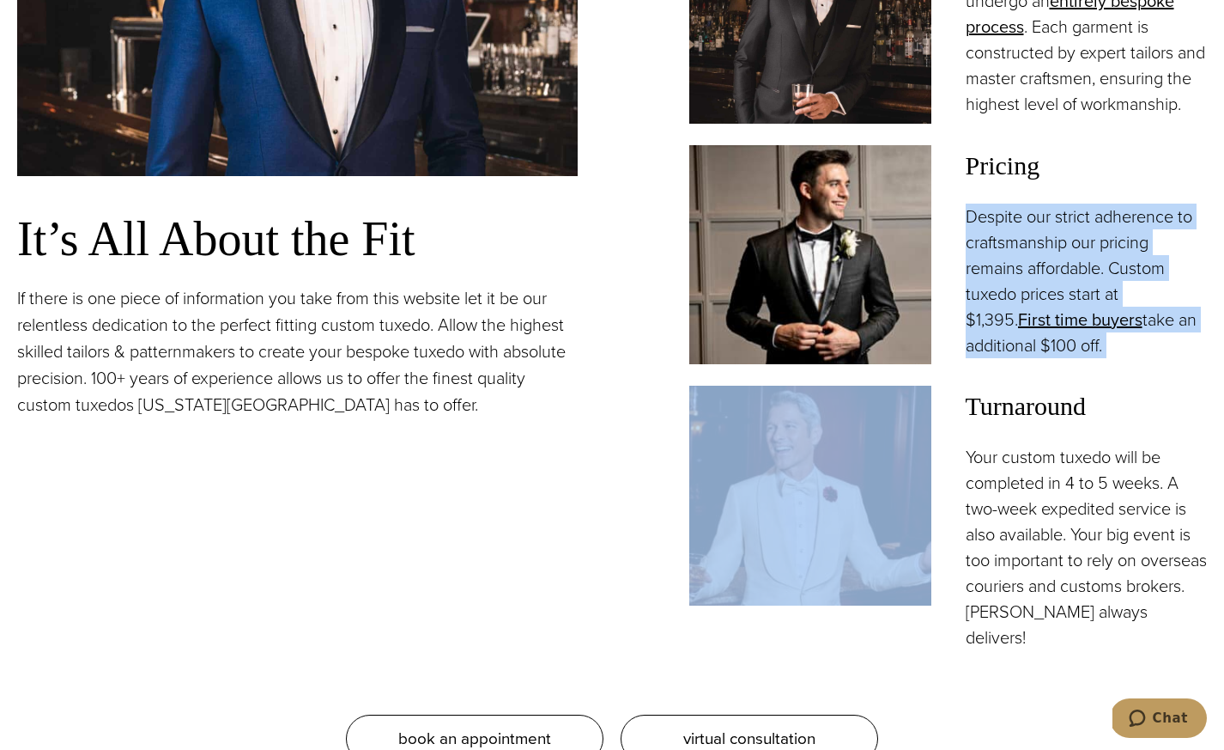
click at [1001, 313] on p "Despite our strict adherence to craftsmanship our pricing remains affordable. C…" at bounding box center [1087, 280] width 242 height 155
click at [1011, 313] on p "Despite our strict adherence to craftsmanship our pricing remains affordable. C…" at bounding box center [1087, 280] width 242 height 155
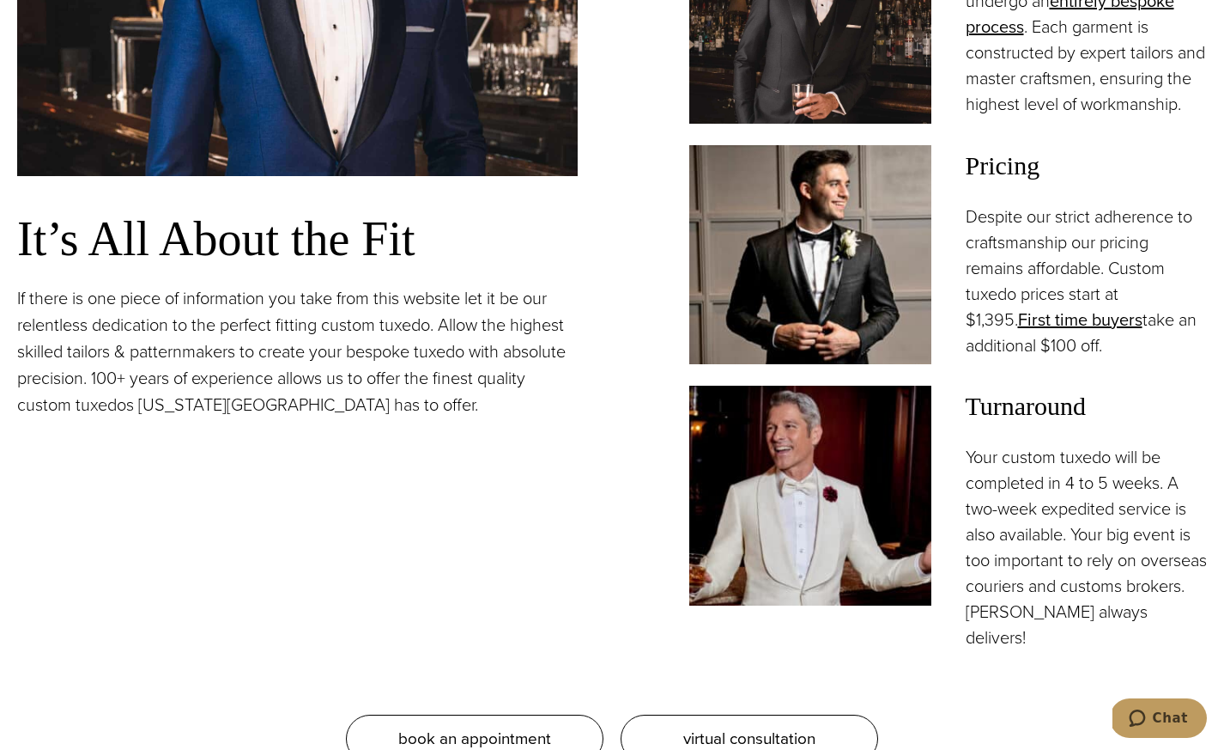
click at [1011, 313] on p "Despite our strict adherence to craftsmanship our pricing remains affordable. C…" at bounding box center [1087, 280] width 242 height 155
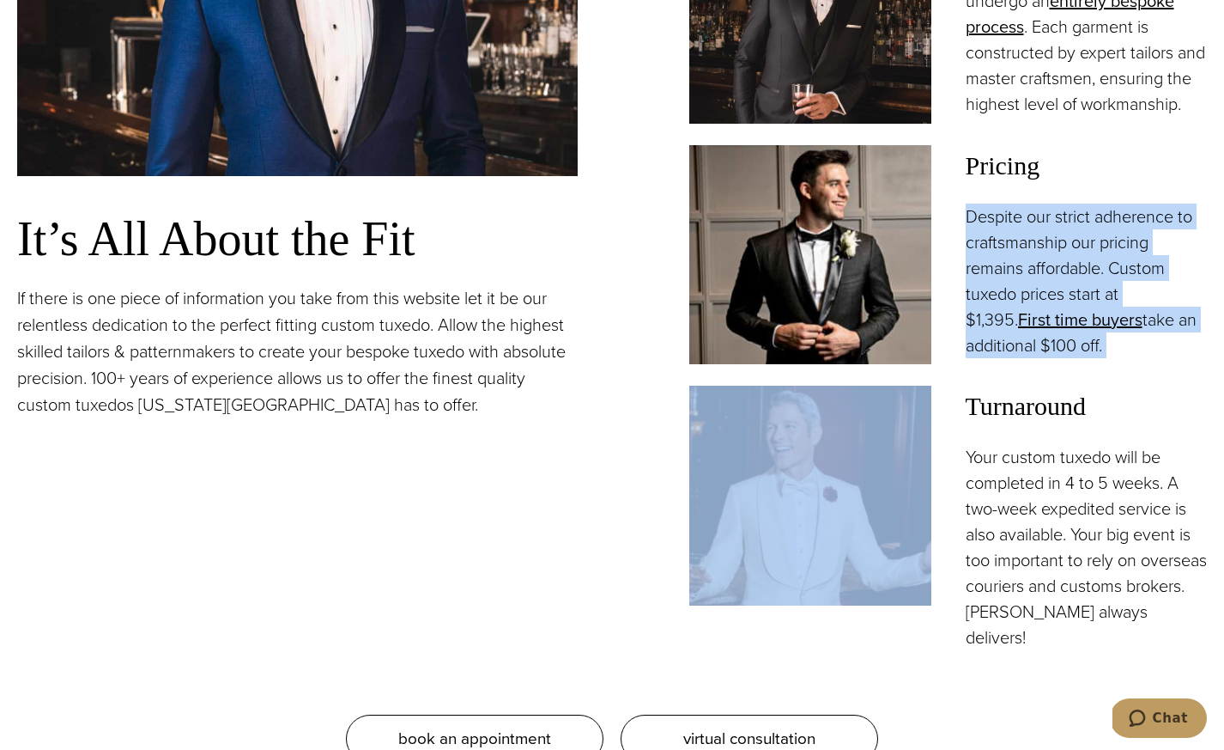
click at [1011, 313] on p "Despite our strict adherence to craftsmanship our pricing remains affordable. C…" at bounding box center [1087, 280] width 242 height 155
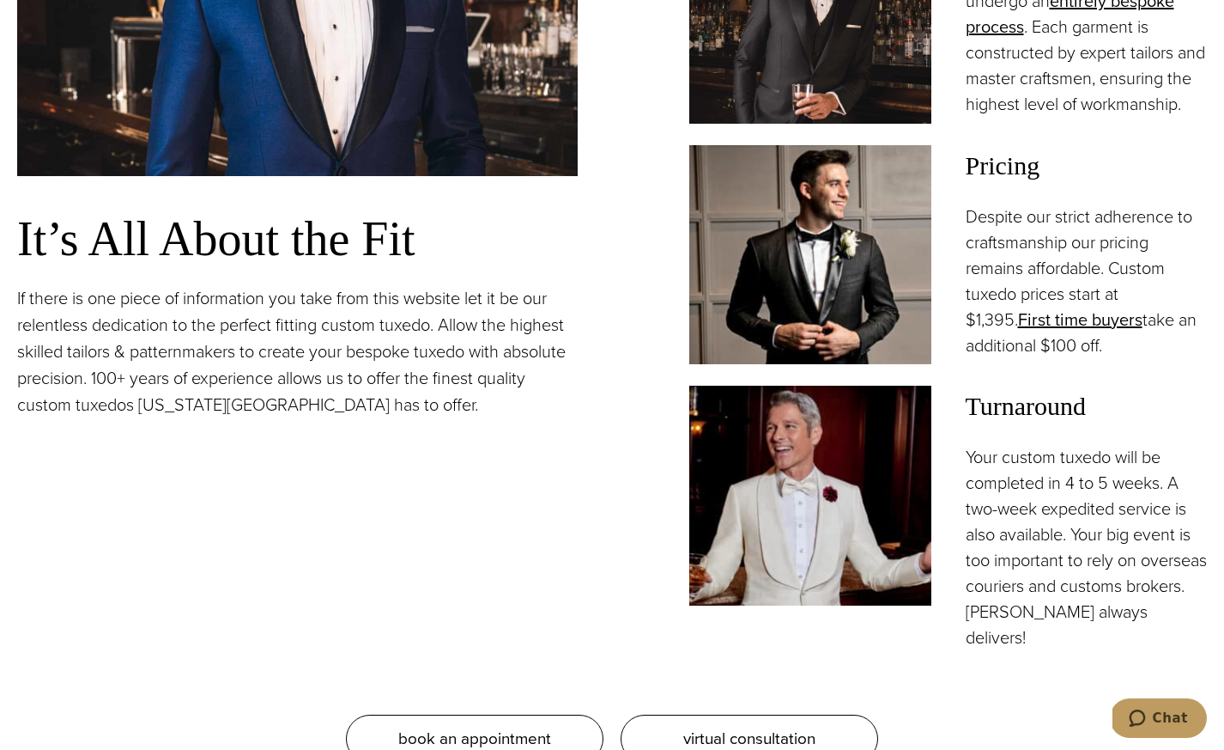
click at [1011, 313] on p "Despite our strict adherence to craftsmanship our pricing remains affordable. C…" at bounding box center [1087, 280] width 242 height 155
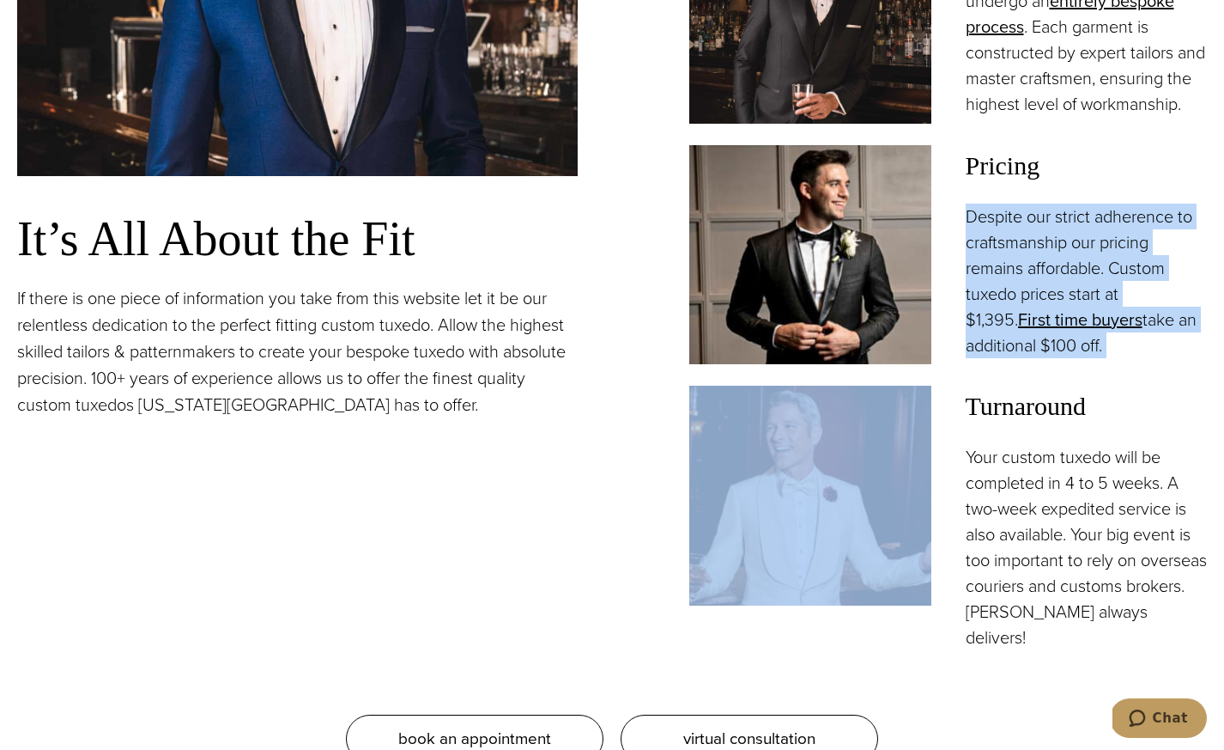
click at [1011, 313] on p "Despite our strict adherence to craftsmanship our pricing remains affordable. C…" at bounding box center [1087, 280] width 242 height 155
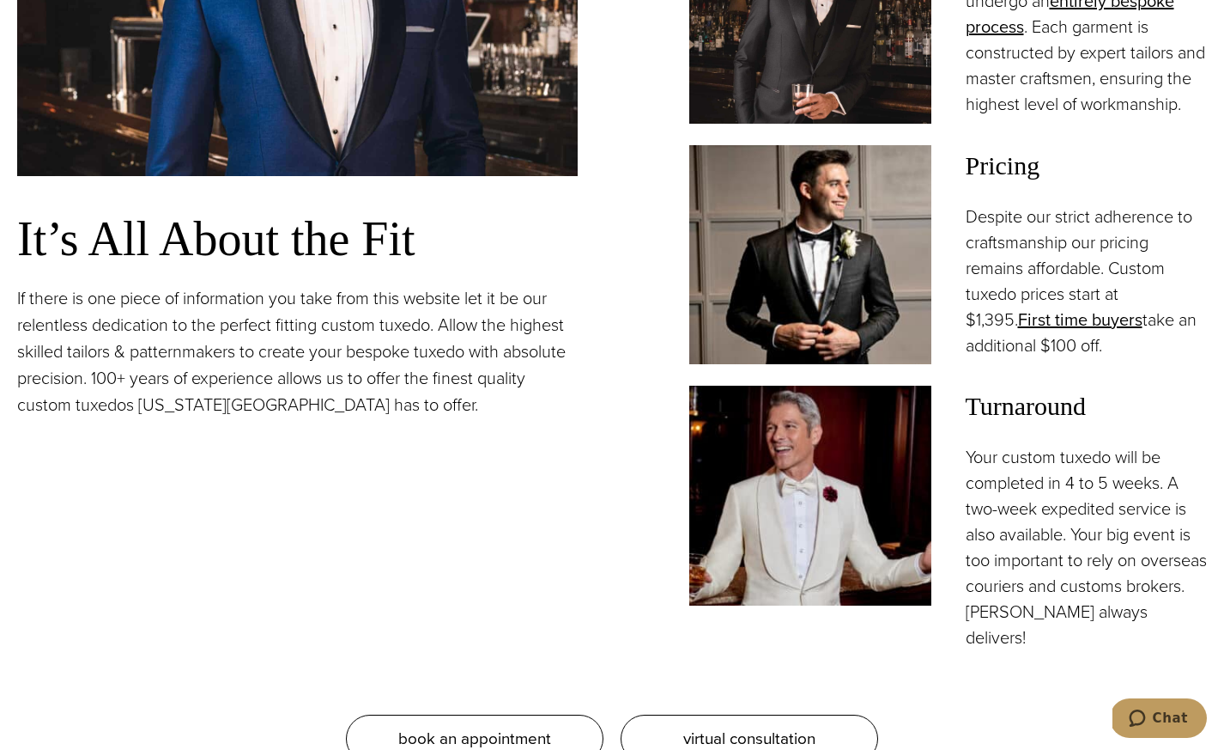
click at [1011, 314] on p "Despite our strict adherence to craftsmanship our pricing remains affordable. C…" at bounding box center [1087, 280] width 242 height 155
click at [1019, 332] on link "First time buyers" at bounding box center [1080, 320] width 124 height 26
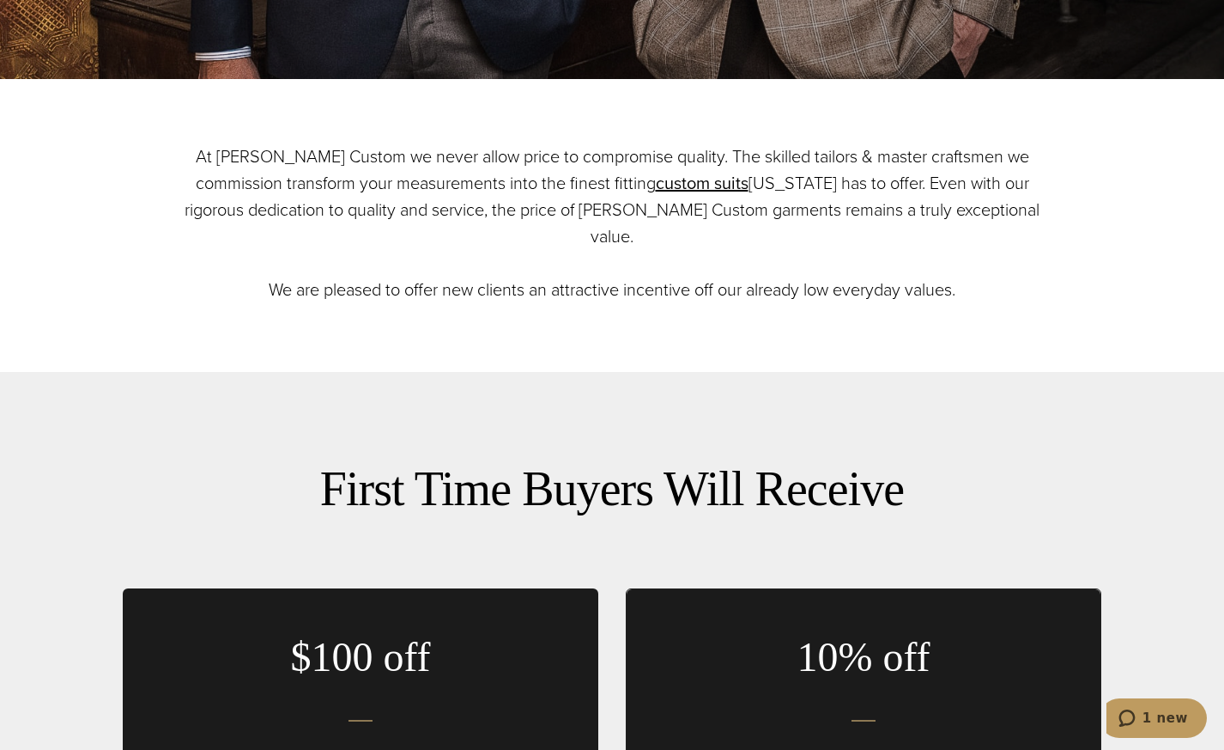
scroll to position [676, 0]
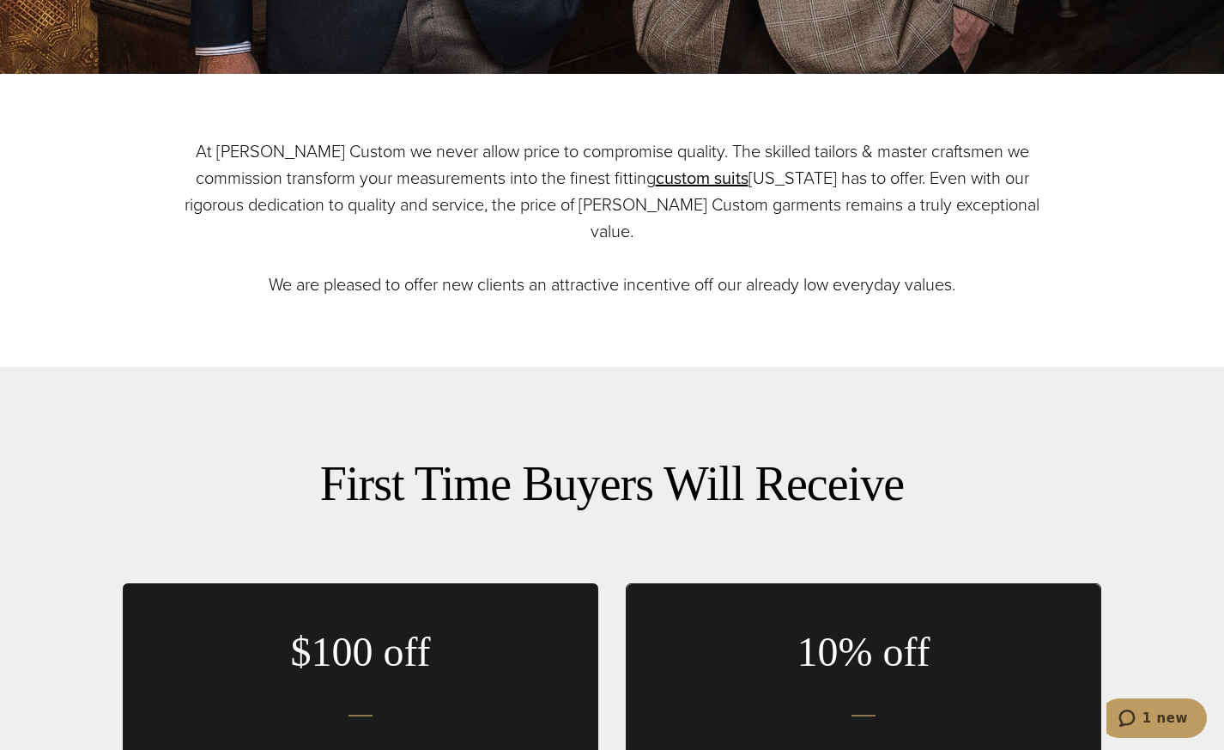
click at [831, 210] on p "At Alan David Custom we never allow price to compromise quality. The skilled ta…" at bounding box center [612, 218] width 876 height 160
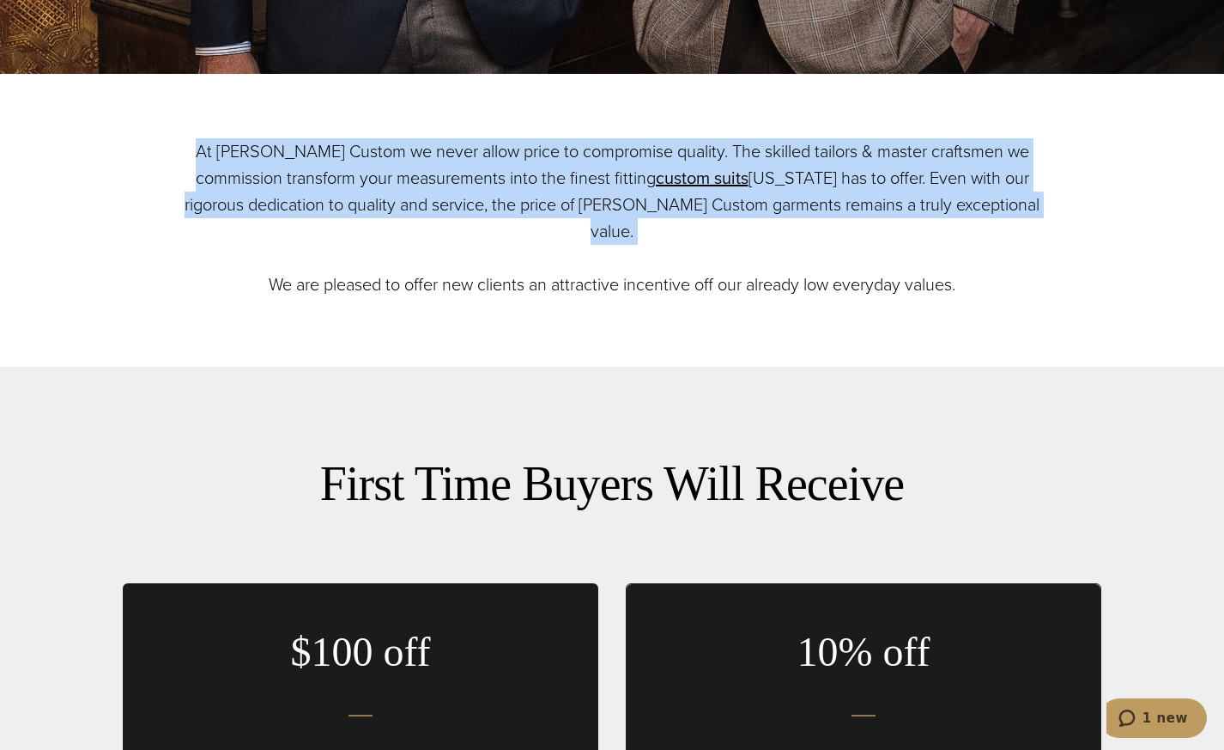
click at [831, 210] on p "At Alan David Custom we never allow price to compromise quality. The skilled ta…" at bounding box center [612, 218] width 876 height 160
click at [877, 205] on p "At Alan David Custom we never allow price to compromise quality. The skilled ta…" at bounding box center [612, 218] width 876 height 160
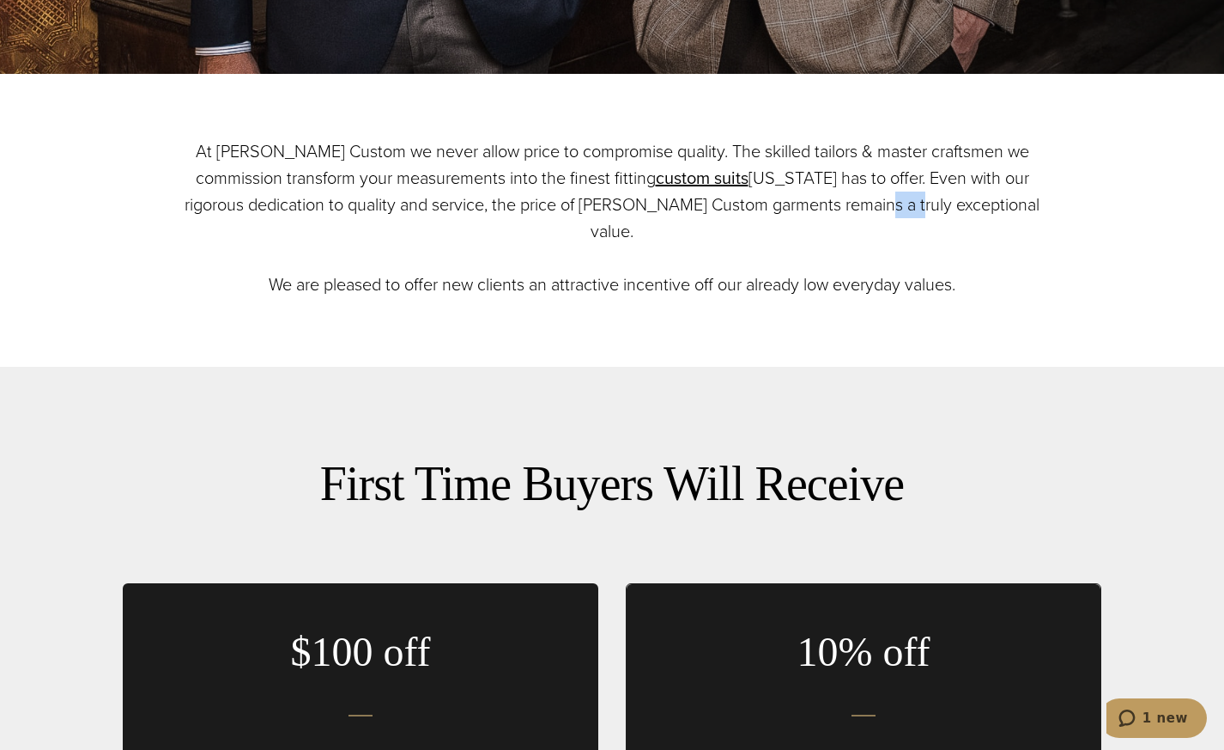
click at [877, 205] on p "At Alan David Custom we never allow price to compromise quality. The skilled ta…" at bounding box center [612, 218] width 876 height 160
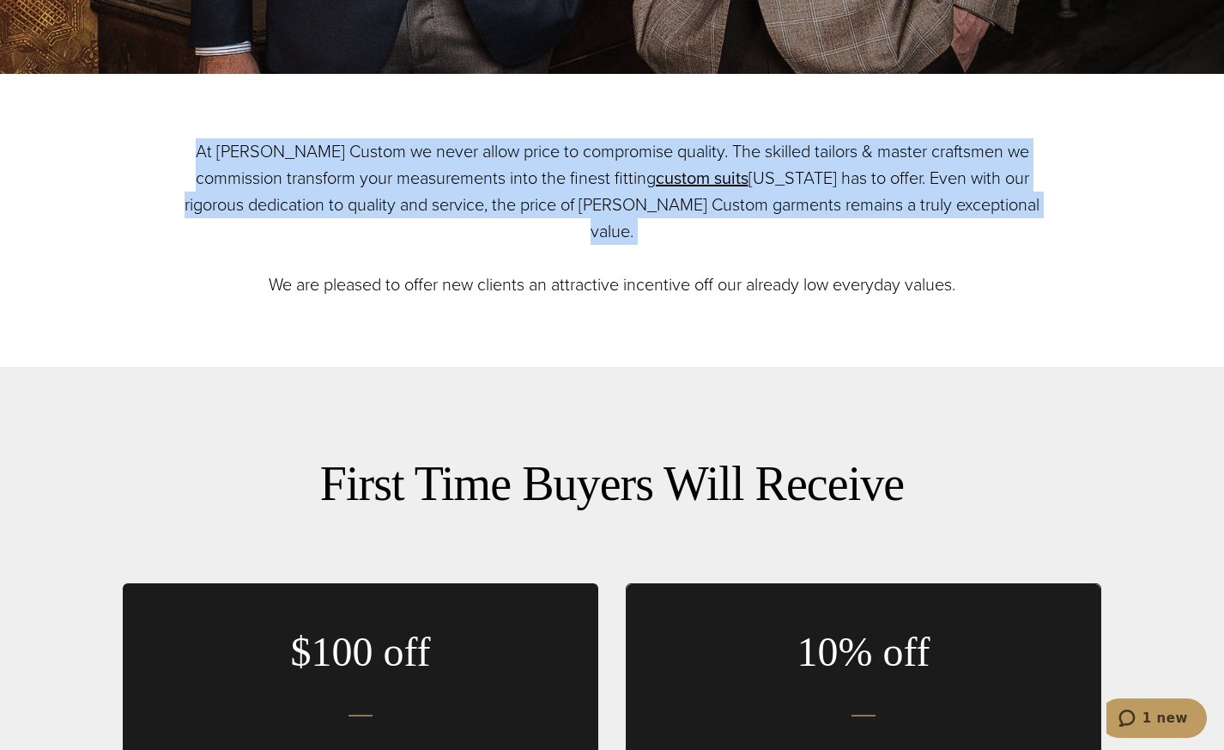
click at [877, 205] on p "At Alan David Custom we never allow price to compromise quality. The skilled ta…" at bounding box center [612, 218] width 876 height 160
click at [921, 205] on p "At Alan David Custom we never allow price to compromise quality. The skilled ta…" at bounding box center [612, 218] width 876 height 160
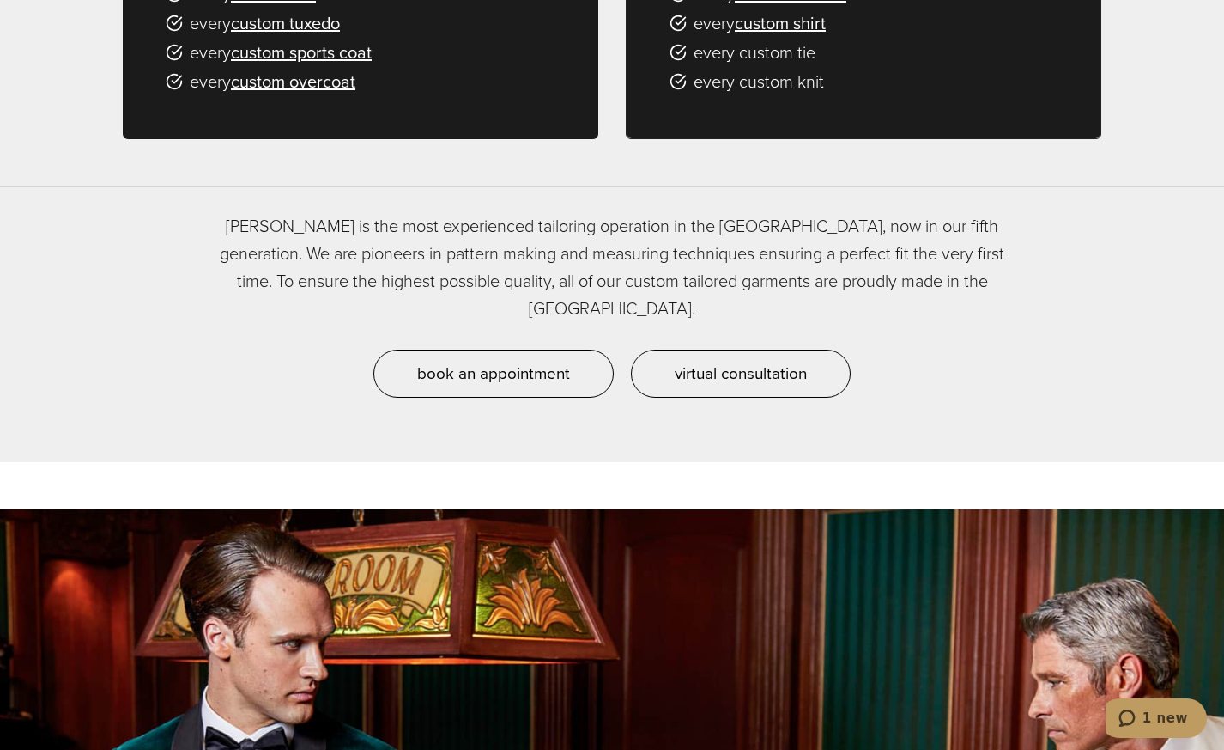
scroll to position [1461, 0]
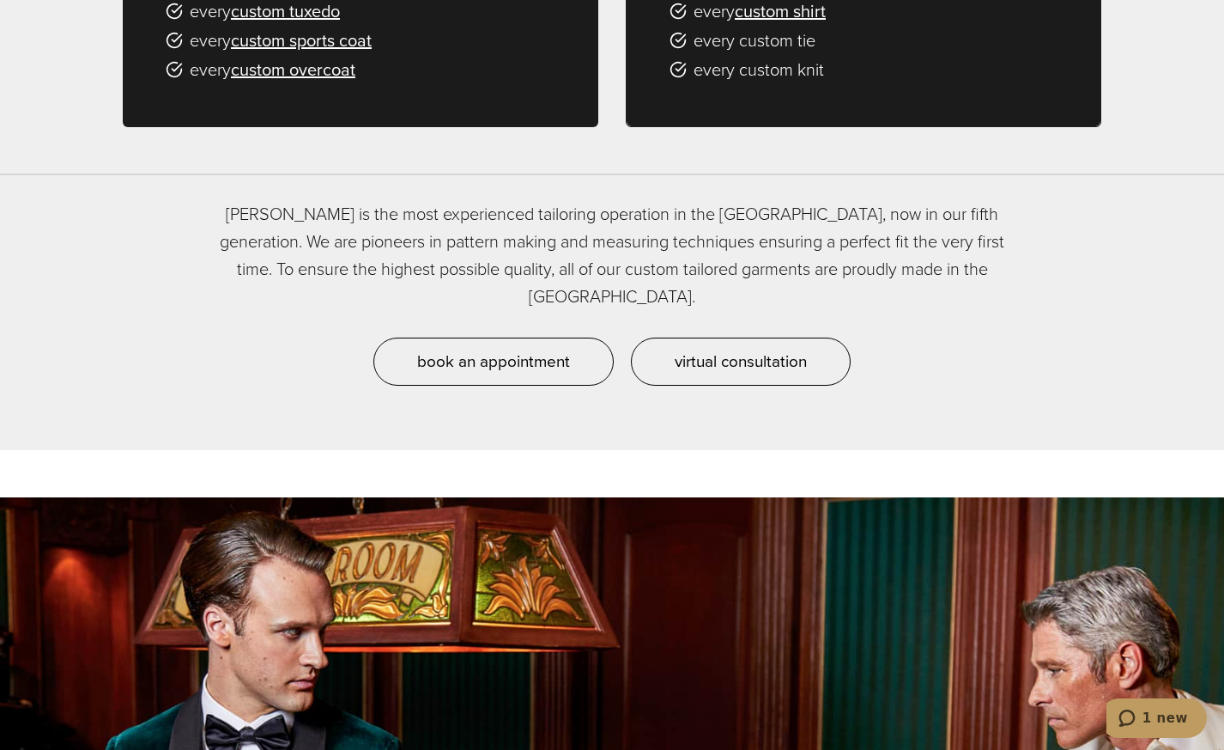
click at [636, 233] on p "Alan David is the most experienced tailoring operation in the USA, now in our f…" at bounding box center [612, 255] width 807 height 110
click at [815, 216] on p "Alan David is the most experienced tailoring operation in the USA, now in our f…" at bounding box center [612, 255] width 807 height 110
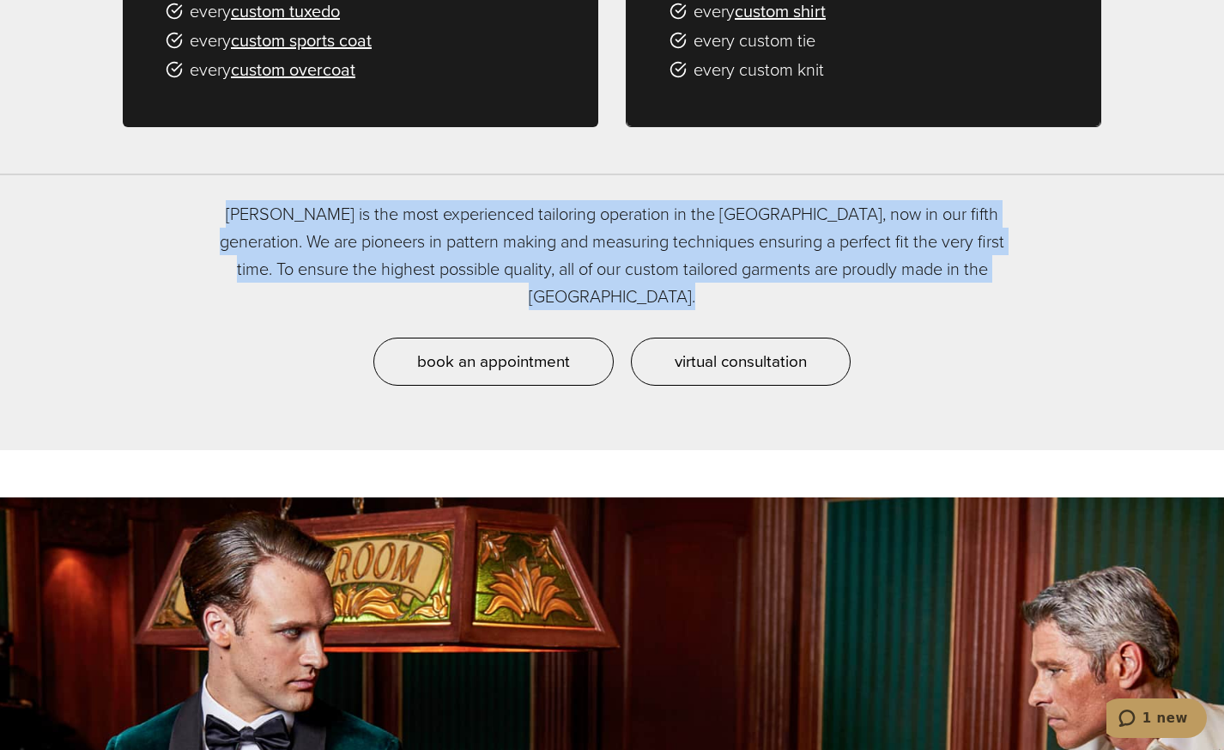
click at [815, 216] on p "Alan David is the most experienced tailoring operation in the USA, now in our f…" at bounding box center [612, 255] width 807 height 110
click at [831, 215] on p "Alan David is the most experienced tailoring operation in the USA, now in our f…" at bounding box center [612, 255] width 807 height 110
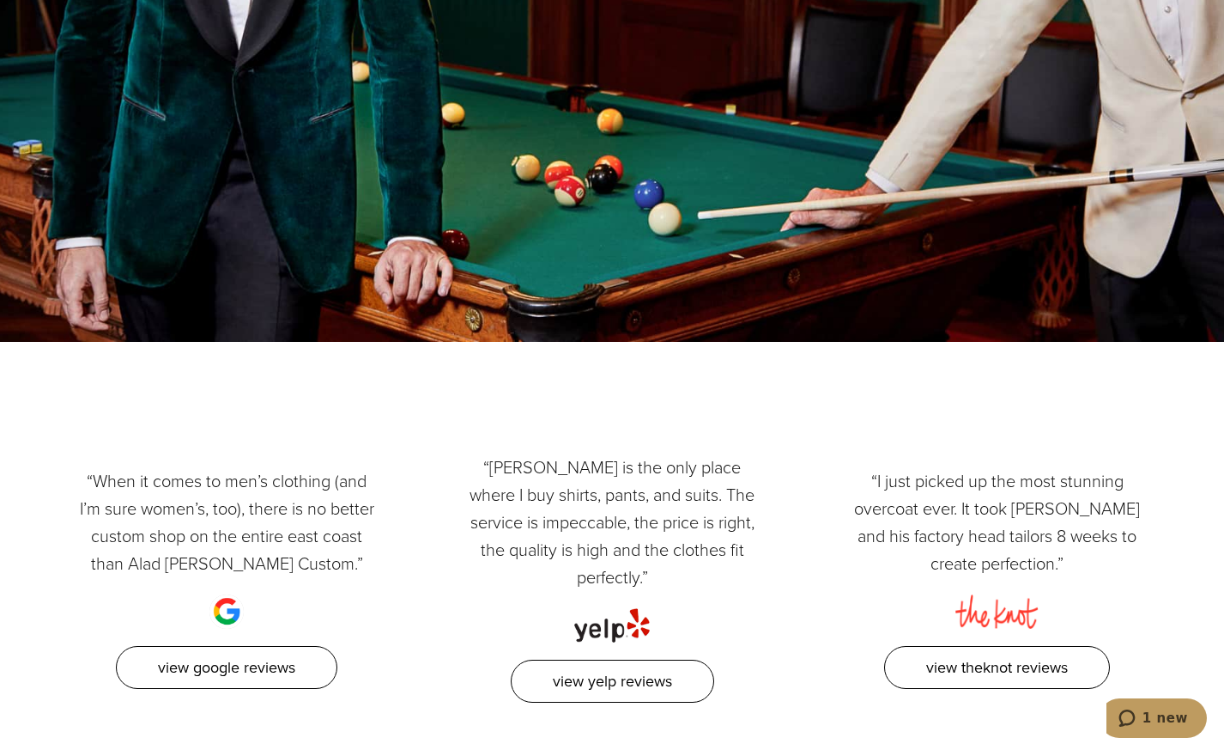
scroll to position [2384, 0]
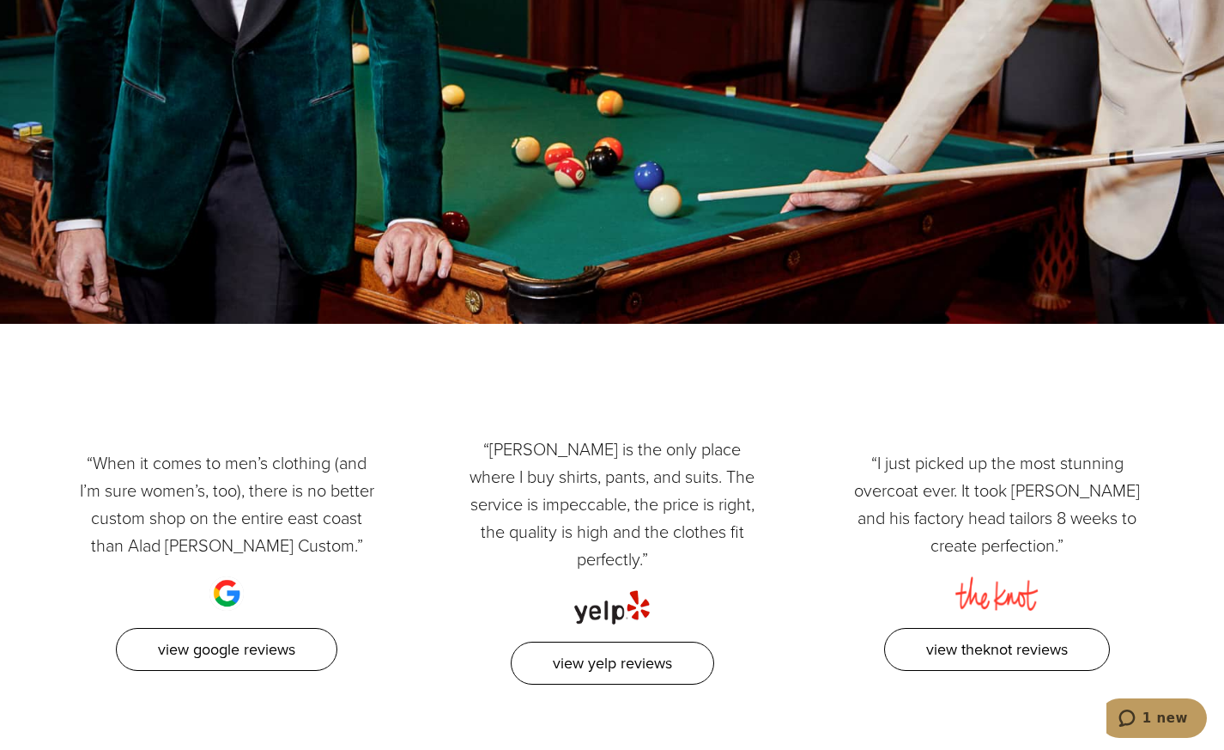
click at [599, 465] on p "“[PERSON_NAME] is the only place where I buy shirts, pants, and suits. The serv…" at bounding box center [612, 503] width 301 height 137
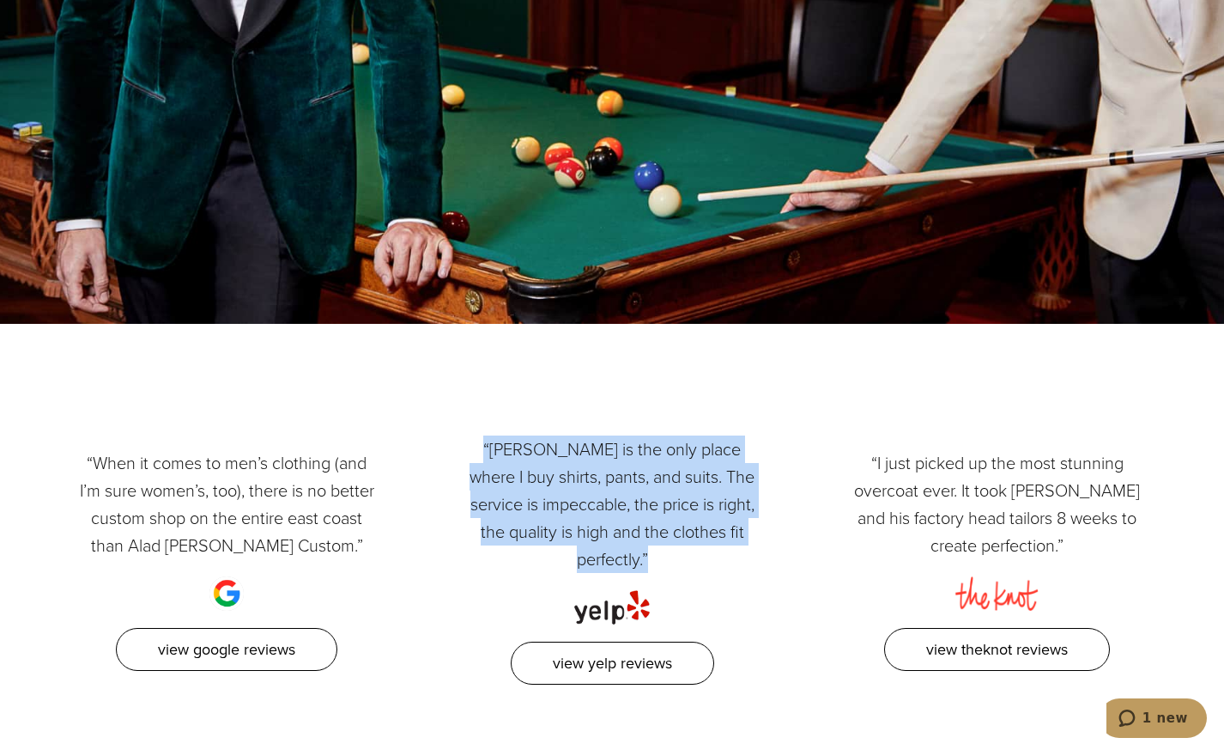
click at [599, 465] on p "“[PERSON_NAME] is the only place where I buy shirts, pants, and suits. The serv…" at bounding box center [612, 503] width 301 height 137
click at [615, 471] on p "“[PERSON_NAME] is the only place where I buy shirts, pants, and suits. The serv…" at bounding box center [612, 503] width 301 height 137
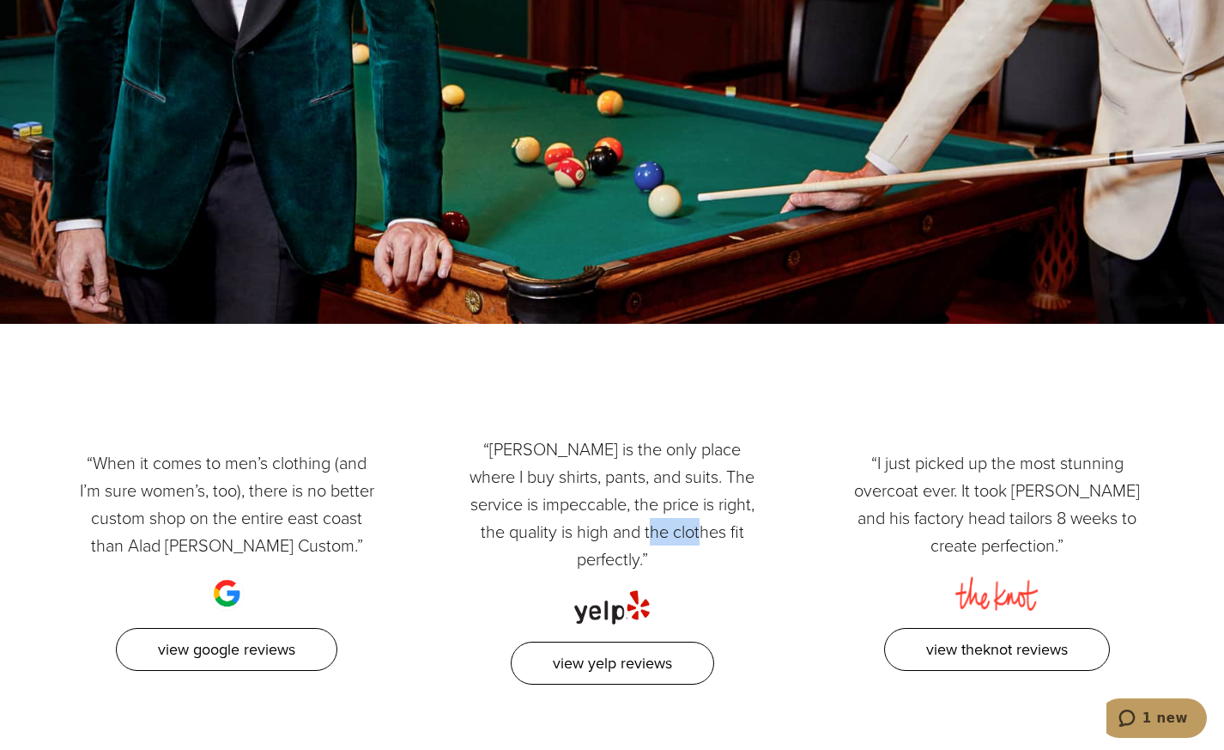
click at [615, 471] on p "“[PERSON_NAME] is the only place where I buy shirts, pants, and suits. The serv…" at bounding box center [612, 503] width 301 height 137
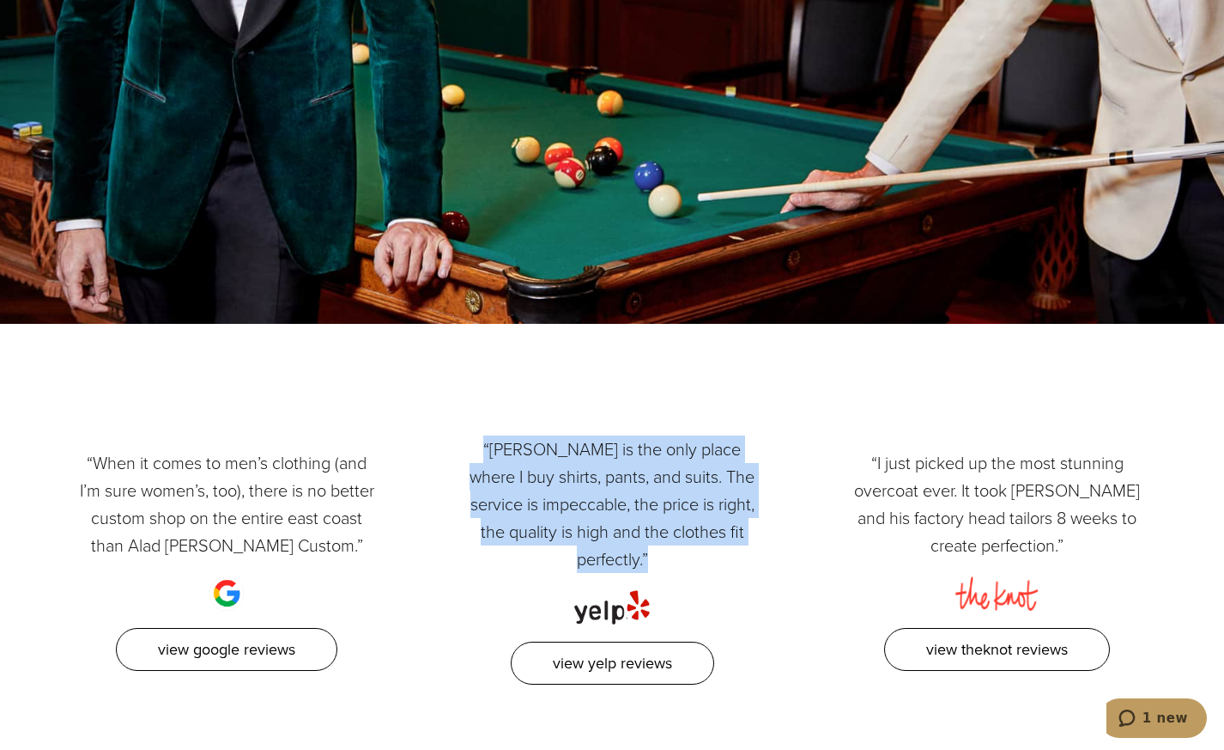
click at [615, 471] on p "“[PERSON_NAME] is the only place where I buy shirts, pants, and suits. The serv…" at bounding box center [612, 503] width 301 height 137
click at [607, 481] on p "“[PERSON_NAME] is the only place where I buy shirts, pants, and suits. The serv…" at bounding box center [612, 503] width 301 height 137
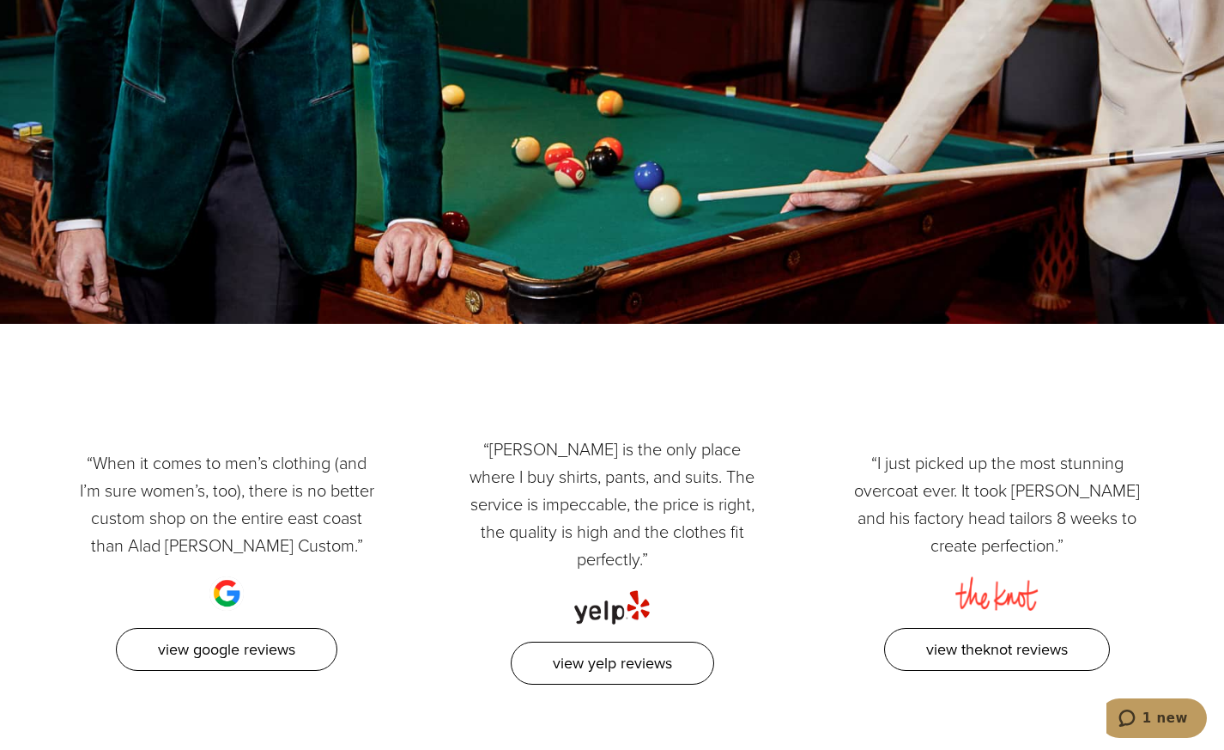
click at [611, 479] on p "“[PERSON_NAME] is the only place where I buy shirts, pants, and suits. The serv…" at bounding box center [612, 503] width 301 height 137
click at [611, 477] on p "“[PERSON_NAME] is the only place where I buy shirts, pants, and suits. The serv…" at bounding box center [612, 503] width 301 height 137
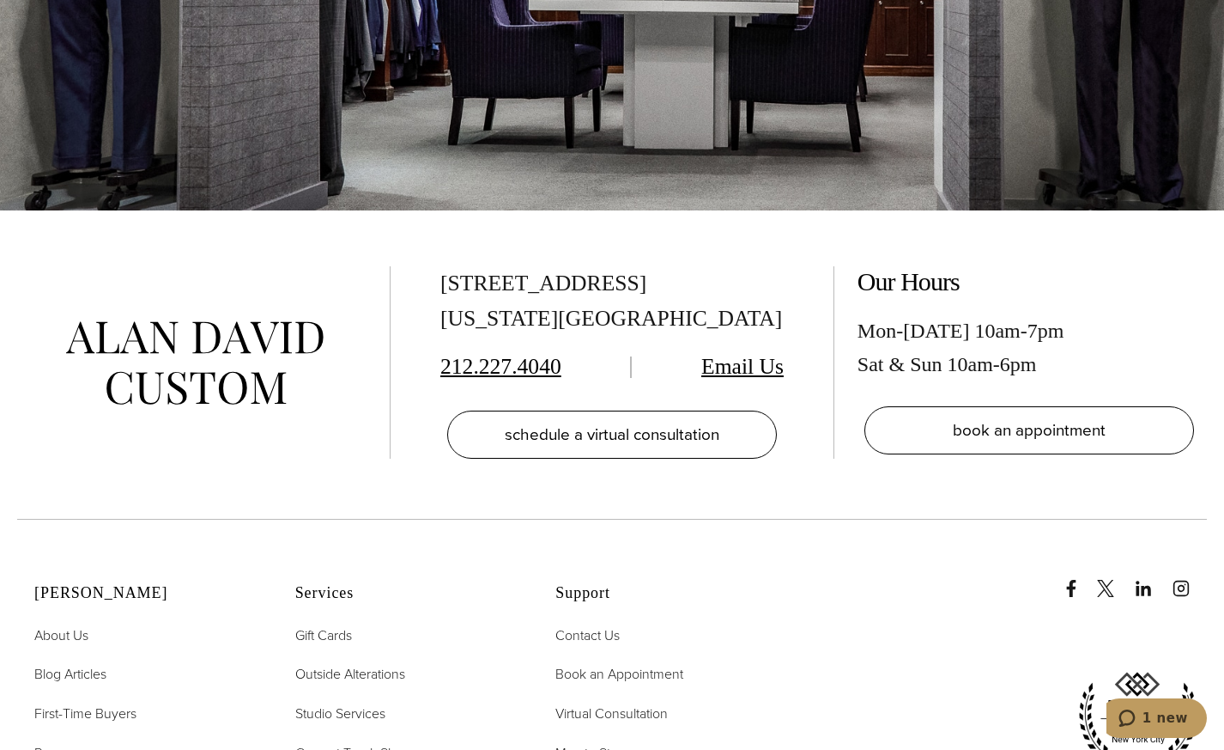
scroll to position [3737, 0]
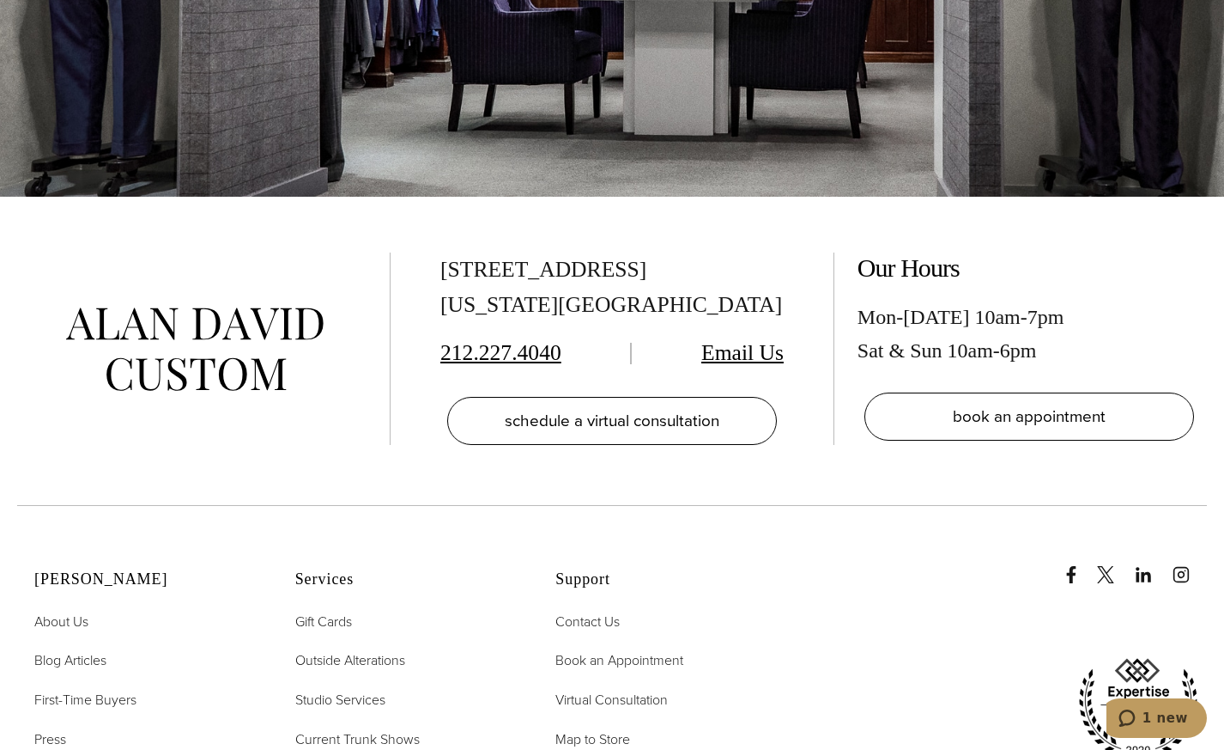
click at [573, 252] on div "515 Madison Ave, Suite 301 New York, NY 10022" at bounding box center [611, 287] width 343 height 70
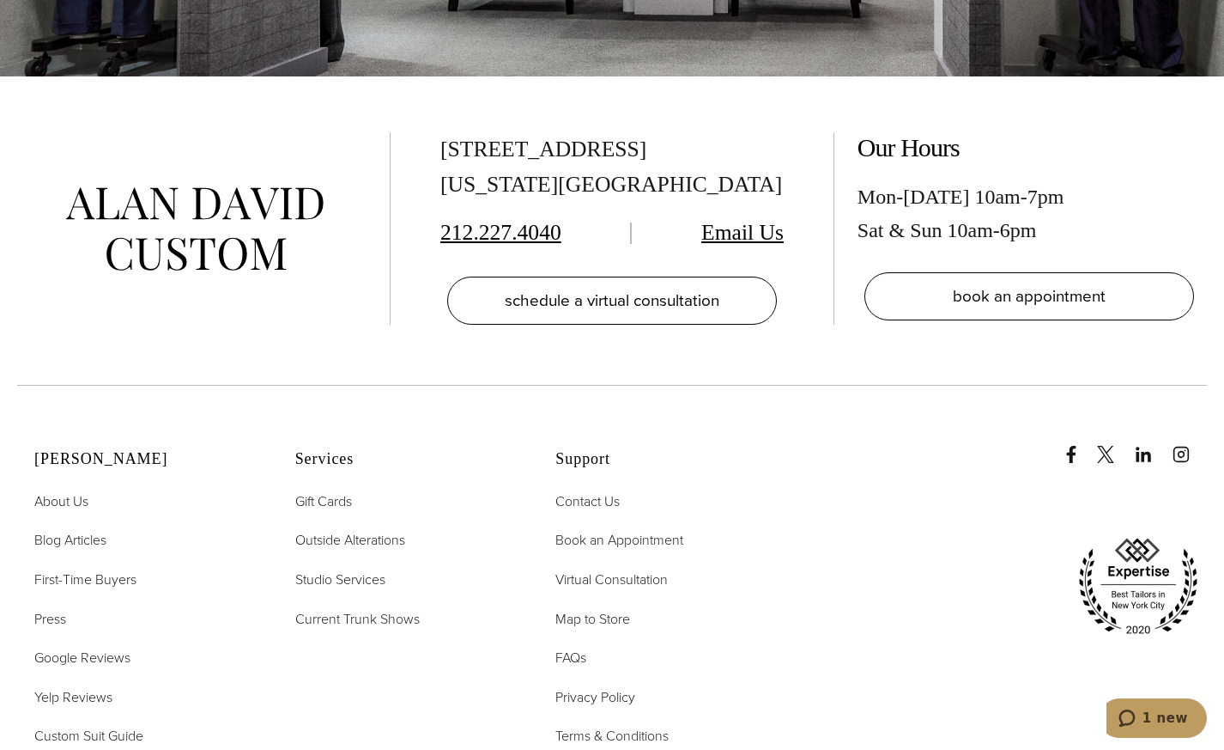
scroll to position [3859, 0]
click at [506, 131] on div "515 Madison Ave, Suite 301 New York, NY 10022" at bounding box center [611, 166] width 343 height 70
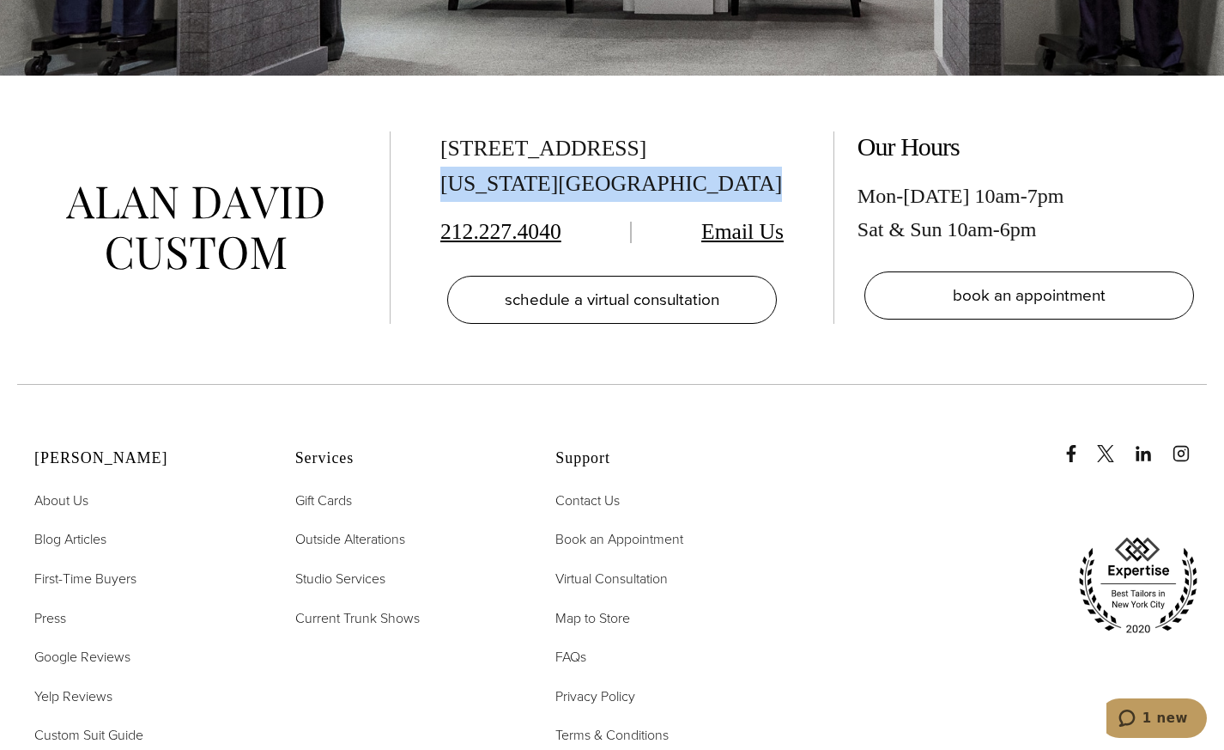
click at [505, 131] on div "515 Madison Ave, Suite 301 New York, NY 10022" at bounding box center [611, 166] width 343 height 70
click at [506, 131] on div "515 Madison Ave, Suite 301 New York, NY 10022" at bounding box center [611, 166] width 343 height 70
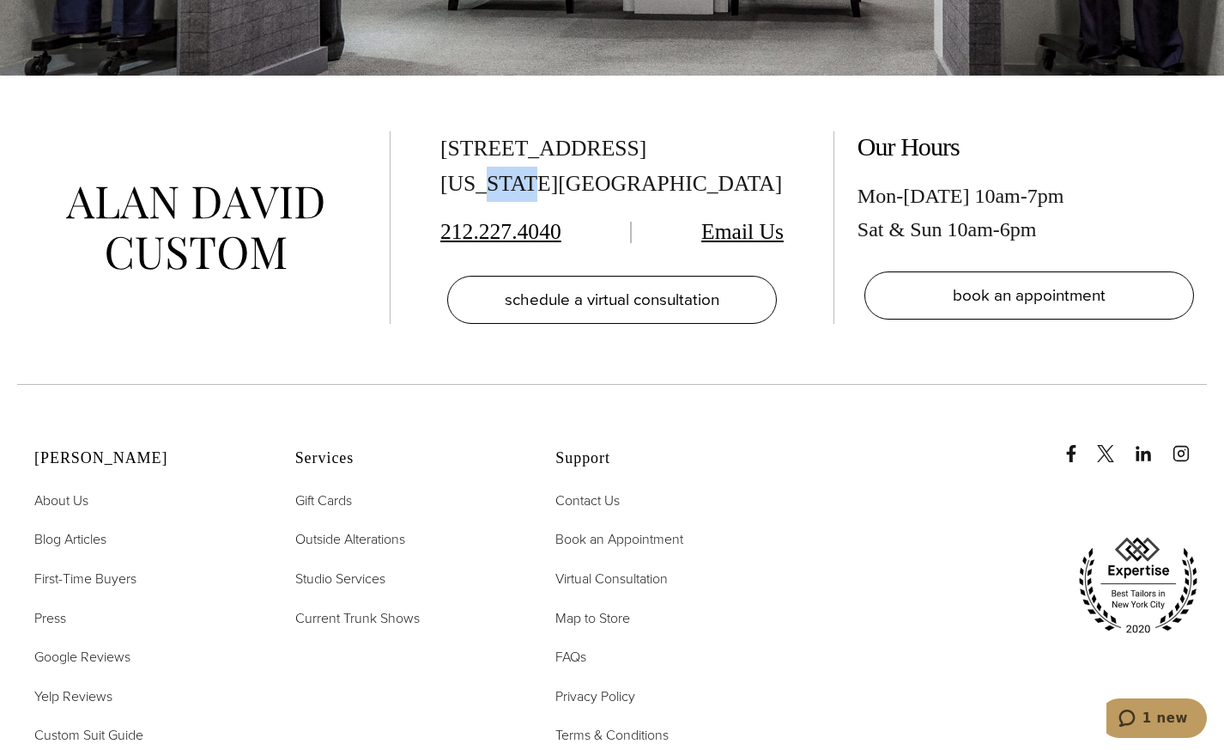
click at [506, 131] on div "515 Madison Ave, Suite 301 New York, NY 10022" at bounding box center [611, 166] width 343 height 70
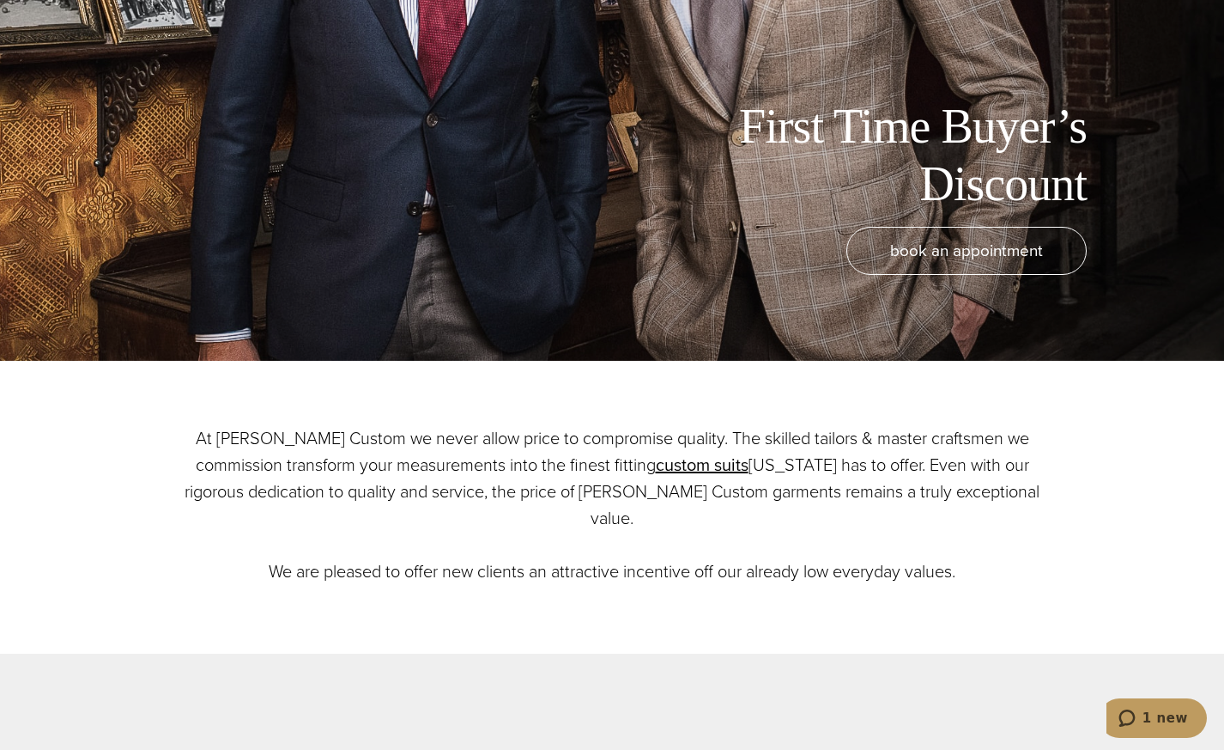
scroll to position [0, 0]
